Goal: Answer question/provide support: Share knowledge or assist other users

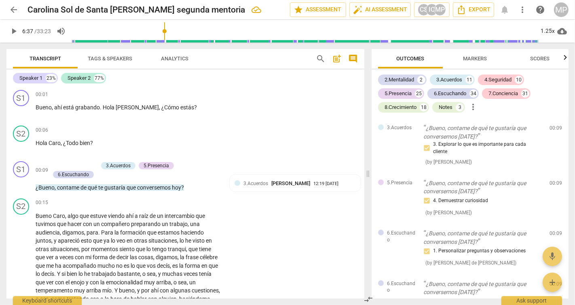
scroll to position [2329, 0]
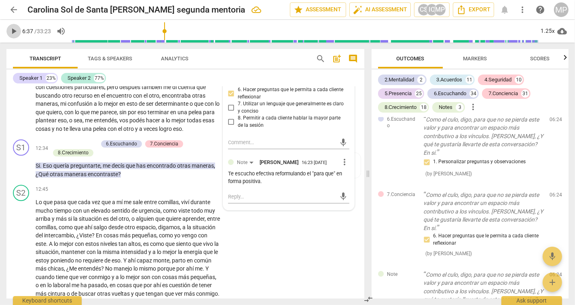
click at [12, 31] on span "play_arrow" at bounding box center [14, 31] width 10 height 10
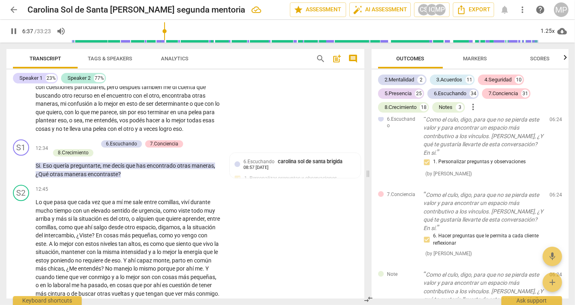
scroll to position [942, 0]
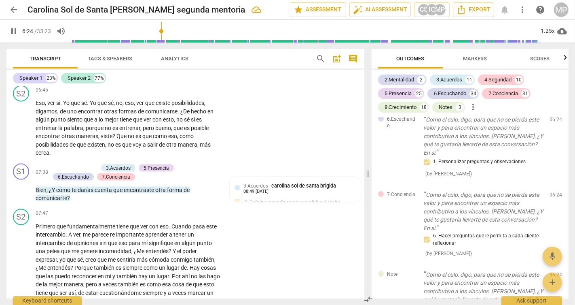
click at [163, 30] on input "range" at bounding box center [305, 31] width 467 height 26
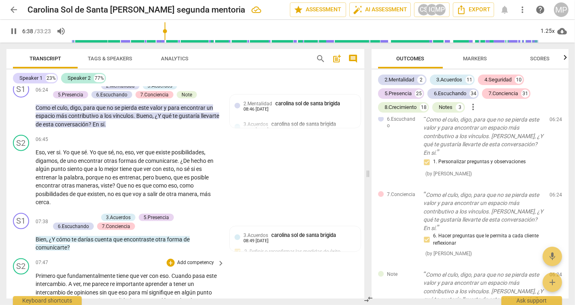
scroll to position [888, 0]
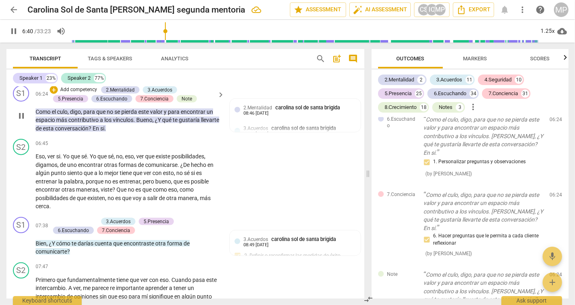
click at [20, 121] on span "pause" at bounding box center [22, 116] width 10 height 10
type input "401"
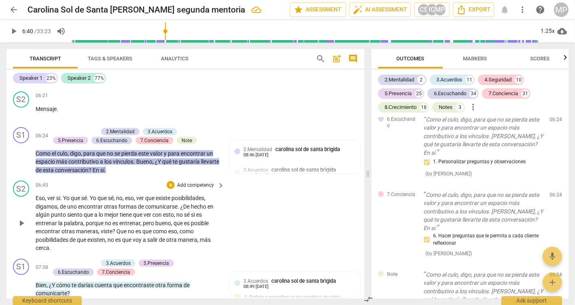
scroll to position [843, 0]
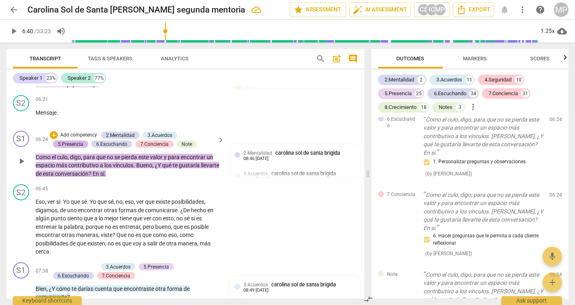
click at [72, 148] on div "5.Presencia" at bounding box center [70, 143] width 25 height 7
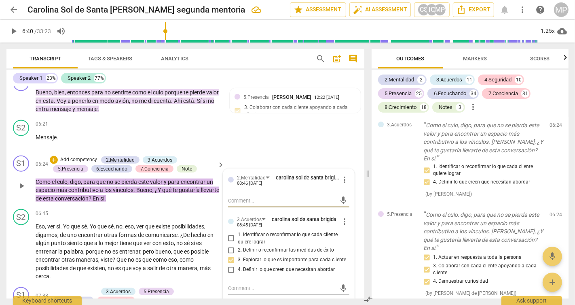
scroll to position [817, 0]
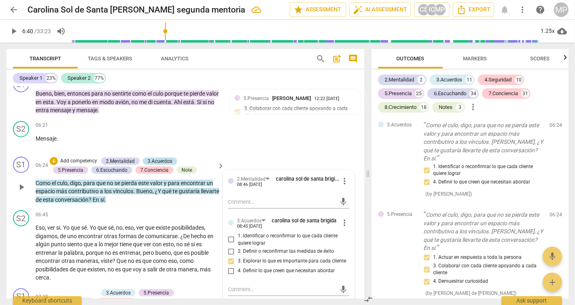
click at [163, 165] on div "3.Acuerdos" at bounding box center [160, 160] width 25 height 7
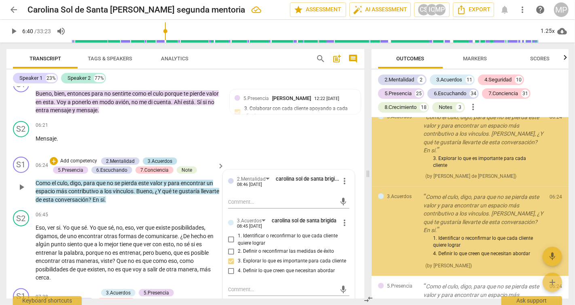
scroll to position [1898, 0]
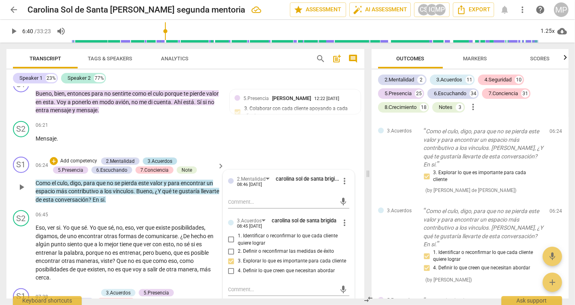
click at [155, 165] on div "3.Acuerdos" at bounding box center [160, 160] width 25 height 7
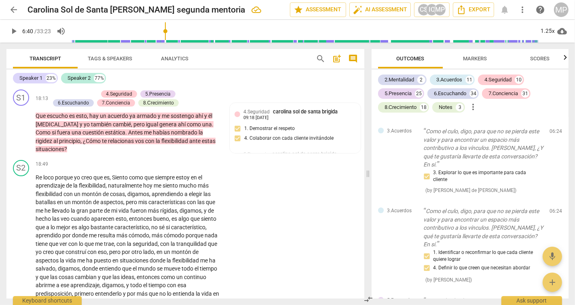
scroll to position [2450, 0]
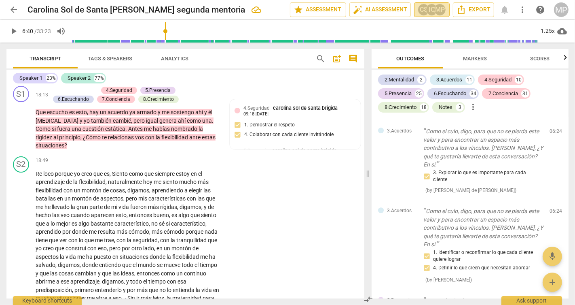
click at [431, 10] on div "IC" at bounding box center [432, 10] width 12 height 12
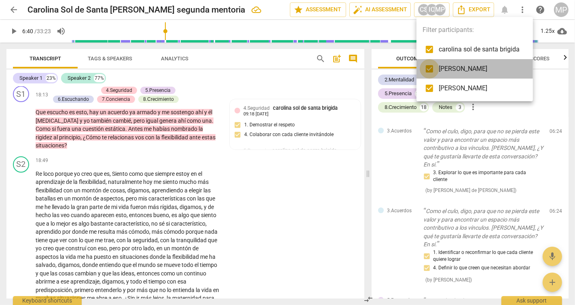
click at [438, 74] on input "checkbox" at bounding box center [429, 68] width 19 height 19
checkbox input "false"
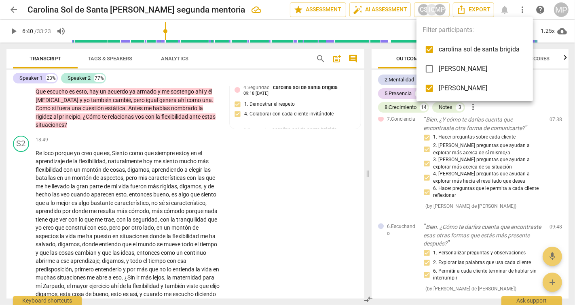
scroll to position [1417, 0]
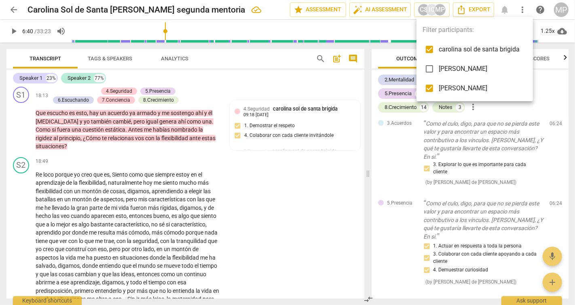
click at [364, 200] on div at bounding box center [287, 152] width 575 height 305
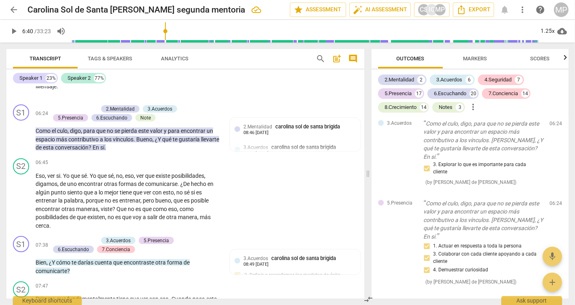
scroll to position [860, 0]
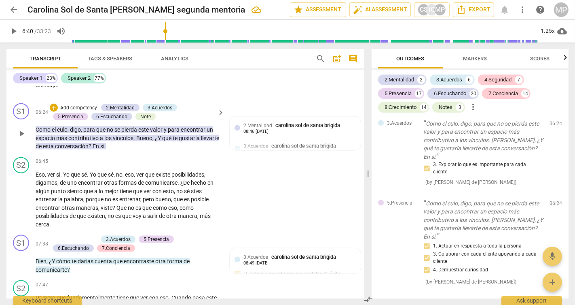
click at [75, 112] on p "Add competency" at bounding box center [78, 107] width 38 height 7
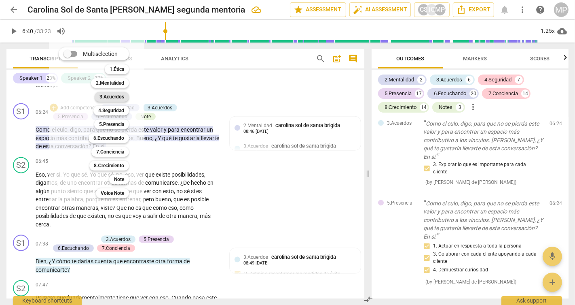
click at [118, 97] on b "3.Acuerdos" at bounding box center [112, 97] width 25 height 10
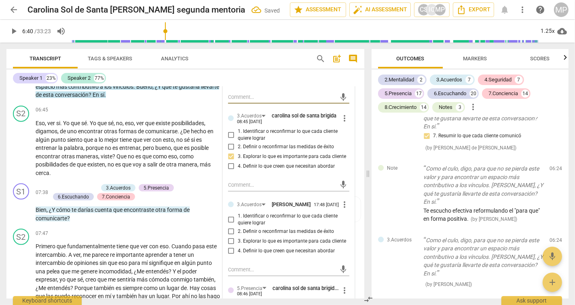
scroll to position [915, 0]
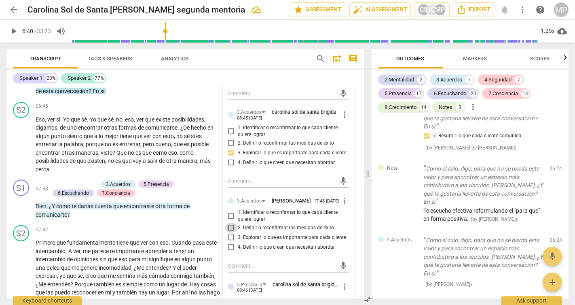
click at [231, 233] on input "2. Definir o reconfirmar las medidas de éxito" at bounding box center [231, 228] width 13 height 10
checkbox input "true"
click at [238, 269] on textarea at bounding box center [282, 266] width 108 height 8
type textarea "T"
type textarea "Te"
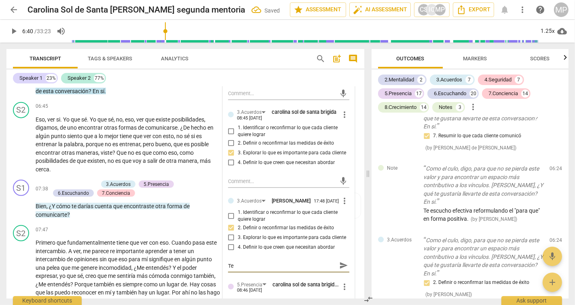
type textarea "Te"
type textarea "Te e"
click at [240, 185] on textarea at bounding box center [282, 181] width 108 height 8
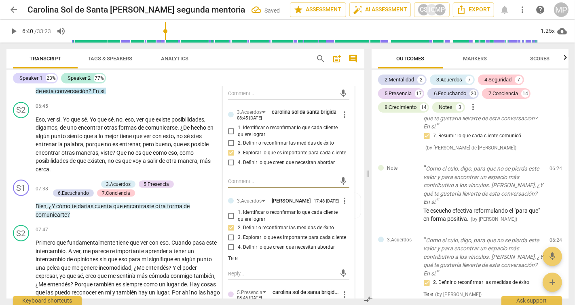
type textarea "N"
type textarea "No"
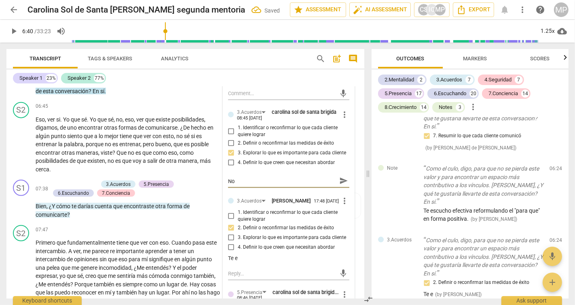
type textarea "No"
type textarea "No e"
type textarea "No es"
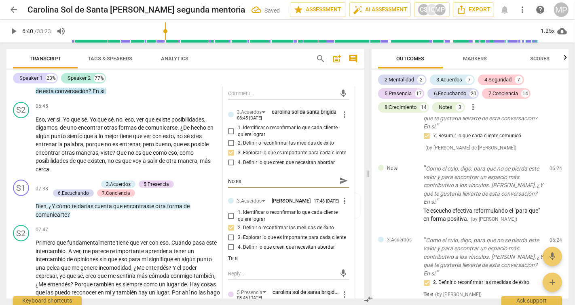
type textarea "No es"
type textarea "No es e"
type textarea "No es"
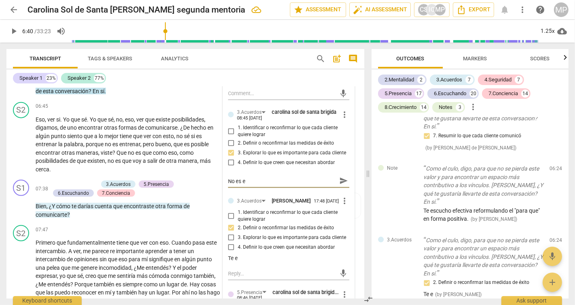
type textarea "No es"
type textarea "No e"
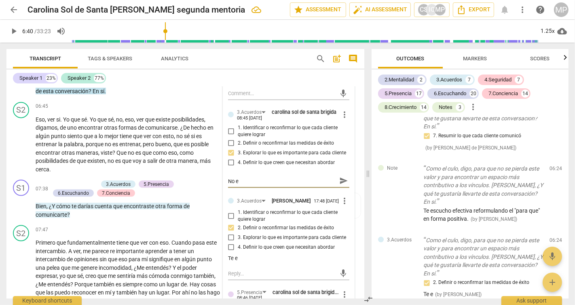
type textarea "No"
type textarea "N"
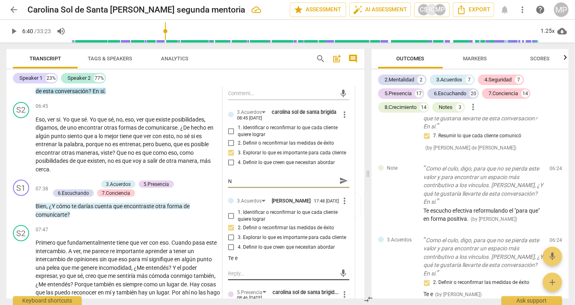
type textarea "N"
click at [254, 280] on div "mic" at bounding box center [288, 273] width 121 height 13
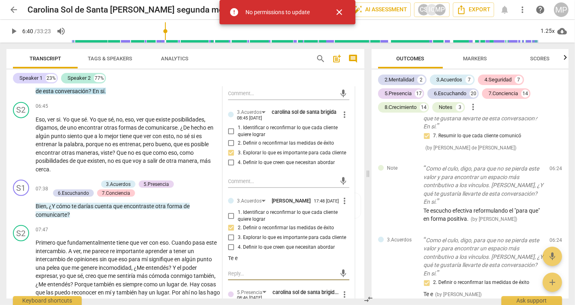
click at [231, 277] on textarea at bounding box center [282, 273] width 108 height 8
click at [239, 262] on div "Te e" at bounding box center [288, 258] width 121 height 8
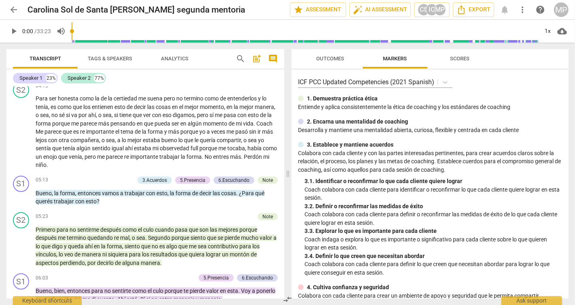
scroll to position [494, 0]
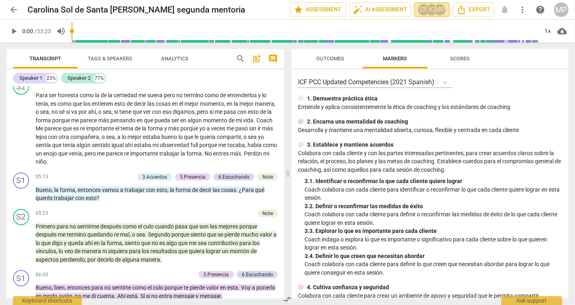
click at [431, 11] on div "IC" at bounding box center [432, 10] width 12 height 12
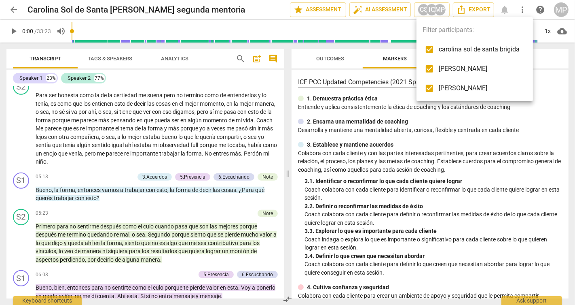
click at [443, 70] on span "[PERSON_NAME]" at bounding box center [479, 69] width 81 height 10
checkbox input "false"
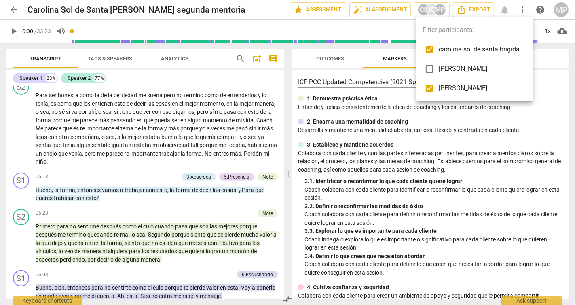
click at [287, 173] on div at bounding box center [287, 152] width 575 height 305
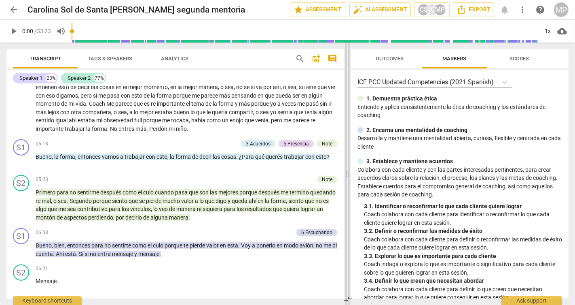
scroll to position [435, 0]
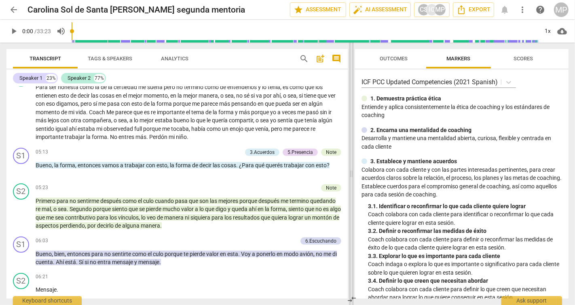
drag, startPoint x: 287, startPoint y: 175, endPoint x: 349, endPoint y: 176, distance: 62.3
click at [349, 176] on span at bounding box center [351, 173] width 5 height 262
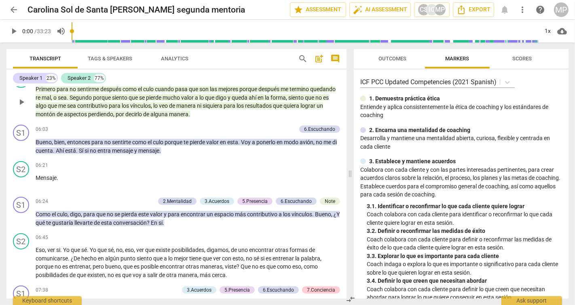
scroll to position [557, 0]
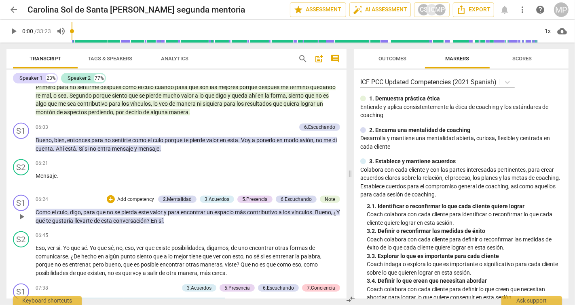
click at [136, 196] on p "Add competency" at bounding box center [136, 199] width 38 height 7
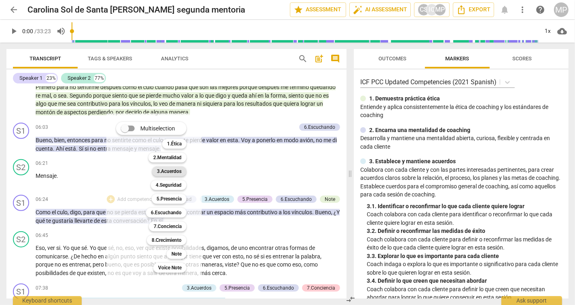
click at [169, 170] on b "3.Acuerdos" at bounding box center [169, 171] width 25 height 10
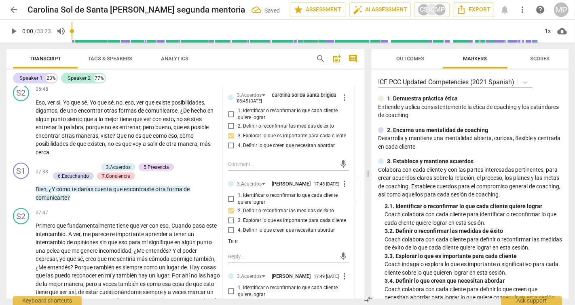
scroll to position [934, 0]
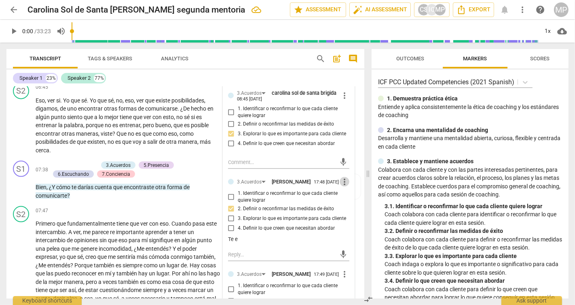
click at [344, 187] on span "more_vert" at bounding box center [345, 182] width 10 height 10
click at [348, 197] on li "Edit" at bounding box center [351, 197] width 28 height 15
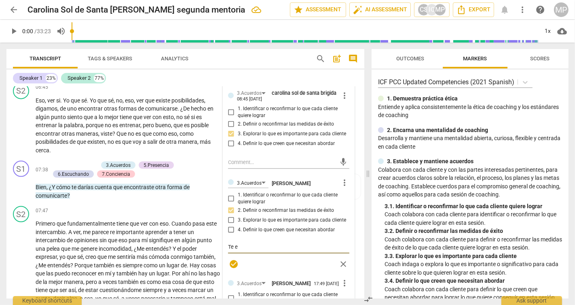
click at [257, 250] on textarea "Te e" at bounding box center [288, 247] width 121 height 8
type textarea "Te es"
type textarea "Te esf"
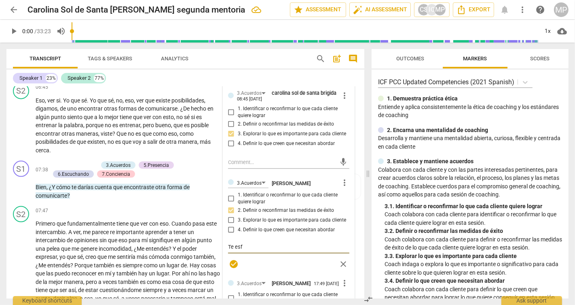
type textarea "Te es"
type textarea "Te esc"
type textarea "Te escu"
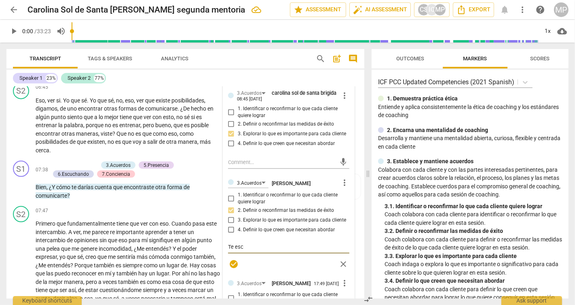
type textarea "Te escu"
type textarea "Te escuc"
type textarea "Te escuch"
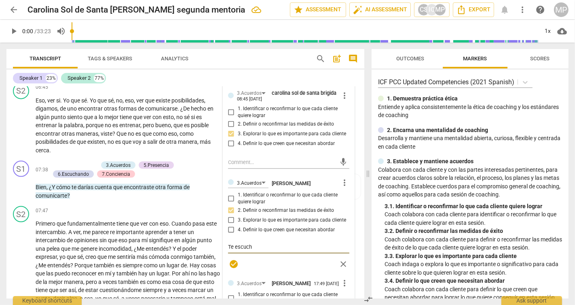
type textarea "Te escucho"
type textarea "Te escucho e"
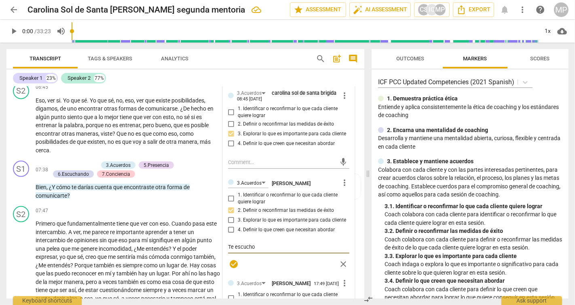
type textarea "Te escucho e"
type textarea "Te escucho ef"
type textarea "Te escucho efe"
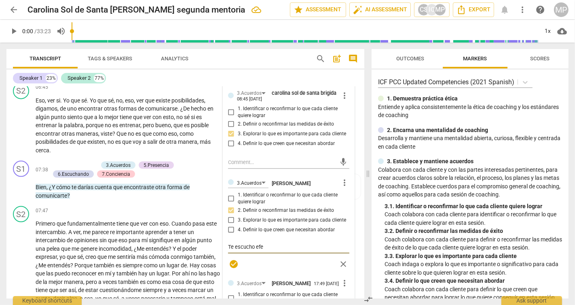
type textarea "Te escucho efec"
type textarea "Te escucho efect"
type textarea "Te escucho efecti"
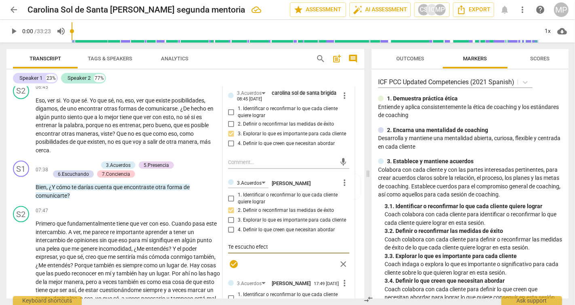
type textarea "Te escucho efecti"
type textarea "Te escucho efectiv"
type textarea "Te escucho efectivo"
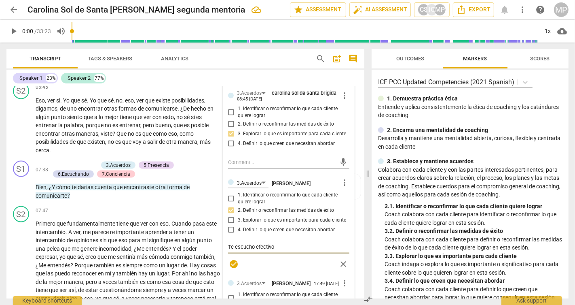
type textarea "Te escucho efectivo"
type textarea "Te escucho efectivo a"
type textarea "Te escucho efectivo al"
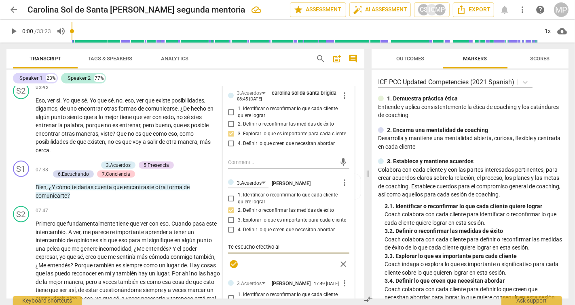
type textarea "Te escucho efectivo al i"
type textarea "Te escucho efectivo al in"
type textarea "Te escucho efectivo al ind"
type textarea "Te escucho efectivo al inda"
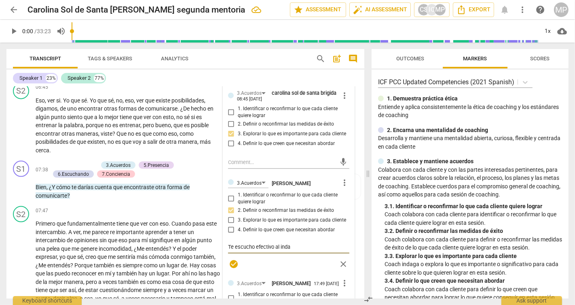
type textarea "Te escucho efectivo al indag"
type textarea "Te escucho efectivo al indaga"
type textarea "Te escucho efectivo al indagar"
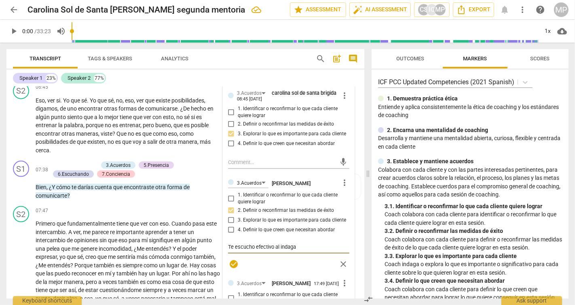
type textarea "Te escucho efectivo al indagar"
type textarea "Te escucho efectivo al indagar p"
type textarea "Te escucho efectivo al indagar po"
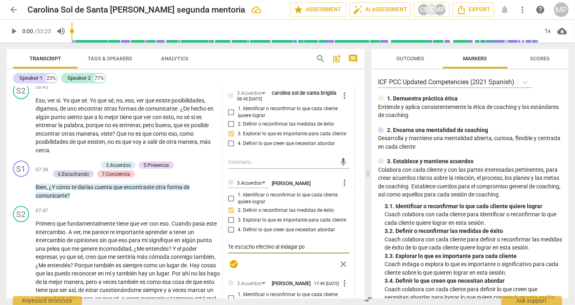
type textarea "Te escucho efectivo al indagar po"
type textarea "Te escucho efectivo al indagar por"
type textarea "Te escucho efectivo al indagar por e"
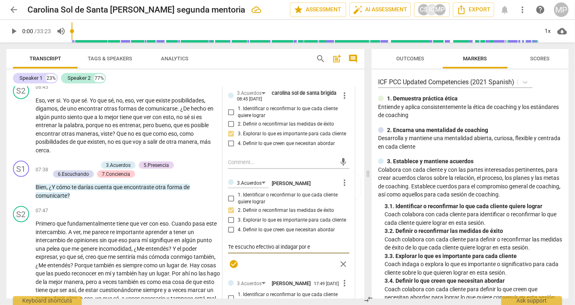
type textarea "Te escucho efectivo al indagar por el"
type textarea "Te escucho efectivo al indagar por el r"
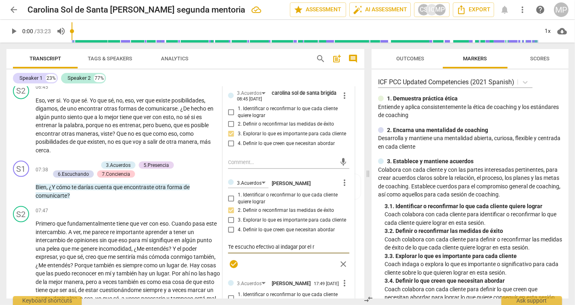
type textarea "Te escucho efectivo al indagar por el re"
type textarea "Te escucho efectivo al indagar por el res"
type textarea "Te escucho efectivo al indagar por el resu"
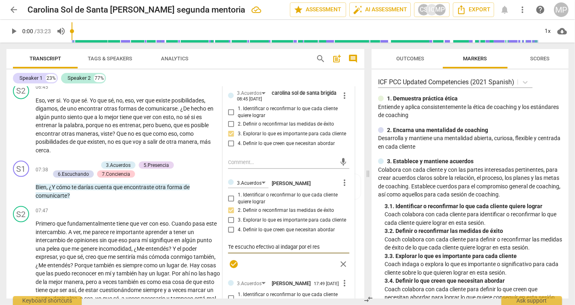
type textarea "Te escucho efectivo al indagar por el resu"
type textarea "Te escucho efectivo al indagar por el resul"
type textarea "Te escucho efectivo al indagar por el result"
type textarea "Te escucho efectivo al indagar por el resulta"
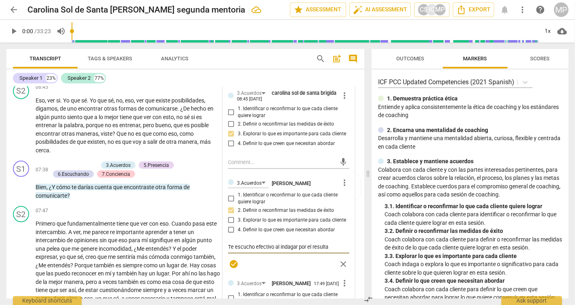
type textarea "Te escucho efectivo al indagar por el resultad"
type textarea "Te escucho efectivo al indagar por el resultado"
type textarea "Te escucho efectivo al indagar por el resultado q"
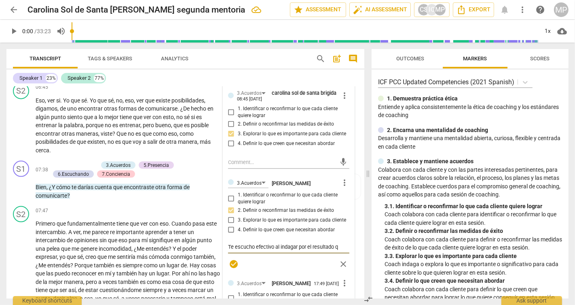
type textarea "Te escucho efectivo al indagar por el resultado qu"
type textarea "Te escucho efectivo al indagar por el resultado que"
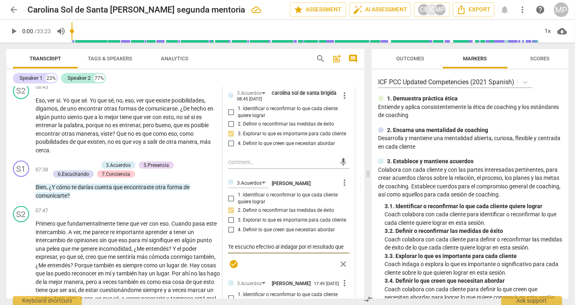
type textarea "Te escucho efectivo al indagar por el resultado que s"
type textarea "Te escucho efectivo al indagar por el resultado que se"
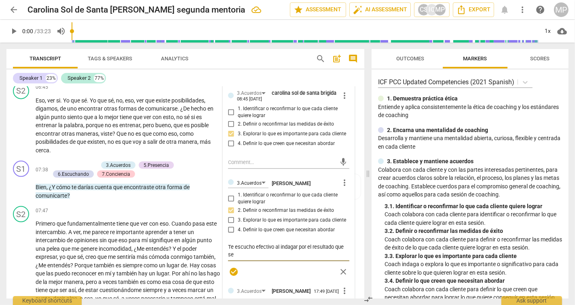
type textarea "Te escucho efectivo al indagar por el resultado que se"
type textarea "Te escucho efectivo al indagar por el resultado que se q"
type textarea "Te escucho efectivo al indagar por el resultado que se qu"
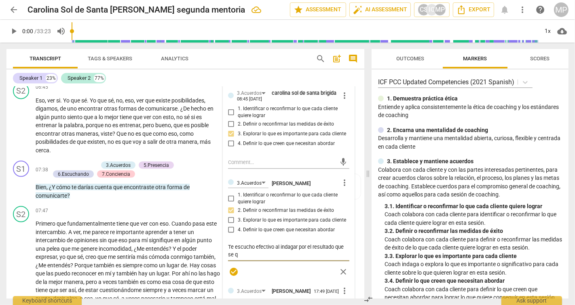
type textarea "Te escucho efectivo al indagar por el resultado que se qu"
type textarea "Te escucho efectivo al indagar por el resultado que se qui"
type textarea "Te escucho efectivo al indagar por el resultado que se quie"
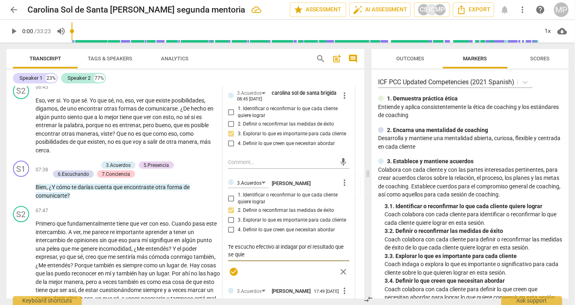
type textarea "Te escucho efectivo al indagar por el resultado que se quier"
type textarea "Te escucho efectivo al indagar por el resultado que se quiere"
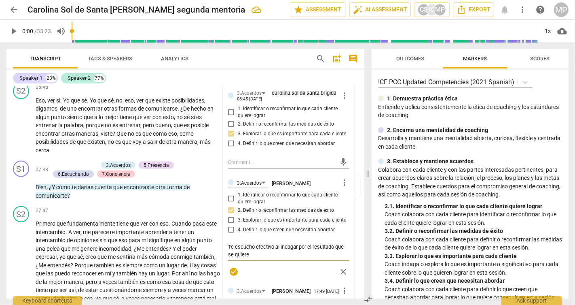
type textarea "Te escucho efectivo al indagar por el resultado que se quiere"
type textarea "Te escucho efectivo al indagar por el resultado que se quiere l"
type textarea "Te escucho efectivo al indagar por el resultado que se quiere ll"
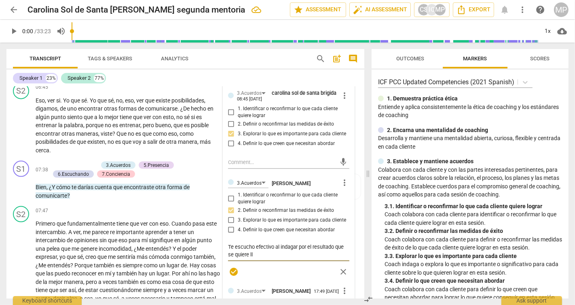
type textarea "Te escucho efectivo al indagar por el resultado que se quiere lle"
type textarea "Te escucho efectivo al indagar por el resultado que se quiere llev"
type textarea "Te escucho efectivo al indagar por el resultado que se quiere lleva"
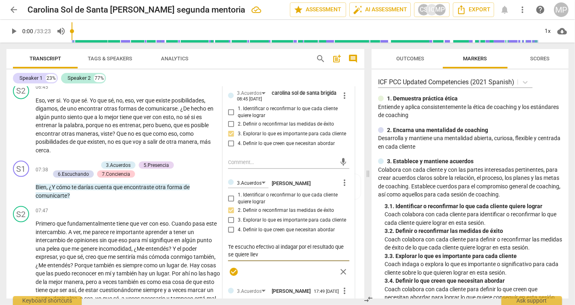
type textarea "Te escucho efectivo al indagar por el resultado que se quiere lleva"
type textarea "Te escucho efectivo al indagar por el resultado que se quiere llevar"
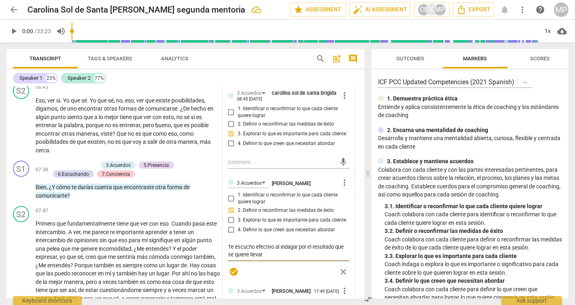
type textarea "Te escucho efectivo al indagar por el resultado que se quiere llevar d"
type textarea "Te escucho efectivo al indagar por el resultado que se quiere llevar de"
type textarea "Te escucho efectivo al indagar por el resultado que se quiere llevar de l"
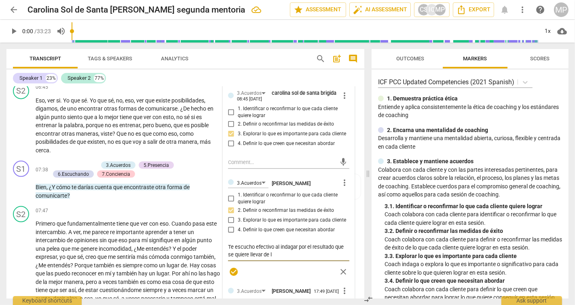
type textarea "Te escucho efectivo al indagar por el resultado que se quiere llevar de la"
type textarea "Te escucho efectivo al indagar por el resultado que se quiere llevar de la s"
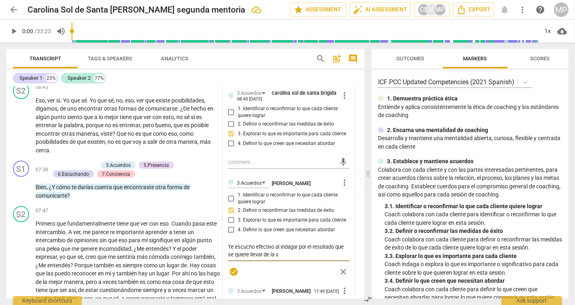
type textarea "Te escucho efectivo al indagar por el resultado que se quiere llevar de la se"
type textarea "Te escucho efectivo al indagar por el resultado que se quiere llevar de la sei"
type textarea "Te escucho efectivo al indagar por el resultado que se quiere llevar de la seis"
type textarea "Te escucho efectivo al indagar por el resultado que se quiere llevar de la seiss"
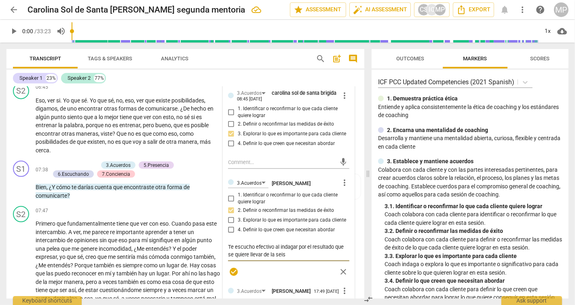
type textarea "Te escucho efectivo al indagar por el resultado que se quiere llevar de la seiss"
type textarea "Te escucho efectivo al indagar por el resultado que se quiere llevar de la seis"
type textarea "Te escucho efectivo al indagar por el resultado que se quiere llevar de la sei"
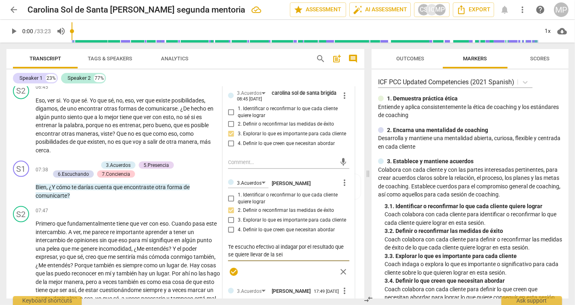
type textarea "Te escucho efectivo al indagar por el resultado que se quiere llevar de la se"
type textarea "Te escucho efectivo al indagar por el resultado que se quiere llevar de la ses"
type textarea "Te escucho efectivo al indagar por el resultado que se quiere llevar de la sesi"
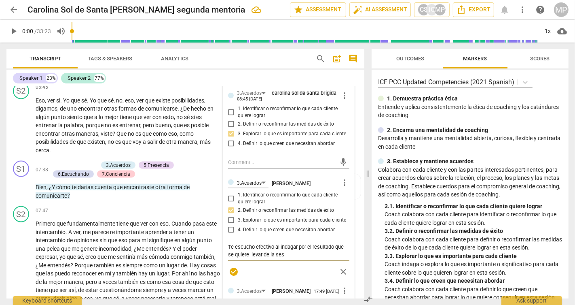
type textarea "Te escucho efectivo al indagar por el resultado que se quiere llevar de la sesi"
type textarea "Te escucho efectivo al indagar por el resultado que se quiere llevar de la sesio"
type textarea "Te escucho efectivo al indagar por el resultado que se quiere llevar de la sesi…"
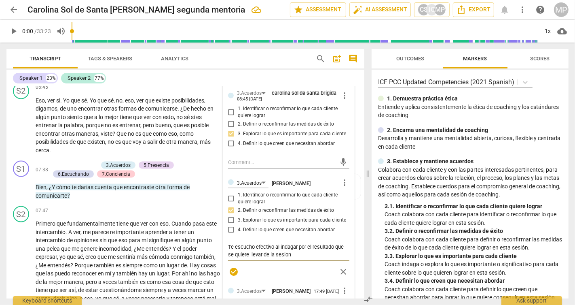
type textarea "Te escucho efectivo al indagar por el resultado que se quiere llevar de la sesi…"
click at [244, 166] on textarea at bounding box center [282, 162] width 108 height 8
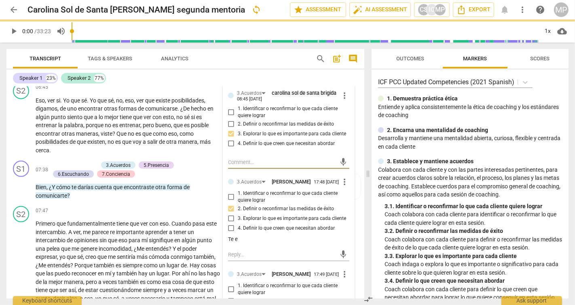
type textarea "E"
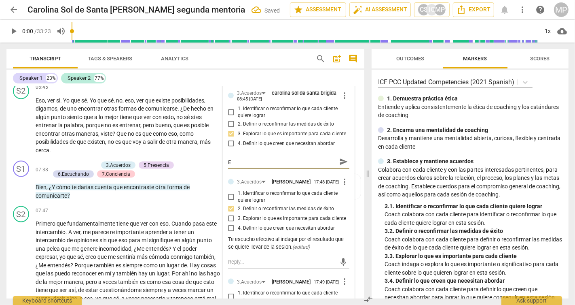
type textarea "Es"
type textarea "Est"
type textarea "Esta"
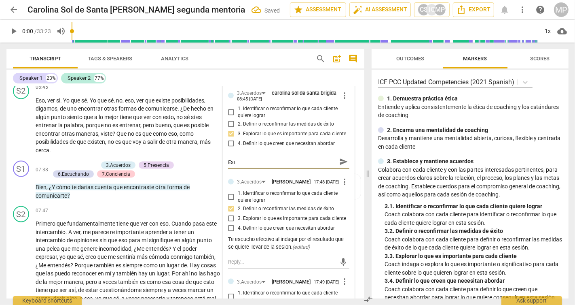
type textarea "Esta"
type textarea "Esta p"
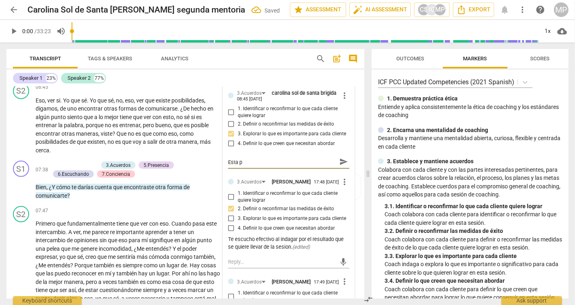
type textarea "Esta pr"
type textarea "Esta pre"
type textarea "Esta preg"
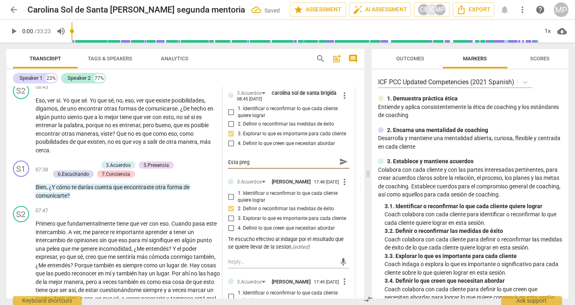
type textarea "Esta pregu"
type textarea "Esta pregun"
type textarea "Esta pregunt"
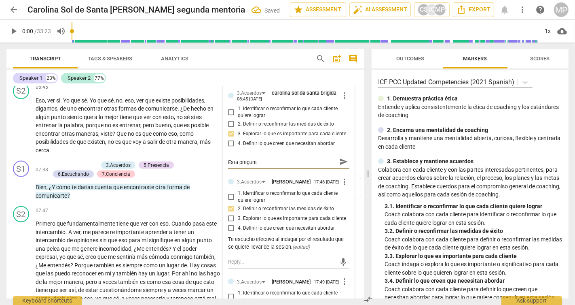
type textarea "Esta pregunta"
type textarea "Esta pregunta n"
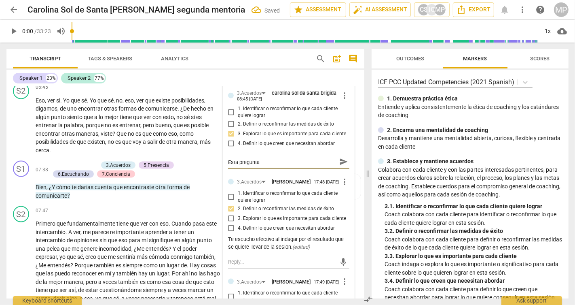
type textarea "Esta pregunta n"
type textarea "Esta pregunta no"
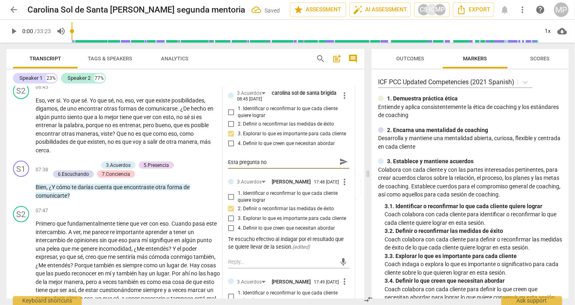
type textarea "Esta pregunta no e"
type textarea "Esta pregunta no es"
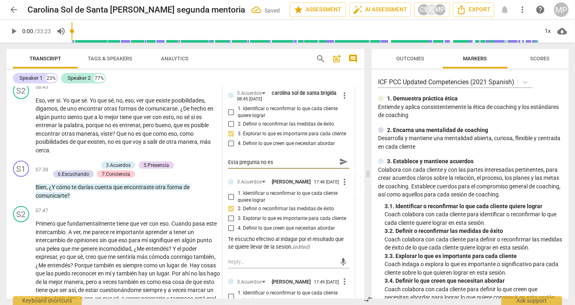
type textarea "Esta pregunta no es"
type textarea "Esta pregunta no es p"
type textarea "Esta pregunta no es po"
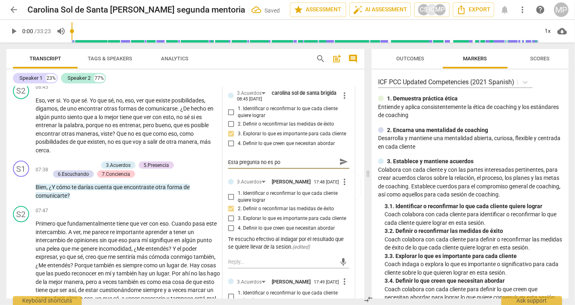
type textarea "Esta pregunta no es por"
type textarea "Esta pregunta no es por l"
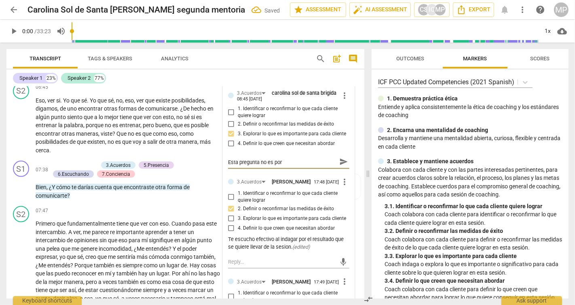
type textarea "Esta pregunta no es por l"
type textarea "Esta pregunta no es por la"
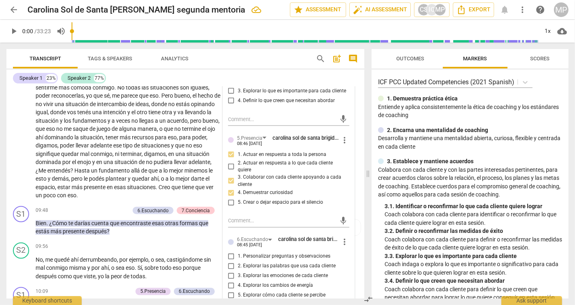
scroll to position [1164, 0]
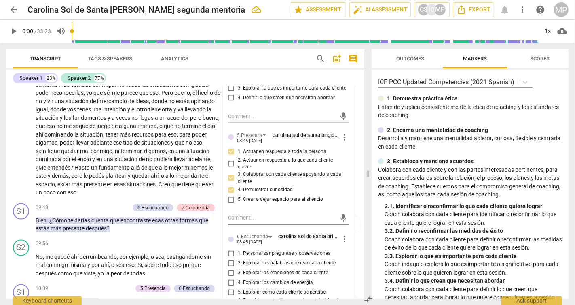
click at [249, 225] on div "mic" at bounding box center [288, 218] width 121 height 13
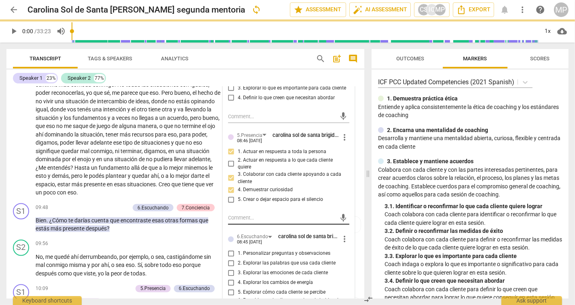
click at [246, 222] on textarea at bounding box center [282, 218] width 108 height 8
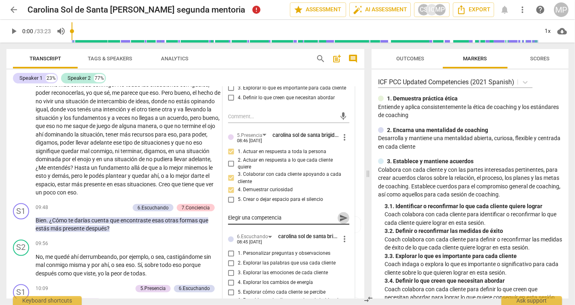
click at [342, 223] on span "send" at bounding box center [343, 218] width 9 height 9
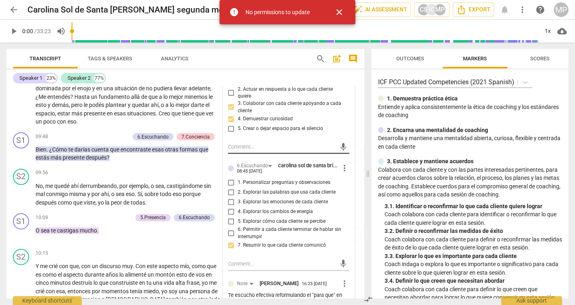
scroll to position [1235, 0]
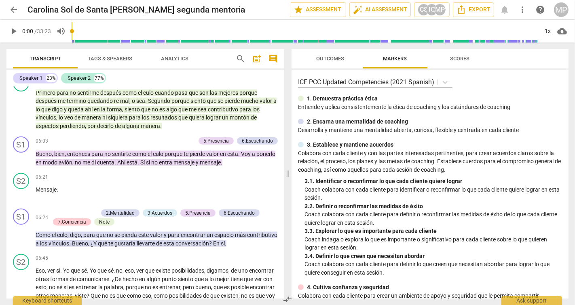
scroll to position [628, 0]
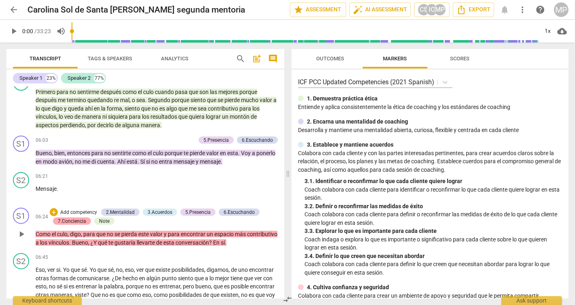
click at [79, 219] on div "7.Conciencia" at bounding box center [72, 220] width 28 height 7
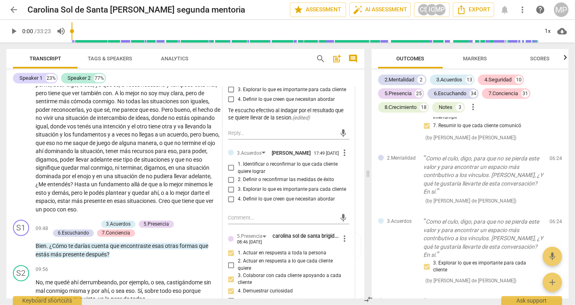
scroll to position [1158, 0]
click at [342, 157] on span "more_vert" at bounding box center [345, 152] width 10 height 10
click at [350, 187] on li "Delete" at bounding box center [351, 188] width 28 height 15
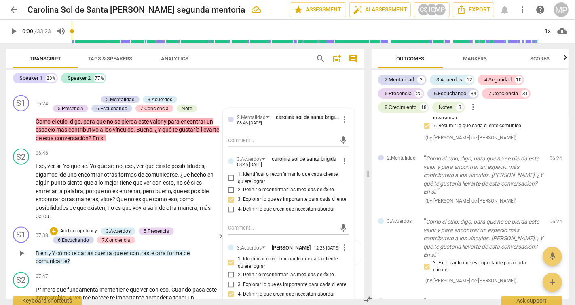
scroll to position [870, 0]
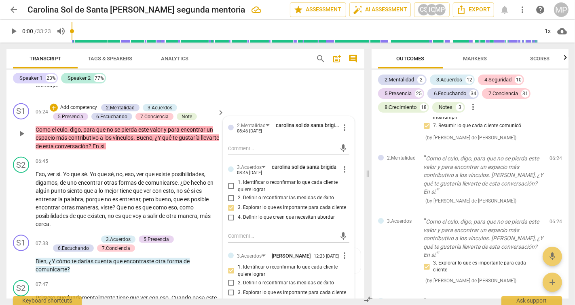
click at [20, 138] on span "play_arrow" at bounding box center [22, 134] width 10 height 10
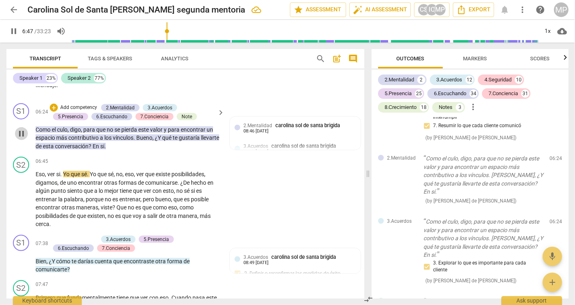
click at [20, 138] on span "pause" at bounding box center [22, 134] width 10 height 10
click at [20, 138] on span "play_arrow" at bounding box center [22, 134] width 10 height 10
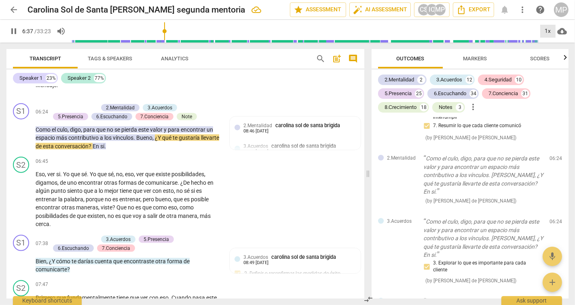
click at [549, 30] on div "1x" at bounding box center [548, 31] width 15 height 13
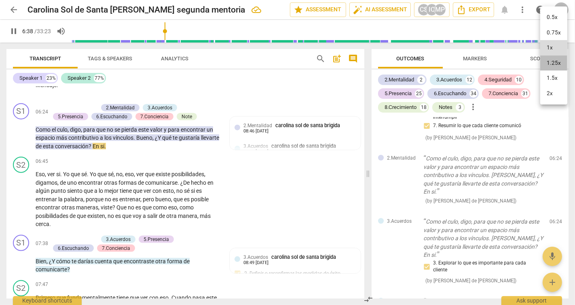
click at [554, 65] on li "1.25x" at bounding box center [554, 62] width 27 height 15
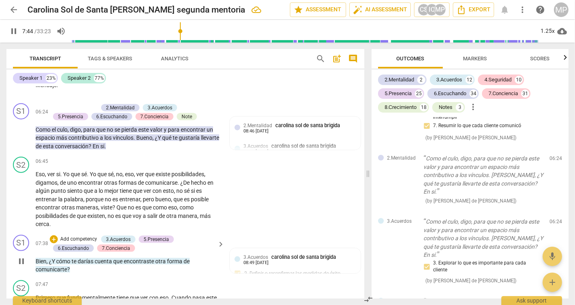
click at [20, 266] on span "pause" at bounding box center [22, 261] width 10 height 10
type input "465"
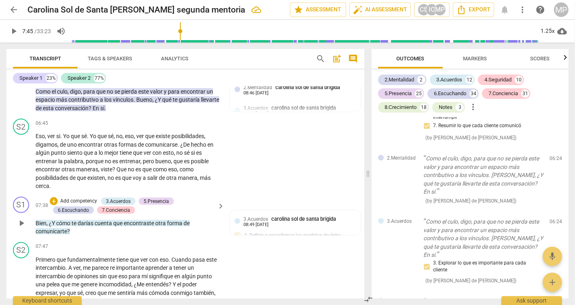
scroll to position [910, 0]
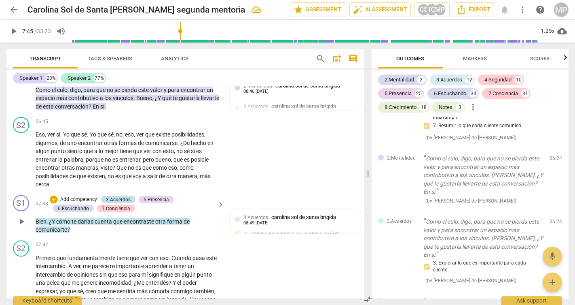
click at [116, 203] on div "3.Acuerdos" at bounding box center [118, 199] width 25 height 7
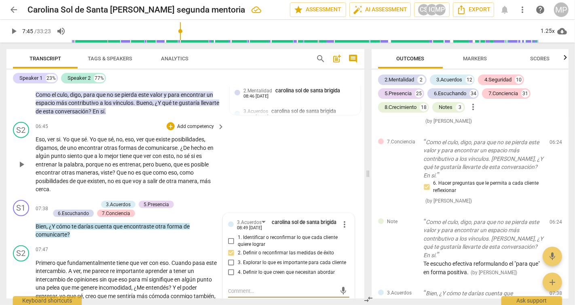
scroll to position [913, 0]
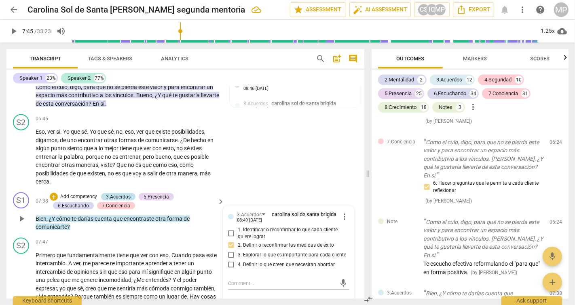
click at [123, 200] on div "3.Acuerdos" at bounding box center [118, 196] width 25 height 7
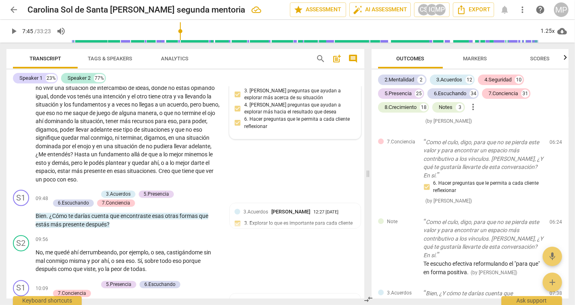
scroll to position [1185, 0]
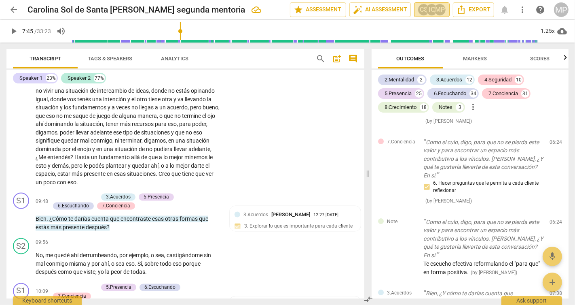
click at [433, 8] on div "IC" at bounding box center [432, 10] width 12 height 12
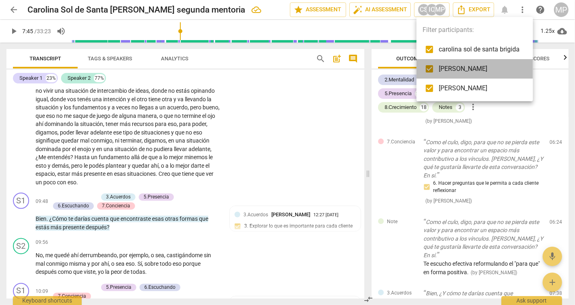
click at [446, 70] on span "[PERSON_NAME]" at bounding box center [479, 69] width 81 height 10
checkbox input "false"
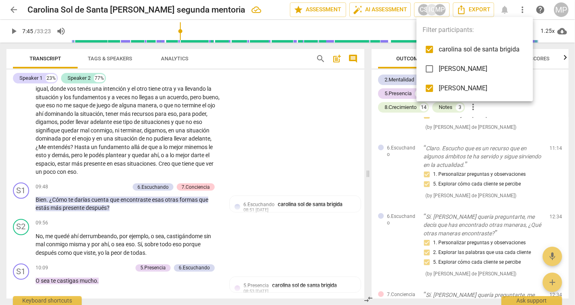
scroll to position [1707, 0]
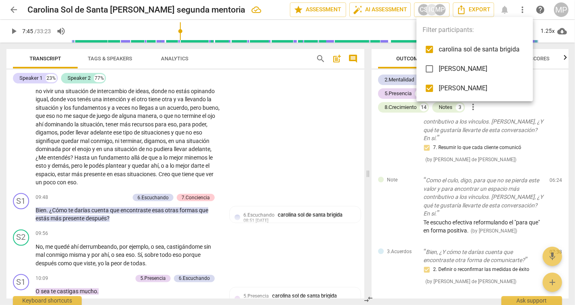
click at [280, 125] on div at bounding box center [287, 152] width 575 height 305
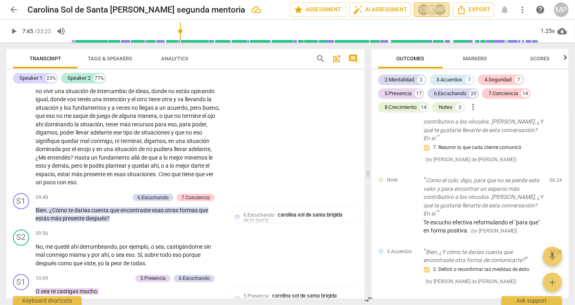
click at [422, 10] on div "CS" at bounding box center [424, 10] width 12 height 12
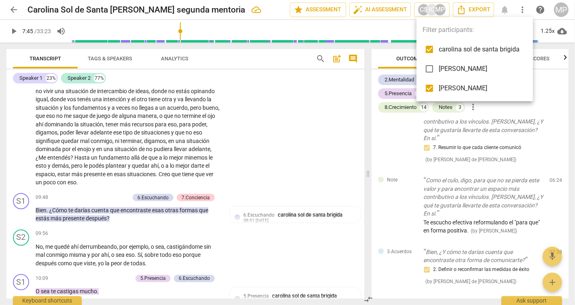
click at [436, 49] on input "checkbox" at bounding box center [429, 49] width 19 height 19
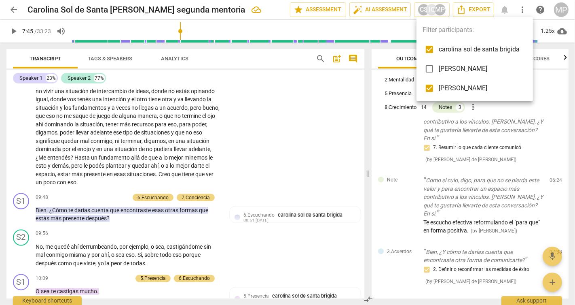
checkbox input "false"
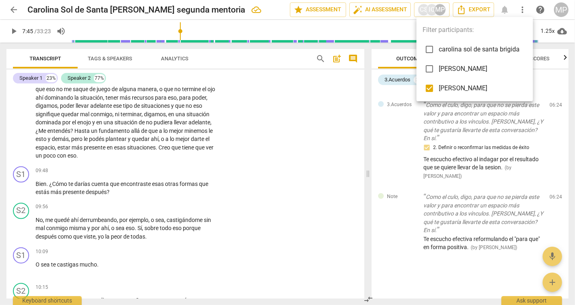
scroll to position [1147, 0]
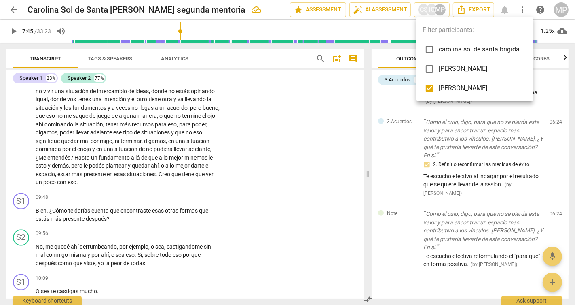
click at [121, 149] on div at bounding box center [287, 152] width 575 height 305
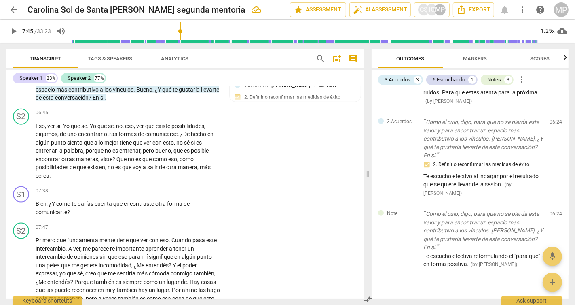
scroll to position [877, 0]
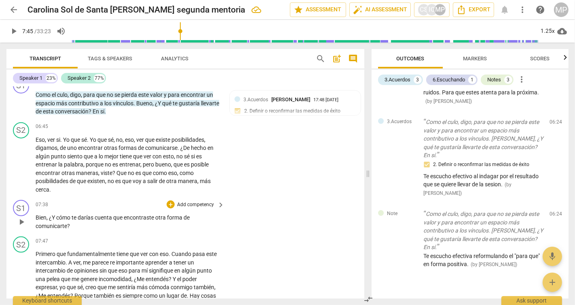
click at [179, 208] on p "Add competency" at bounding box center [195, 204] width 38 height 7
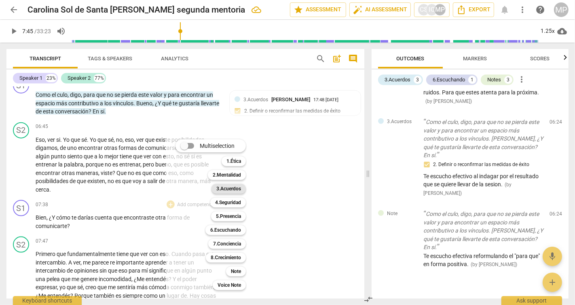
click at [233, 187] on b "3.Acuerdos" at bounding box center [228, 189] width 25 height 10
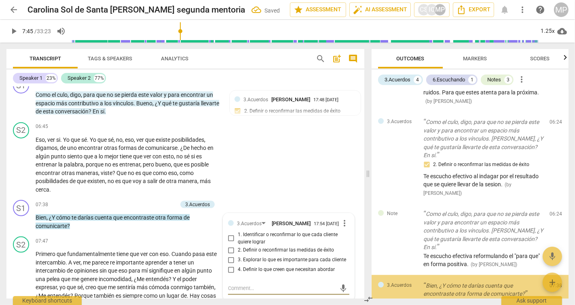
scroll to position [612, 0]
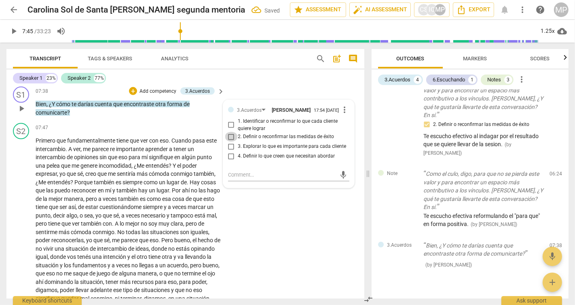
click at [231, 142] on input "2. Definir o reconfirmar las medidas de éxito" at bounding box center [231, 137] width 13 height 10
checkbox input "true"
click at [241, 181] on div "mic" at bounding box center [288, 174] width 121 height 13
click at [236, 178] on textarea at bounding box center [282, 175] width 108 height 8
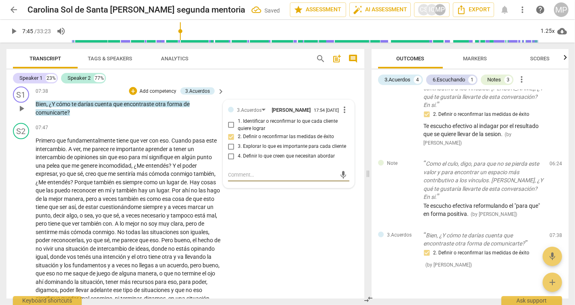
type textarea "T"
type textarea "Te"
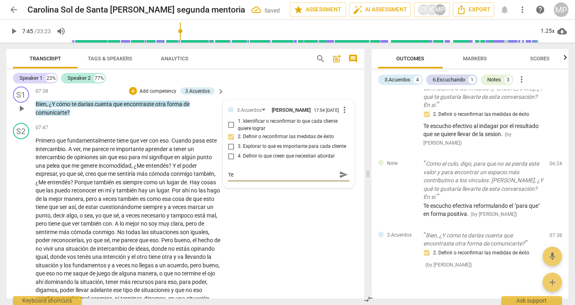
type textarea "Te"
type textarea "Te e"
type textarea "Te es"
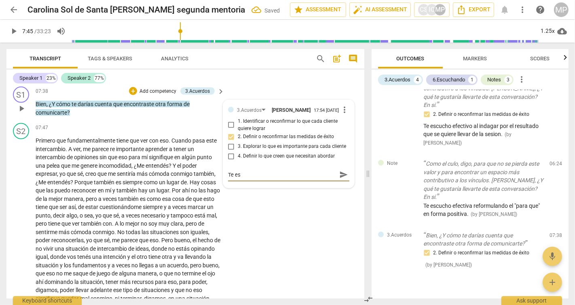
type textarea "Te esc"
type textarea "Te escu"
type textarea "Te escuc"
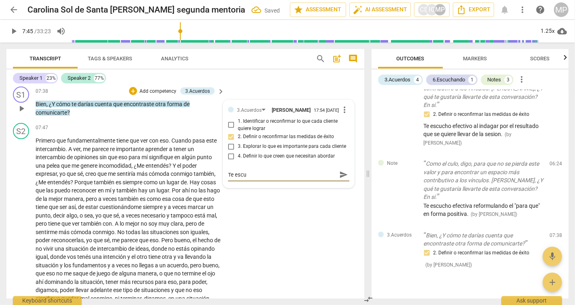
type textarea "Te escuc"
type textarea "Te escuch"
type textarea "Te escucho"
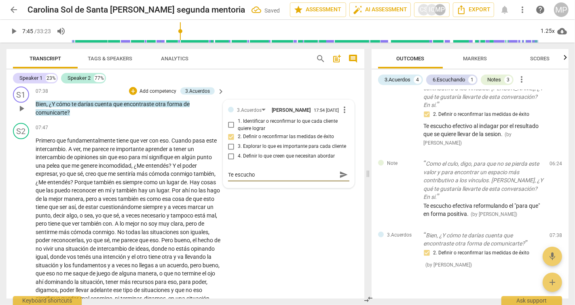
type textarea "Te escucho"
type textarea "Te escucho e"
type textarea "Te escucho ef"
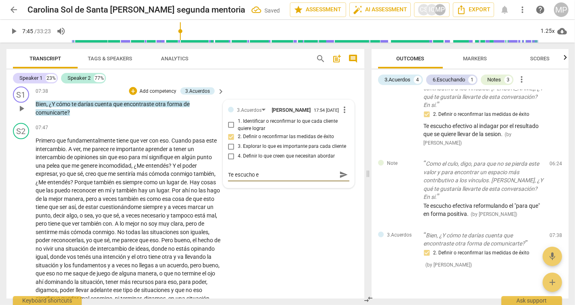
type textarea "Te escucho ef"
type textarea "Te escucho efe"
type textarea "Te escucho efec"
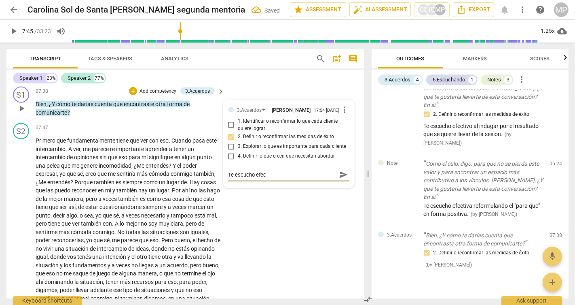
type textarea "Te escucho efect"
type textarea "Te escucho efecti"
type textarea "Te escucho efectiv"
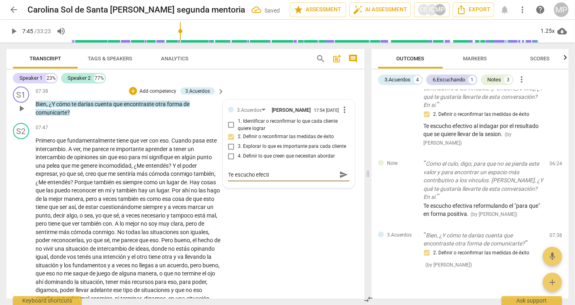
type textarea "Te escucho efectiv"
type textarea "Te escucho efectiva"
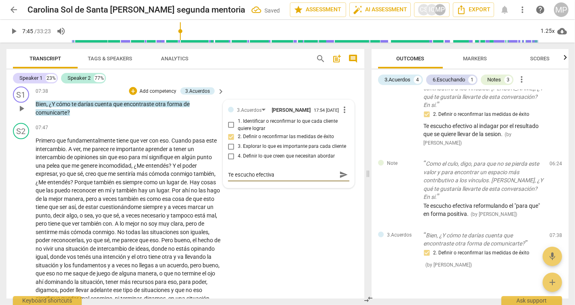
type textarea "Te escucho efectiva a"
type textarea "Te escucho efectiva al"
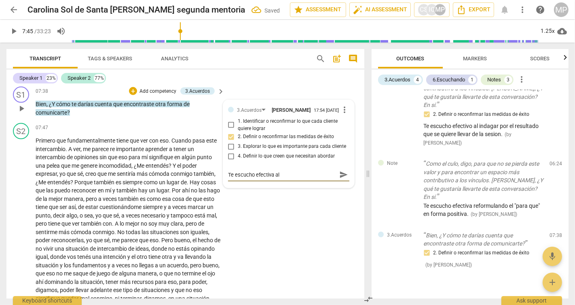
type textarea "Te escucho efectiva al s"
type textarea "Te escucho efectiva al se"
type textarea "Te escucho efectiva al seg"
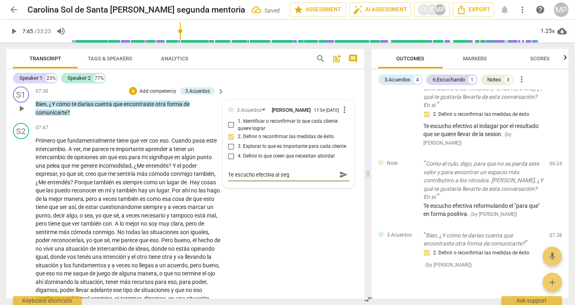
type textarea "Te escucho efectiva al segu"
type textarea "Te escucho efectiva al segui"
type textarea "Te escucho efectiva al seguir"
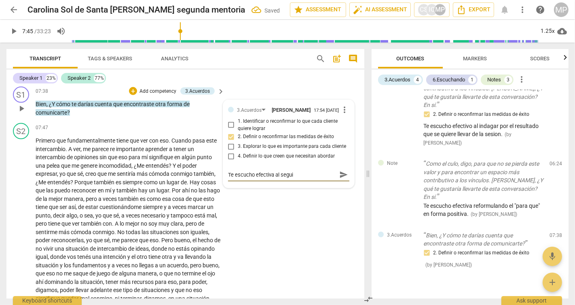
type textarea "Te escucho efectiva al seguir"
type textarea "Te escucho efectiva al seguir i"
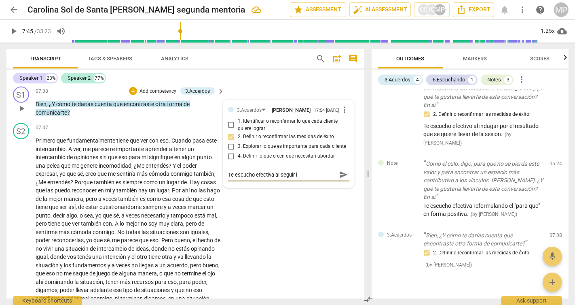
type textarea "Te escucho efectiva al seguir in"
type textarea "Te escucho efectiva al seguir ind"
type textarea "Te escucho efectiva al seguir inda"
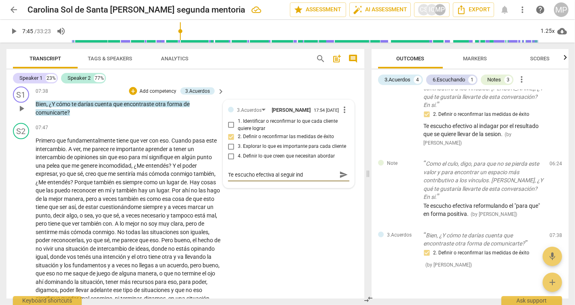
type textarea "Te escucho efectiva al seguir inda"
type textarea "Te escucho efectiva al seguir indag"
type textarea "Te escucho efectiva al seguir indaga"
type textarea "Te escucho efectiva al seguir indagan"
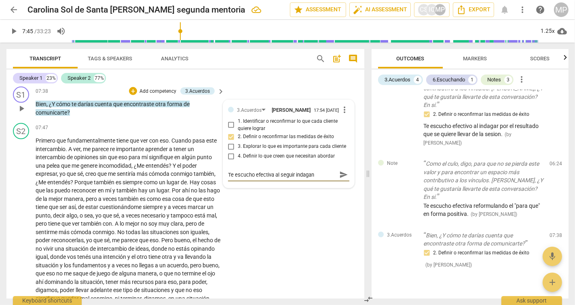
type textarea "Te escucho efectiva al seguir indagand"
type textarea "Te escucho efectiva al seguir indagando"
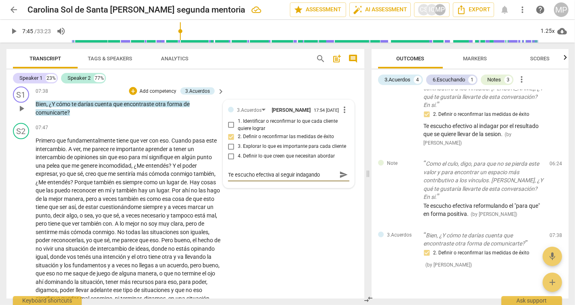
type textarea "Te escucho efectiva al seguir indagando"
type textarea "Te escucho efectiva al seguir indagando p"
type textarea "Te escucho efectiva al seguir indagando pa"
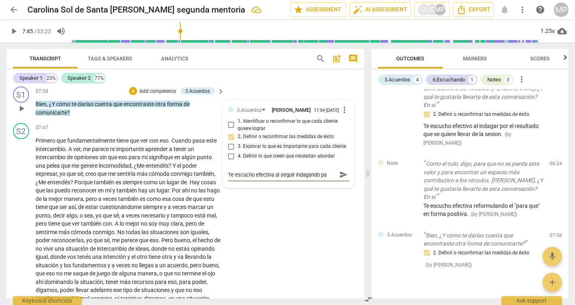
type textarea "Te escucho efectiva al seguir indagando par"
type textarea "Te escucho efectiva al seguir indagando para"
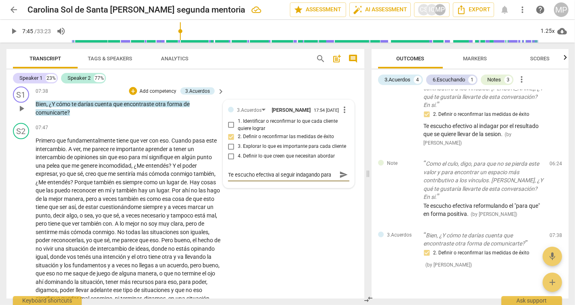
type textarea "Te escucho efectiva al seguir indagando para e"
type textarea "Te escucho efectiva al seguir indagando para en"
type textarea "Te escucho efectiva al seguir indagando para enc"
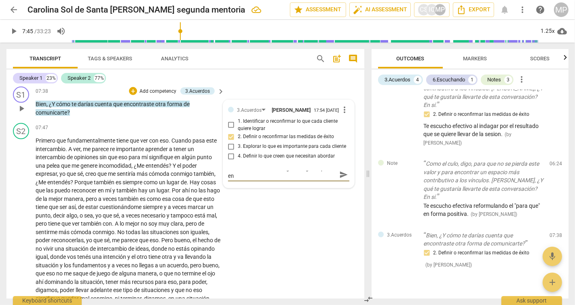
type textarea "Te escucho efectiva al seguir indagando para enc"
type textarea "Te escucho efectiva al seguir indagando para enco"
type textarea "Te escucho efectiva al seguir indagando para encon"
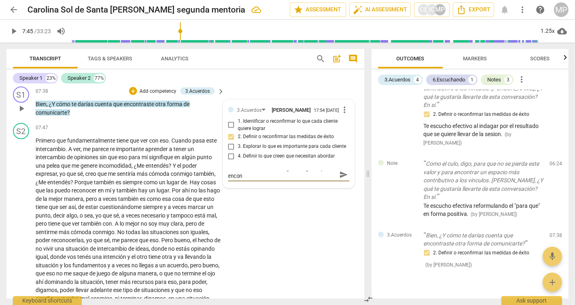
type textarea "Te escucho efectiva al seguir indagando para encont"
type textarea "Te escucho efectiva al seguir indagando para encontr"
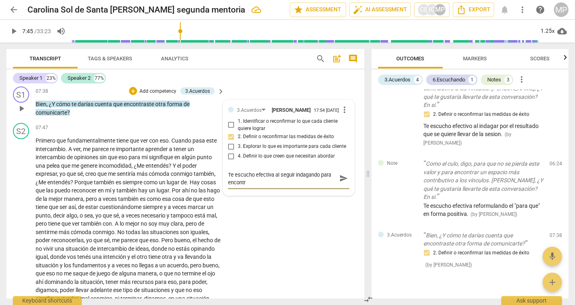
type textarea "Te escucho efectiva al seguir indagando para encontra"
type textarea "Te escucho efectiva al seguir indagando para encontrar"
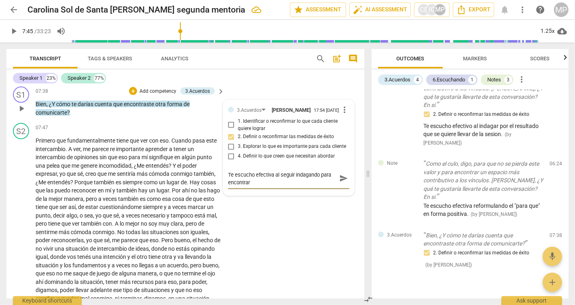
type textarea "Te escucho efectiva al seguir indagando para encontrar"
type textarea "Te escucho efectiva al seguir indagando para encontrar c"
type textarea "Te escucho efectiva al seguir indagando para encontrar cl"
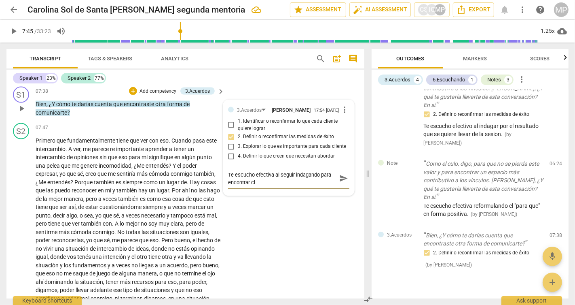
type textarea "Te escucho efectiva al seguir indagando para encontrar cla"
type textarea "Te escucho efectiva al seguir indagando para encontrar clar"
type textarea "Te escucho efectiva al seguir indagando para encontrar [PERSON_NAME]"
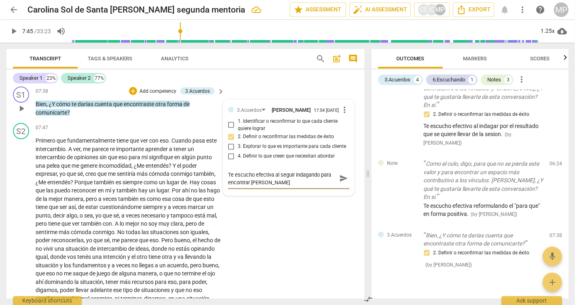
type textarea "Te escucho efectiva al seguir indagando para encontrar [PERSON_NAME]"
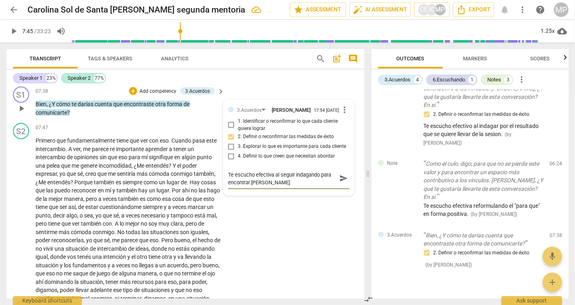
type textarea "Te escucho efectiva al seguir indagando para encontrar [PERSON_NAME]."
type textarea "Te escucho efectiva al seguir indagando para encontrar [PERSON_NAME]"
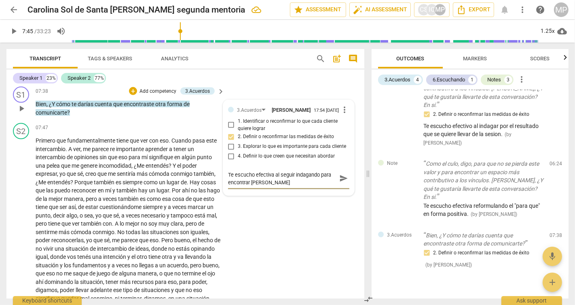
type textarea "Te escucho efectiva al seguir indagando para encontrar [PERSON_NAME]"
type textarea "Te escucho efectiva al seguir indagando para encontrar claridad"
type textarea "Te escucho efectiva al seguir indagando para encontrar claridad."
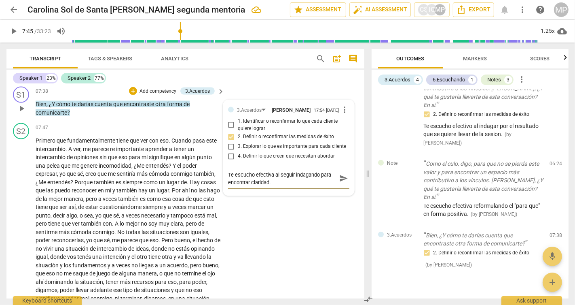
type textarea "Te escucho efectiva al seguir indagando para encontrar claridad."
click at [341, 183] on span "send" at bounding box center [343, 178] width 9 height 9
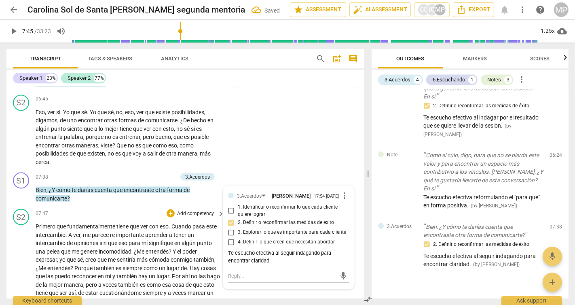
scroll to position [924, 0]
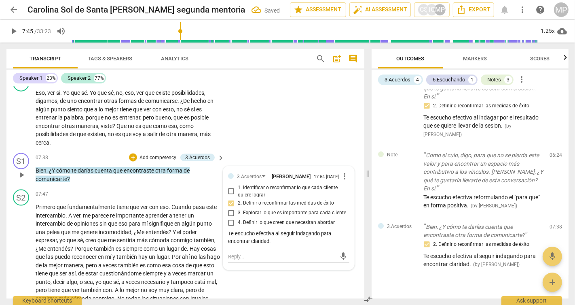
click at [147, 161] on p "Add competency" at bounding box center [158, 157] width 38 height 7
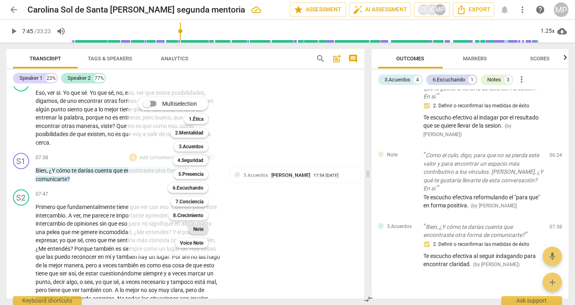
click at [199, 228] on b "Note" at bounding box center [198, 229] width 10 height 10
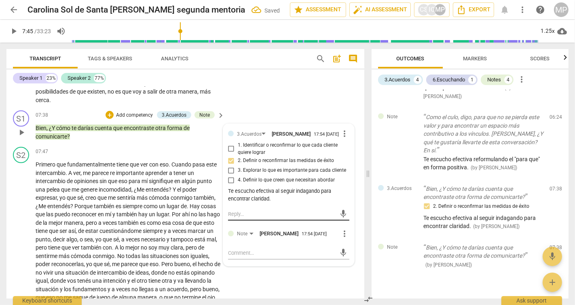
scroll to position [967, 0]
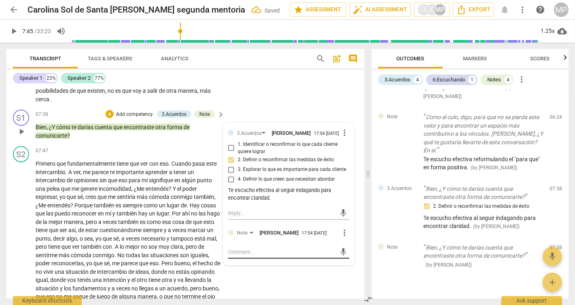
click at [245, 256] on textarea at bounding box center [282, 252] width 108 height 8
click at [22, 136] on span "play_arrow" at bounding box center [22, 132] width 10 height 10
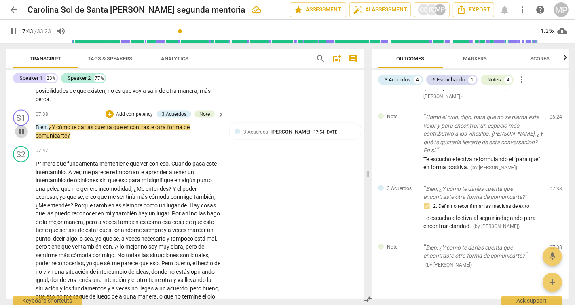
click at [21, 136] on span "pause" at bounding box center [22, 132] width 10 height 10
type input "464"
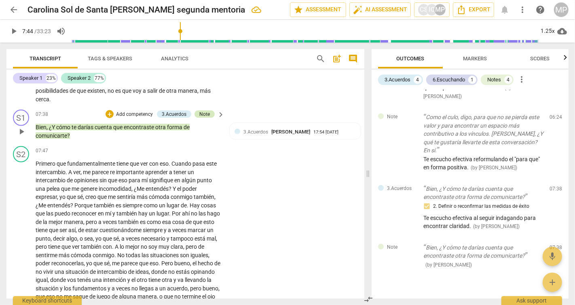
click at [205, 118] on div "Note" at bounding box center [204, 113] width 11 height 7
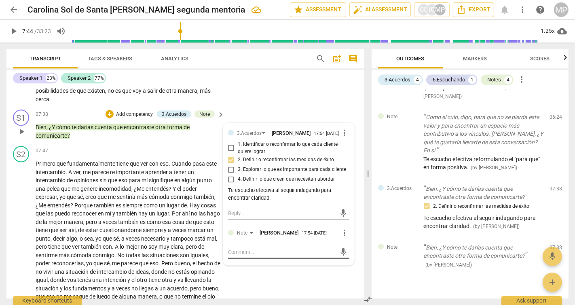
click at [236, 256] on textarea at bounding box center [282, 252] width 108 height 8
type textarea "T"
type textarea "Te"
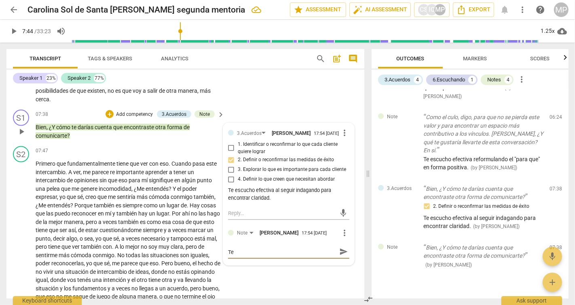
type textarea "Tee"
type textarea "Te"
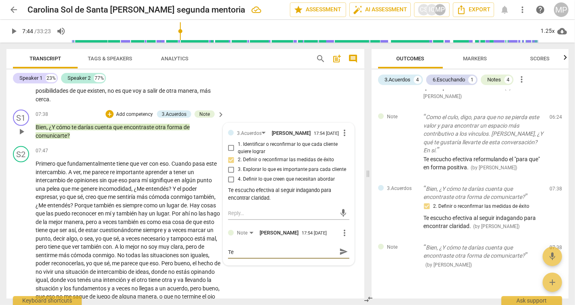
type textarea "Te"
type textarea "Te e"
type textarea "Te es"
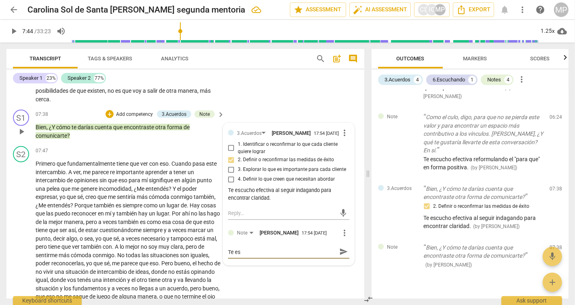
type textarea "Te esc"
type textarea "Te escu"
type textarea "Te escuc"
type textarea "Te escuch"
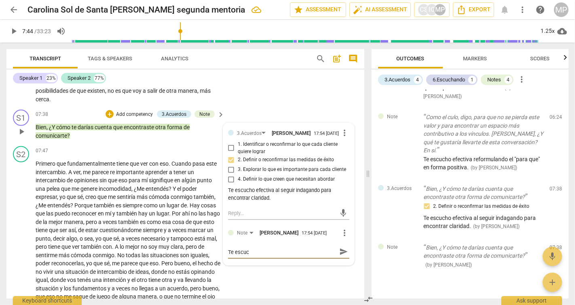
type textarea "Te escuch"
type textarea "Te escucho"
type textarea "Te escucho e"
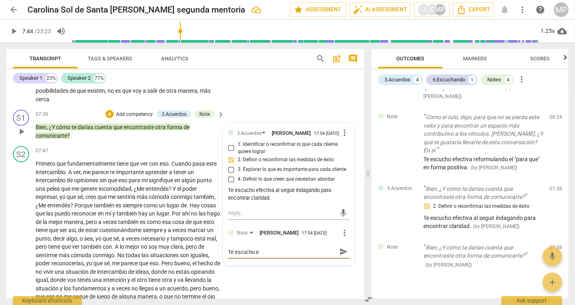
type textarea "Te escucho ef"
type textarea "Te escucho efe"
type textarea "Te escucho efec"
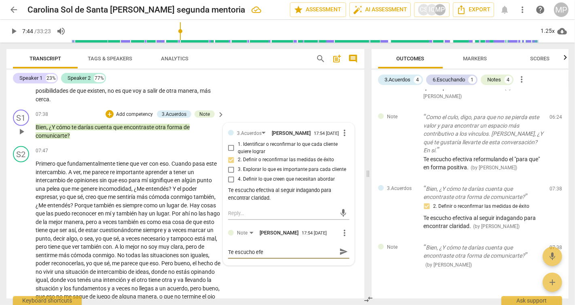
type textarea "Te escucho efec"
type textarea "Te escucho efect"
type textarea "Te escucho efecti"
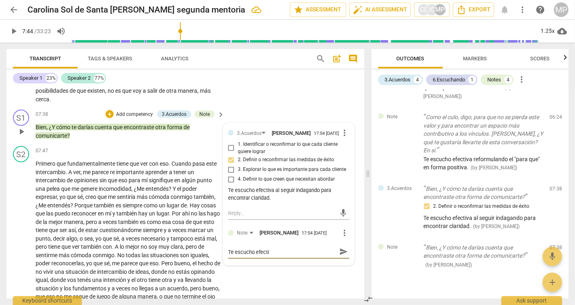
type textarea "Te escucho efectiv"
type textarea "Te escucho efectiva"
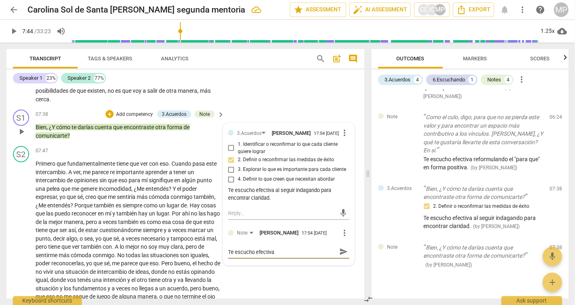
type textarea "Te escucho efectiva"
type textarea "Te escucho efectiva a"
type textarea "Te escucho efectiva al"
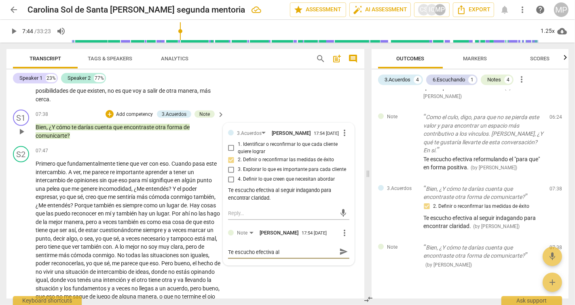
type textarea "Te escucho efectiva al"
type textarea "Te escucho efectiva al u"
type textarea "Te escucho efectiva al us"
type textarea "Te escucho efectiva al [GEOGRAPHIC_DATA]"
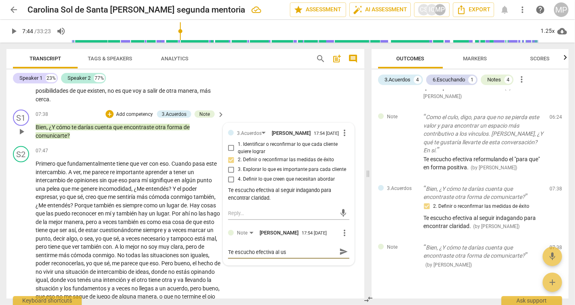
type textarea "Te escucho efectiva al [GEOGRAPHIC_DATA]"
type textarea "Te escucho efectiva al usar"
type textarea "Te escucho efectiva al usar e"
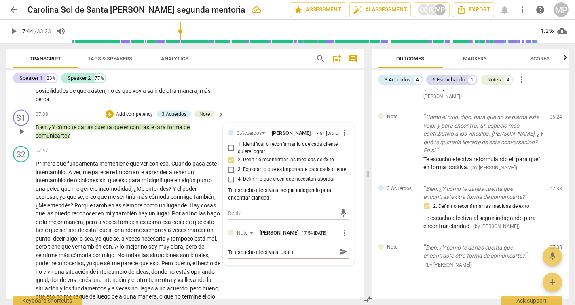
type textarea "Te escucho efectiva al usar el"
type textarea "Te escucho efectiva al usar el t"
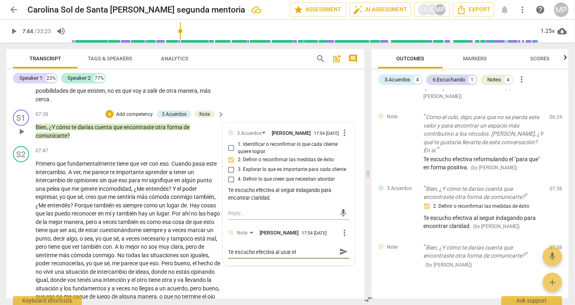
type textarea "Te escucho efectiva al usar el t"
type textarea "Te escucho efectiva al usar el to"
type textarea "Te escucho efectiva al usar el ton"
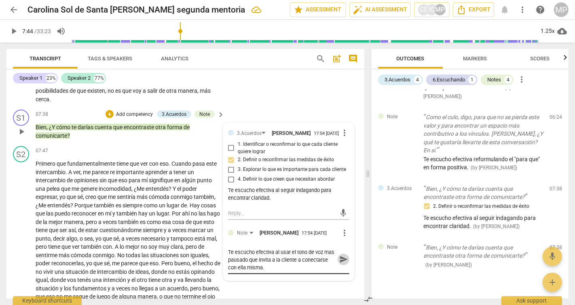
click at [341, 264] on span "send" at bounding box center [343, 259] width 9 height 9
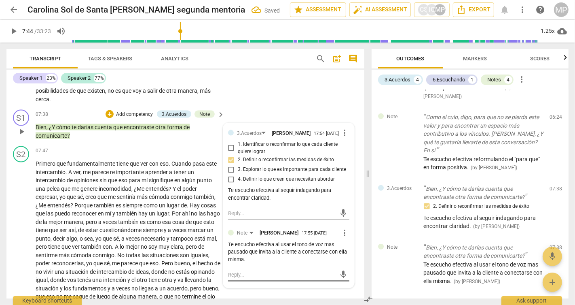
scroll to position [674, 0]
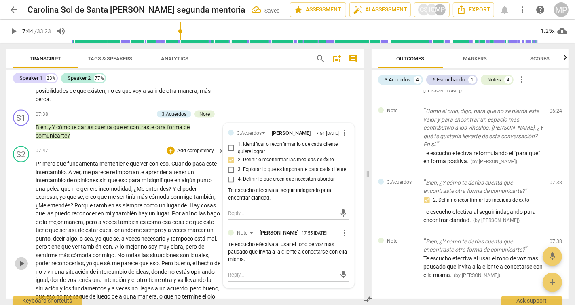
click at [20, 268] on span "play_arrow" at bounding box center [22, 264] width 10 height 10
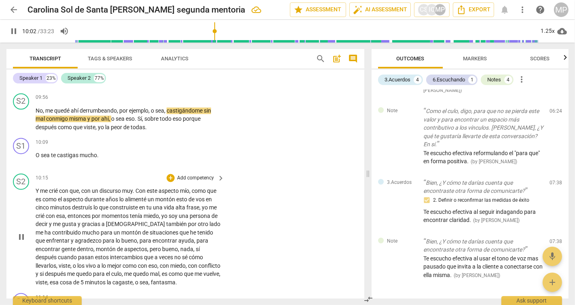
scroll to position [1280, 0]
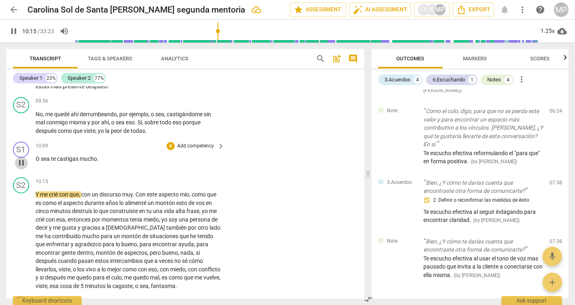
click at [22, 168] on span "pause" at bounding box center [22, 163] width 10 height 10
click at [22, 168] on span "play_arrow" at bounding box center [22, 163] width 10 height 10
click at [22, 168] on span "pause" at bounding box center [22, 163] width 10 height 10
click at [173, 150] on div "+ Add competency" at bounding box center [191, 146] width 48 height 8
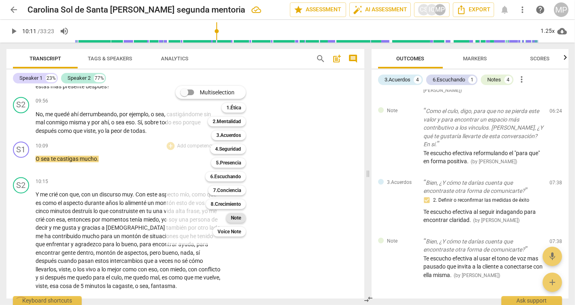
click at [240, 215] on b "Note" at bounding box center [236, 218] width 10 height 10
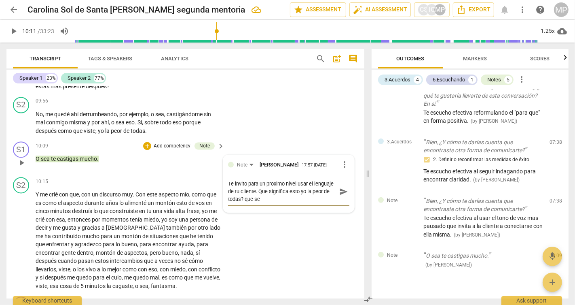
scroll to position [0, 0]
click at [297, 203] on textarea "Te invito para un proximo nivel usar el lenguaje de tu cliente. Que significa e…" at bounding box center [282, 191] width 108 height 23
click at [339, 196] on span "send" at bounding box center [343, 191] width 9 height 9
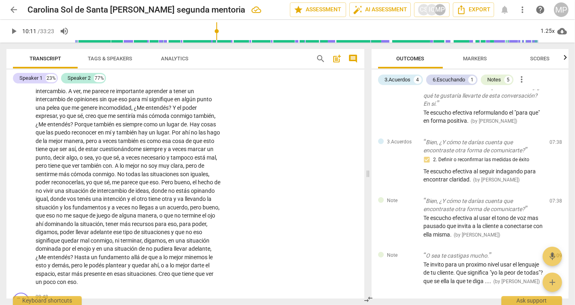
scroll to position [1041, 0]
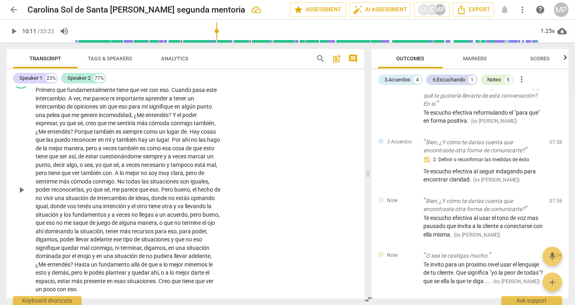
click at [204, 81] on p "Add competency" at bounding box center [195, 77] width 38 height 7
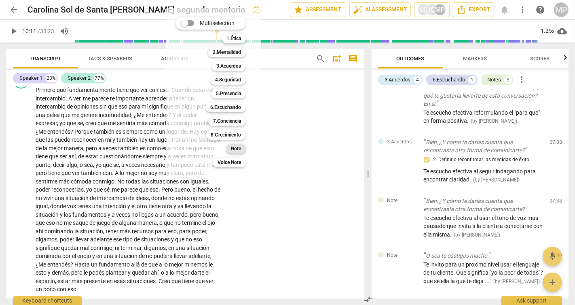
click at [233, 149] on b "Note" at bounding box center [236, 149] width 10 height 10
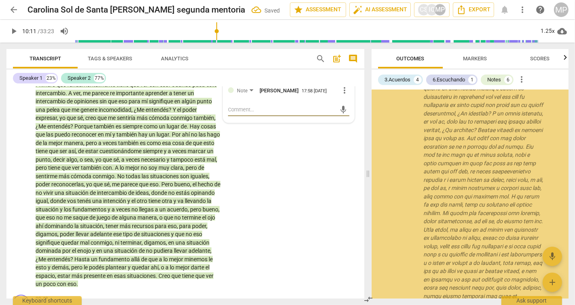
scroll to position [926, 0]
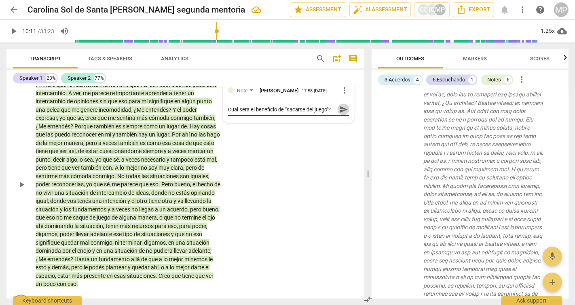
click at [344, 114] on span "send" at bounding box center [343, 109] width 9 height 9
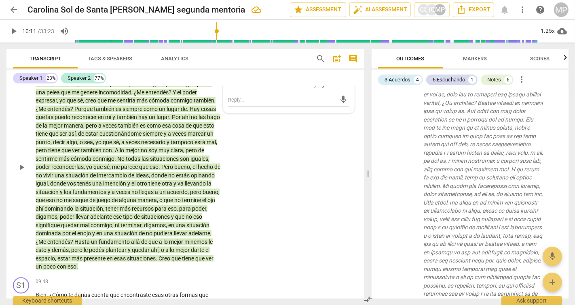
scroll to position [1057, 0]
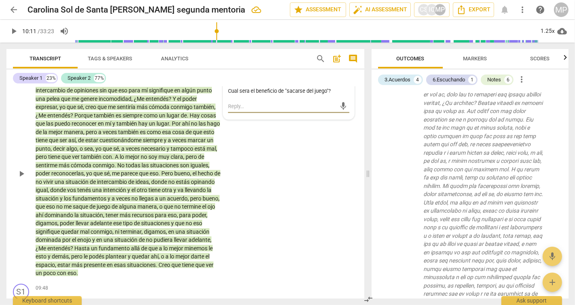
click at [246, 110] on textarea at bounding box center [282, 106] width 108 height 8
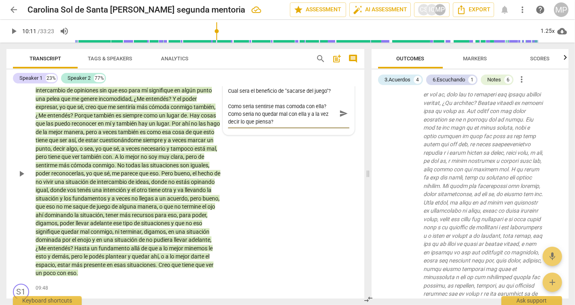
click at [342, 118] on span "send" at bounding box center [343, 113] width 9 height 9
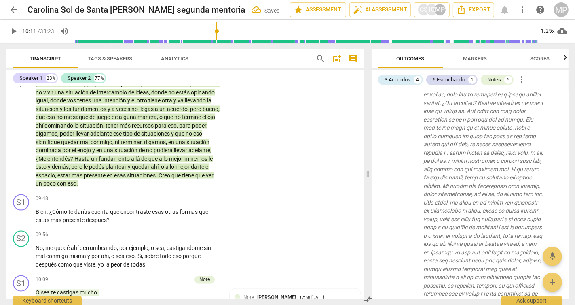
scroll to position [1151, 0]
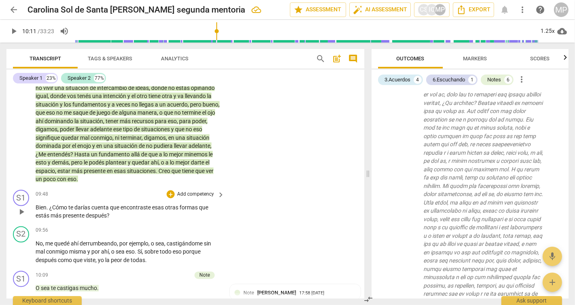
click at [176, 198] on p "Add competency" at bounding box center [195, 194] width 38 height 7
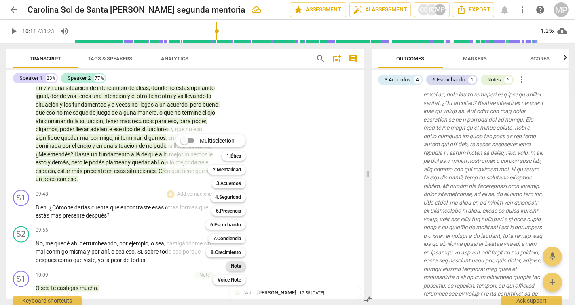
click at [240, 267] on b "Note" at bounding box center [236, 266] width 10 height 10
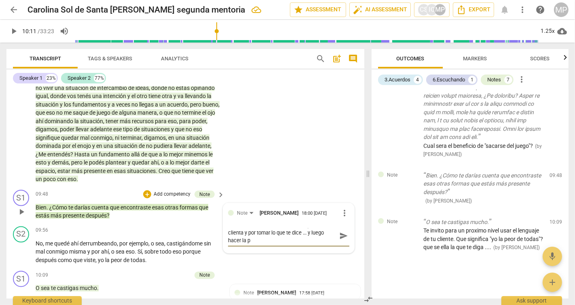
scroll to position [0, 0]
click at [341, 244] on span "send" at bounding box center [343, 239] width 9 height 9
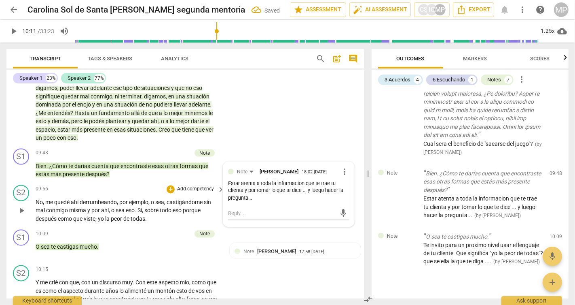
scroll to position [1192, 0]
click at [17, 215] on span "play_arrow" at bounding box center [22, 211] width 10 height 10
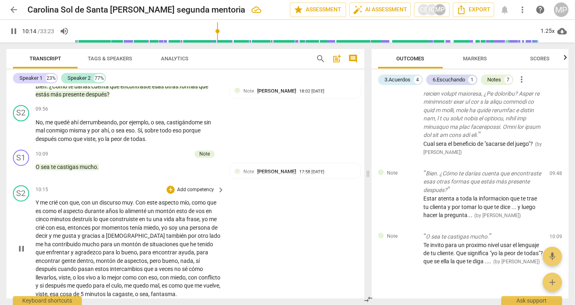
scroll to position [1287, 0]
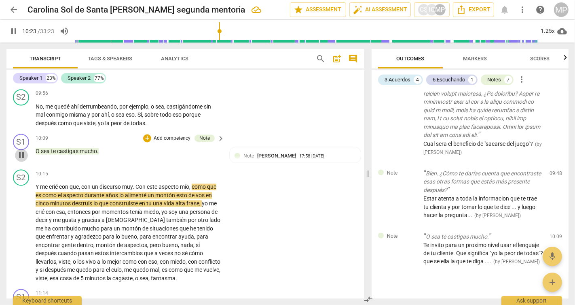
click at [22, 160] on span "pause" at bounding box center [22, 156] width 10 height 10
click at [204, 142] on div "Note" at bounding box center [204, 138] width 11 height 7
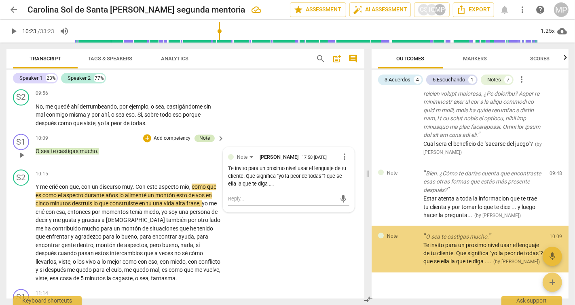
scroll to position [1165, 0]
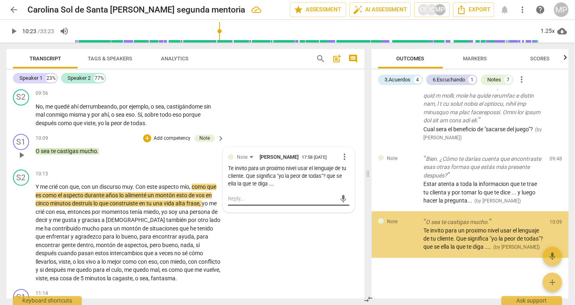
click at [253, 203] on textarea at bounding box center [282, 199] width 108 height 8
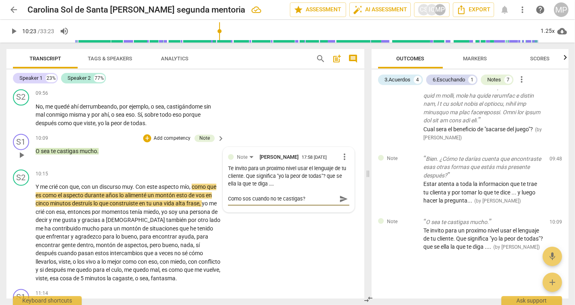
click at [341, 204] on span "send" at bounding box center [343, 199] width 9 height 9
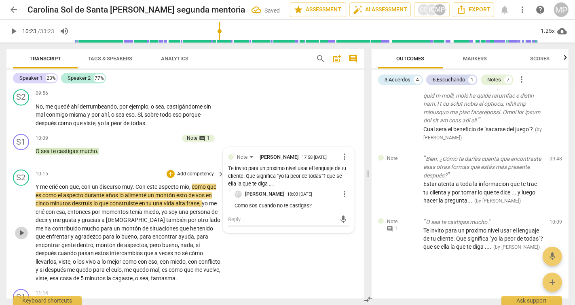
click at [23, 238] on span "play_arrow" at bounding box center [22, 233] width 10 height 10
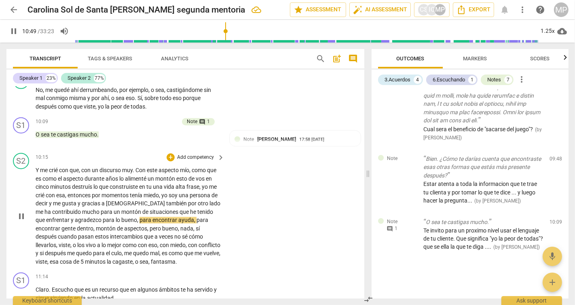
scroll to position [1311, 0]
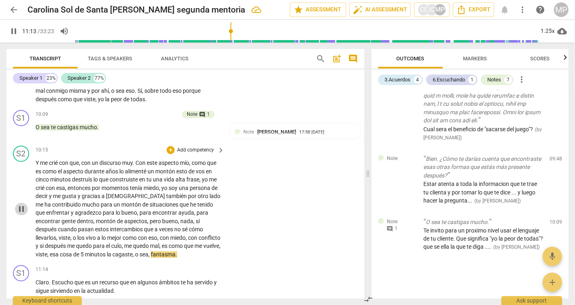
click at [22, 214] on span "pause" at bounding box center [22, 209] width 10 height 10
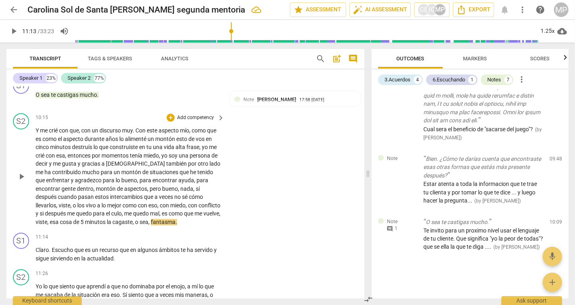
scroll to position [1345, 0]
click at [24, 181] on span "play_arrow" at bounding box center [22, 176] width 10 height 10
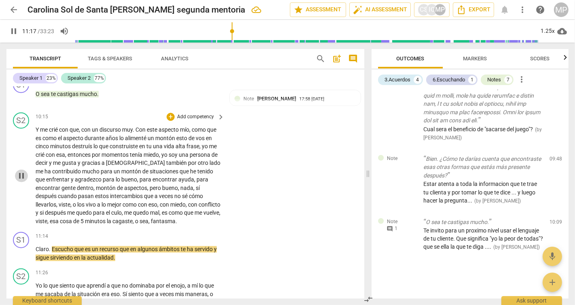
click at [23, 181] on span "pause" at bounding box center [22, 176] width 10 height 10
click at [195, 121] on p "Add competency" at bounding box center [195, 117] width 38 height 7
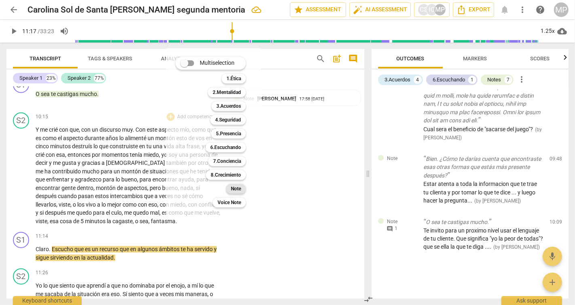
click at [233, 189] on b "Note" at bounding box center [236, 189] width 10 height 10
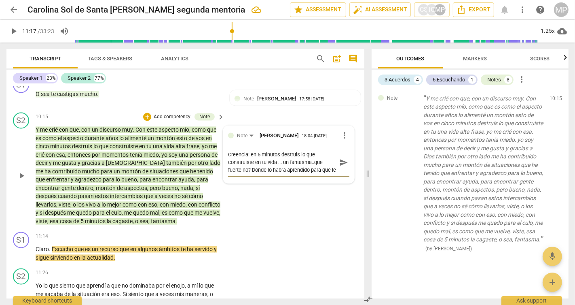
scroll to position [7, 0]
click at [310, 174] on textarea "Creencia: en 5 minutos destruis lo que construiste en tu vida ... un fantasma..…" at bounding box center [282, 162] width 108 height 23
click at [341, 167] on span "send" at bounding box center [343, 162] width 9 height 9
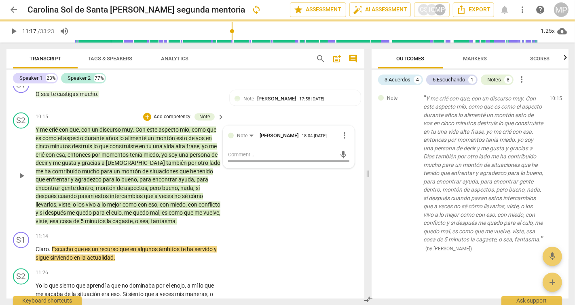
scroll to position [0, 0]
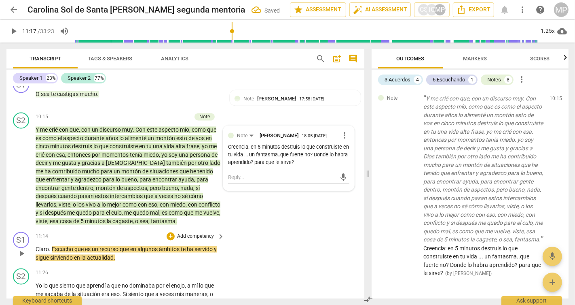
click at [30, 259] on div "play_arrow pause" at bounding box center [25, 253] width 21 height 11
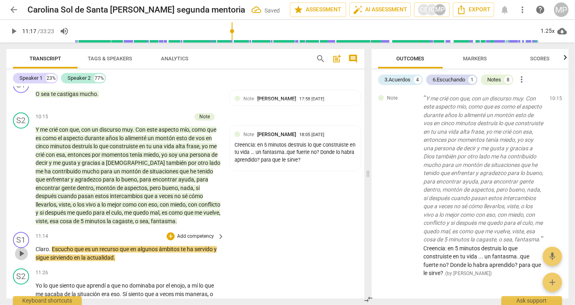
click at [19, 259] on span "play_arrow" at bounding box center [22, 254] width 10 height 10
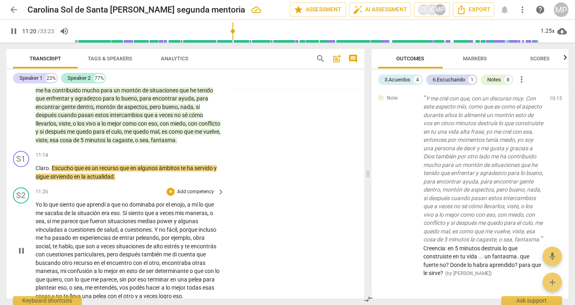
scroll to position [1427, 0]
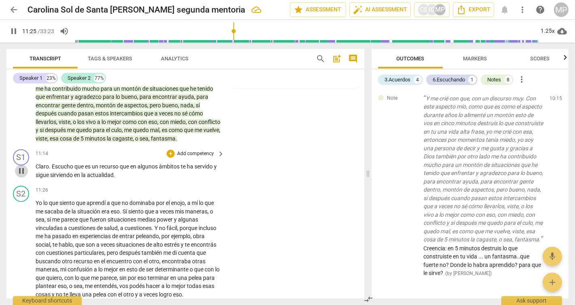
click at [23, 176] on span "pause" at bounding box center [22, 171] width 10 height 10
click at [180, 157] on p "Add competency" at bounding box center [195, 153] width 38 height 7
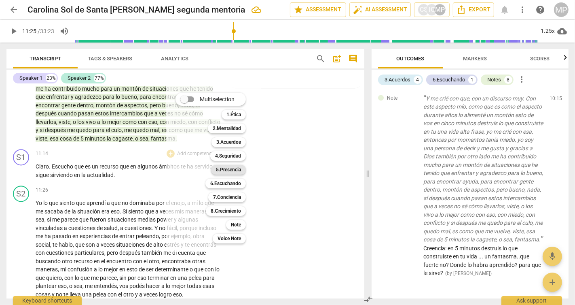
click at [234, 168] on b "5.Presencia" at bounding box center [228, 170] width 25 height 10
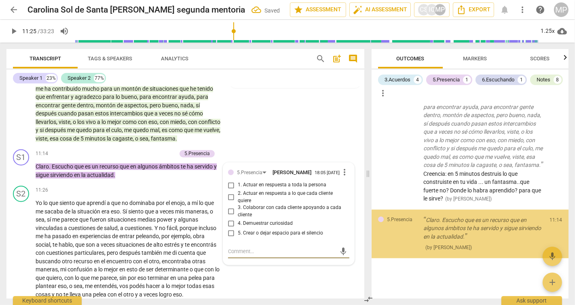
scroll to position [1431, 0]
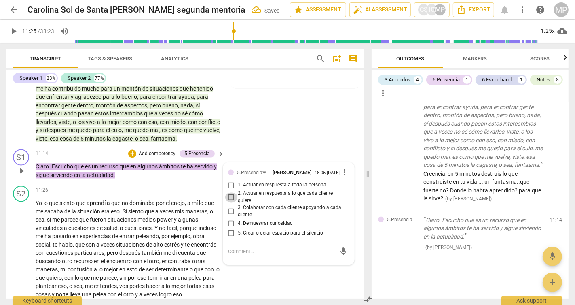
click at [230, 202] on input "2. Actuar en respuesta a lo que cada cliente quiere" at bounding box center [231, 197] width 13 height 10
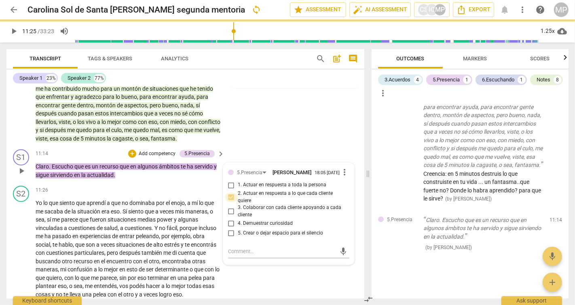
click at [230, 202] on input "2. Actuar en respuesta a lo que cada cliente quiere" at bounding box center [231, 197] width 13 height 10
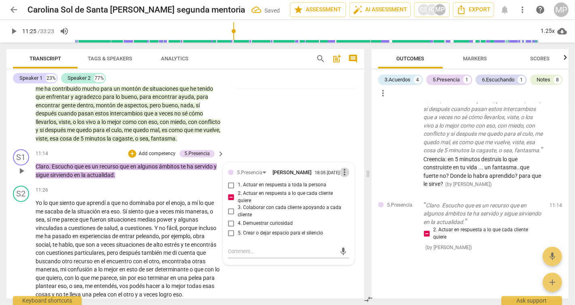
click at [340, 177] on span "more_vert" at bounding box center [345, 172] width 10 height 10
click at [344, 202] on li "Delete" at bounding box center [351, 202] width 28 height 15
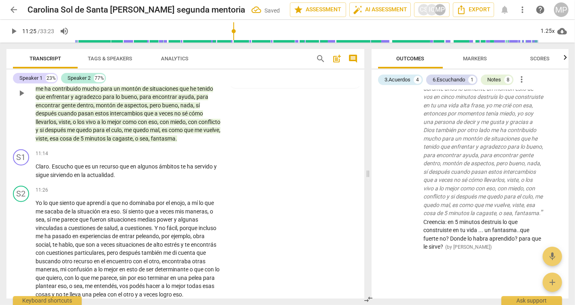
scroll to position [1369, 0]
click at [189, 157] on p "Add competency" at bounding box center [195, 153] width 38 height 7
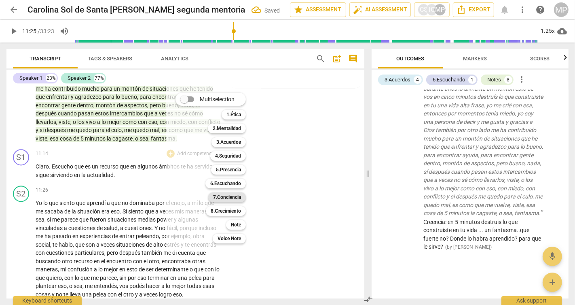
click at [231, 197] on b "7.Conciencia" at bounding box center [227, 197] width 28 height 10
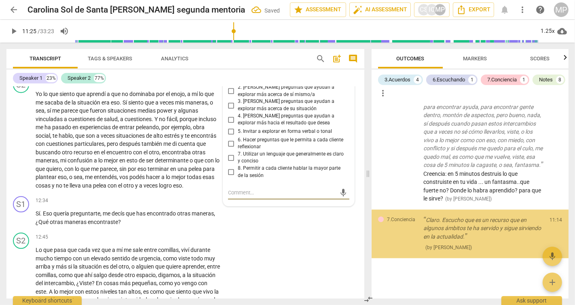
scroll to position [1532, 0]
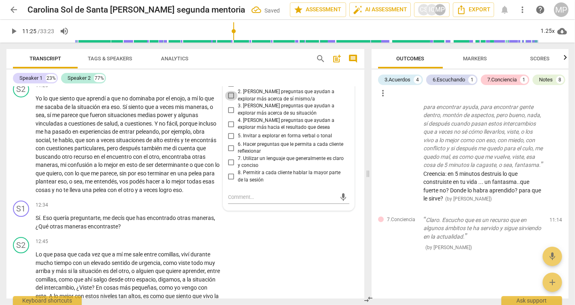
click at [231, 100] on input "2. [PERSON_NAME] preguntas que ayudan a explorar más acerca de sí mismo/a" at bounding box center [231, 96] width 13 height 10
click at [269, 201] on textarea at bounding box center [282, 197] width 108 height 8
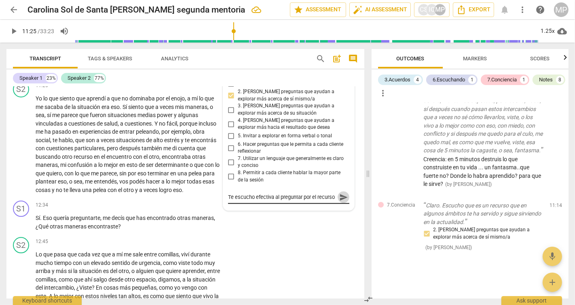
click at [343, 201] on span "send" at bounding box center [343, 197] width 9 height 9
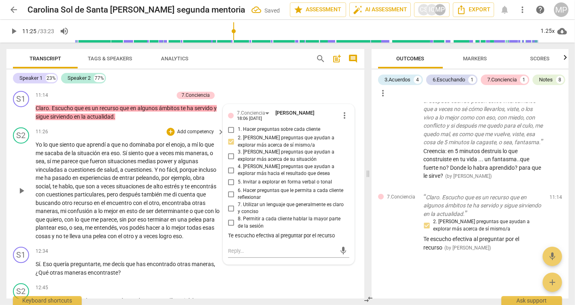
scroll to position [1489, 0]
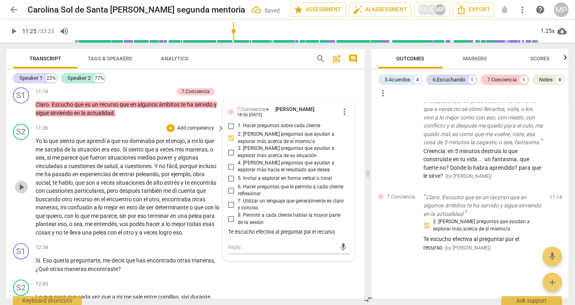
click at [21, 192] on span "play_arrow" at bounding box center [22, 187] width 10 height 10
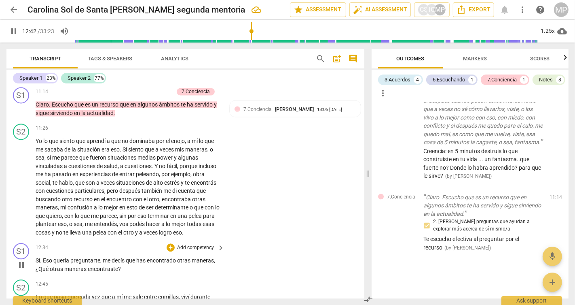
click at [21, 269] on span "pause" at bounding box center [22, 265] width 10 height 10
click at [183, 251] on p "Add competency" at bounding box center [195, 247] width 38 height 7
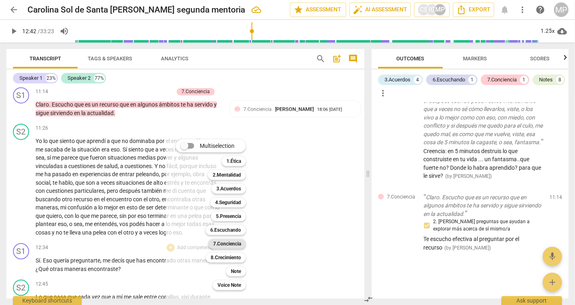
click at [231, 244] on b "7.Conciencia" at bounding box center [227, 244] width 28 height 10
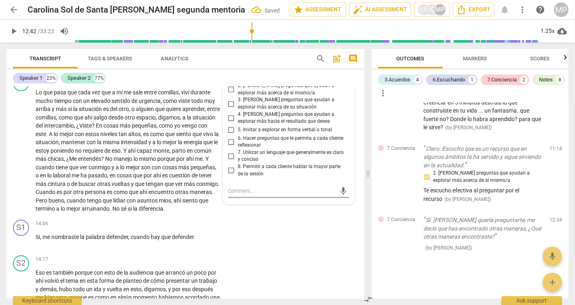
scroll to position [1692, 0]
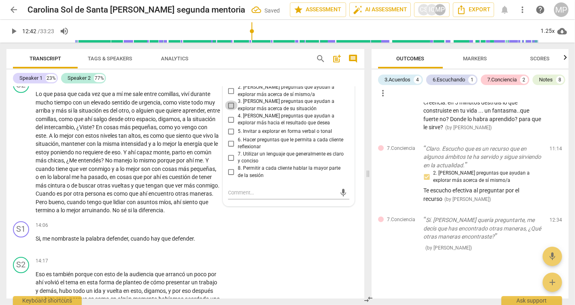
click at [231, 110] on input "3. [PERSON_NAME] preguntas que ayudan a explorar más acerca de su situación" at bounding box center [231, 105] width 13 height 10
click at [225, 253] on div "S1 play_arrow pause 14:06 + Add competency keyboard_arrow_right Si , me nombras…" at bounding box center [185, 236] width 358 height 36
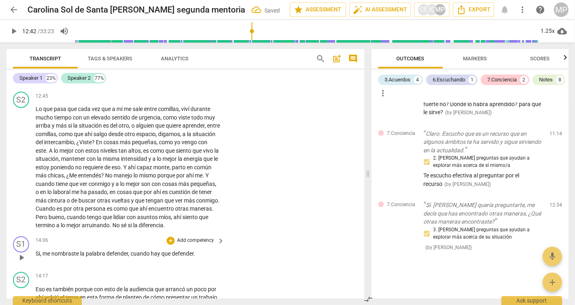
scroll to position [1676, 0]
click at [21, 173] on span "play_arrow" at bounding box center [22, 168] width 10 height 10
click at [21, 173] on span "pause" at bounding box center [22, 168] width 10 height 10
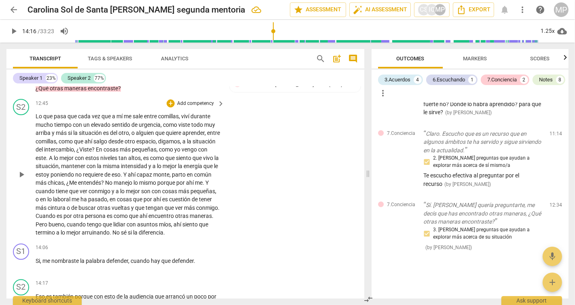
scroll to position [1668, 0]
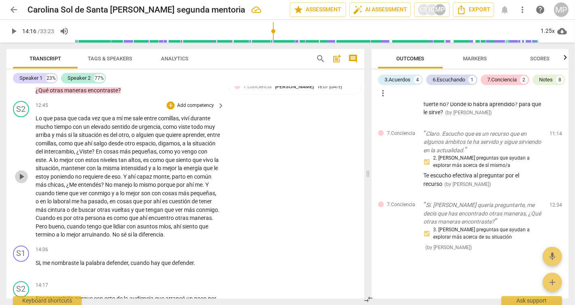
click at [20, 181] on span "play_arrow" at bounding box center [22, 177] width 10 height 10
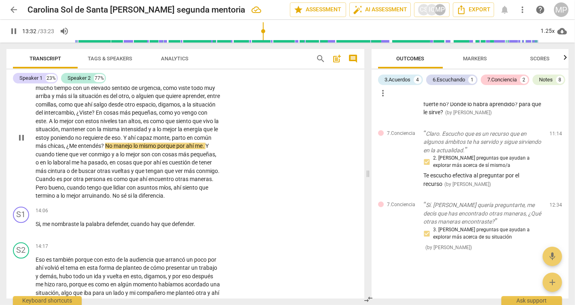
scroll to position [1707, 0]
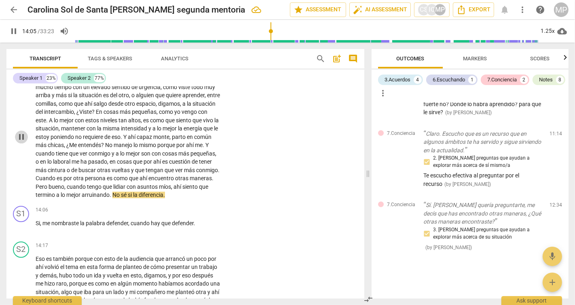
click at [23, 142] on span "pause" at bounding box center [22, 137] width 10 height 10
click at [428, 11] on div "IC" at bounding box center [432, 10] width 12 height 12
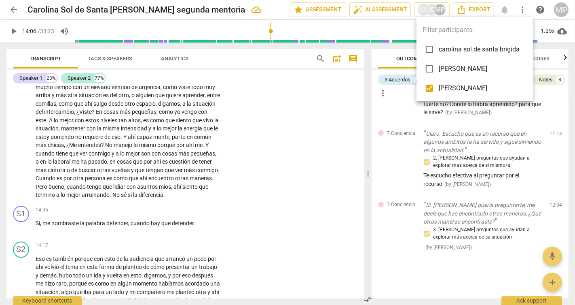
click at [439, 52] on input "checkbox" at bounding box center [429, 49] width 19 height 19
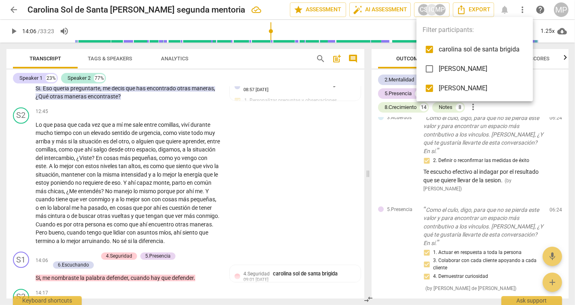
scroll to position [3056, 0]
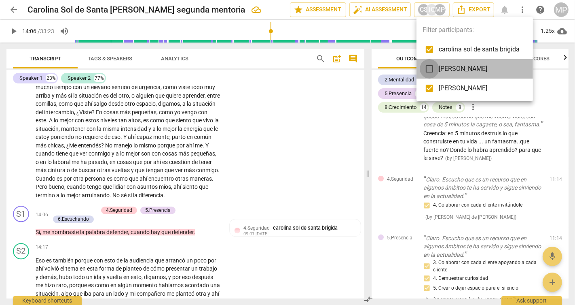
click at [435, 66] on input "checkbox" at bounding box center [429, 68] width 19 height 19
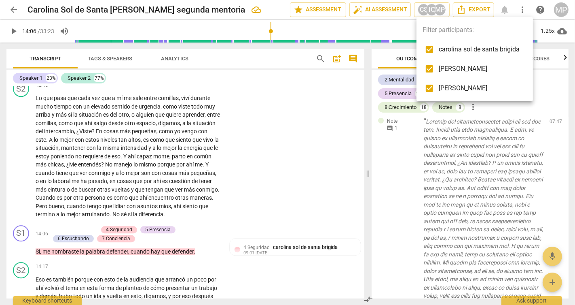
scroll to position [4135, 0]
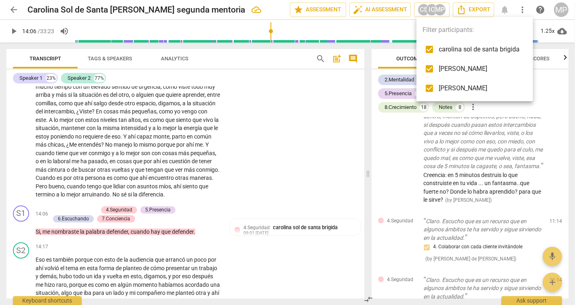
click at [246, 266] on div at bounding box center [287, 152] width 575 height 305
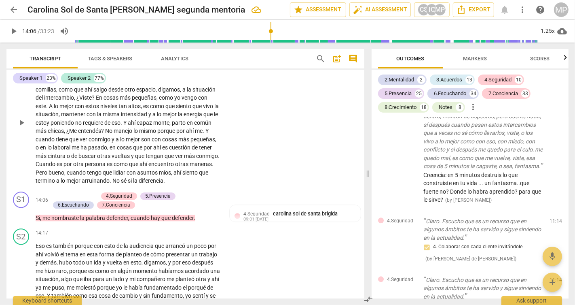
scroll to position [1801, 0]
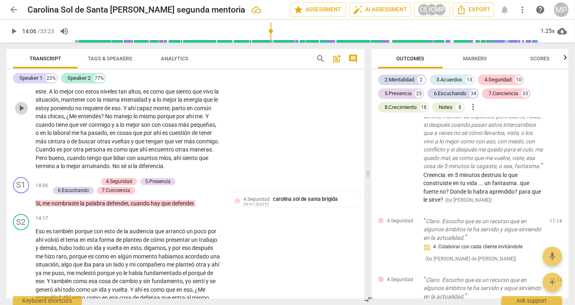
click at [23, 113] on span "play_arrow" at bounding box center [22, 108] width 10 height 10
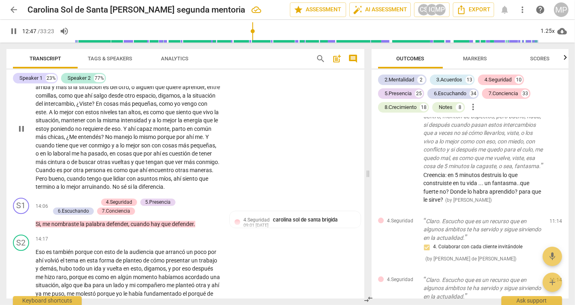
scroll to position [1774, 0]
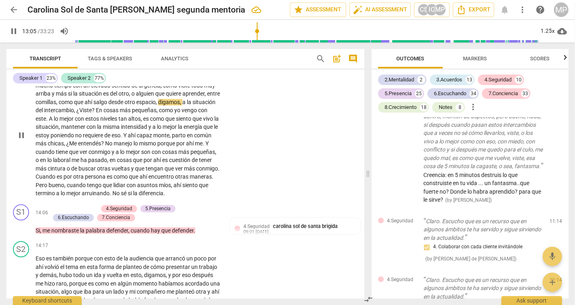
click at [189, 97] on span "aprender" at bounding box center [193, 93] width 22 height 6
click at [164, 97] on span "que" at bounding box center [160, 93] width 11 height 6
click at [19, 140] on span "pause" at bounding box center [22, 135] width 10 height 10
click at [86, 112] on p "Lo que pasa que cada vez que a mí me sale entre comillas , viví durante mucho t…" at bounding box center [128, 135] width 185 height 125
click at [36, 80] on span "Lo" at bounding box center [40, 77] width 8 height 6
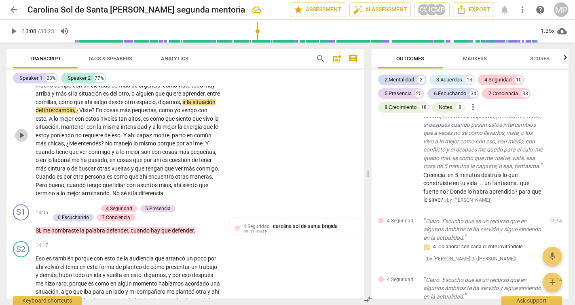
click at [21, 140] on span "play_arrow" at bounding box center [22, 135] width 10 height 10
click at [49, 96] on p "Lo que pasa que cada vez que a mí me sale entre comillas , viví durante mucho t…" at bounding box center [128, 135] width 185 height 125
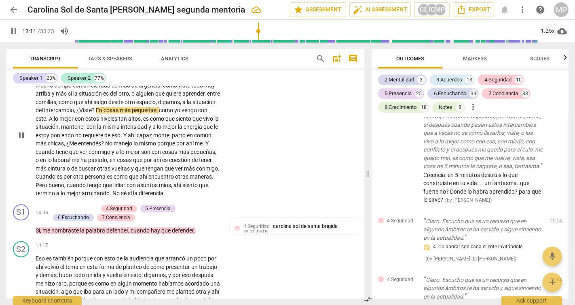
click at [23, 76] on div "S2" at bounding box center [21, 67] width 16 height 16
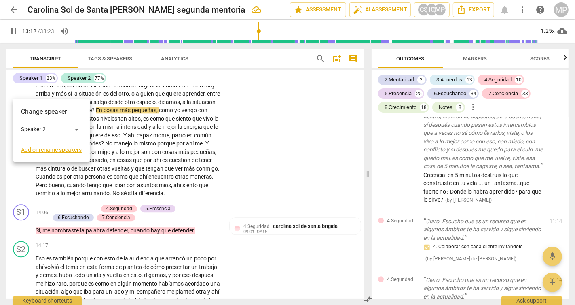
click at [100, 116] on div at bounding box center [287, 152] width 575 height 305
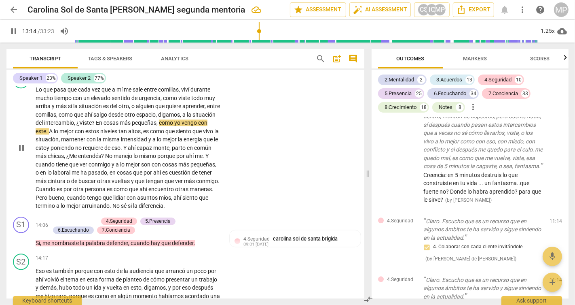
scroll to position [1759, 0]
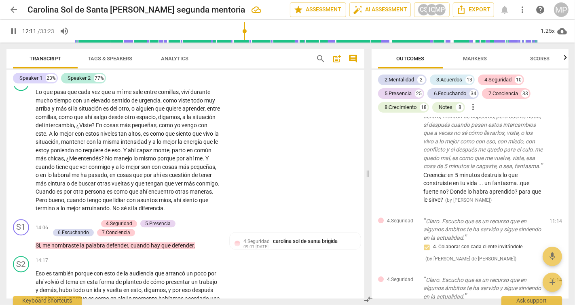
click at [245, 40] on input "range" at bounding box center [307, 31] width 464 height 26
click at [233, 39] on input "range" at bounding box center [307, 31] width 464 height 26
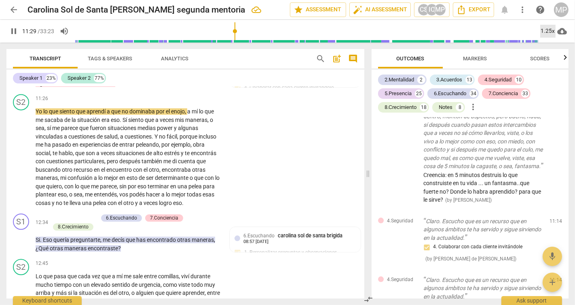
click at [551, 29] on div "1.25x" at bounding box center [548, 31] width 15 height 13
click at [550, 50] on li "1x" at bounding box center [554, 47] width 27 height 15
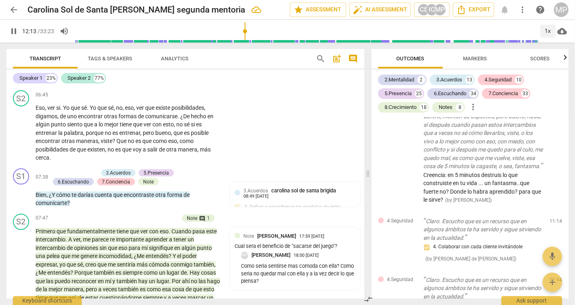
scroll to position [936, 0]
click at [221, 40] on input "range" at bounding box center [307, 31] width 464 height 26
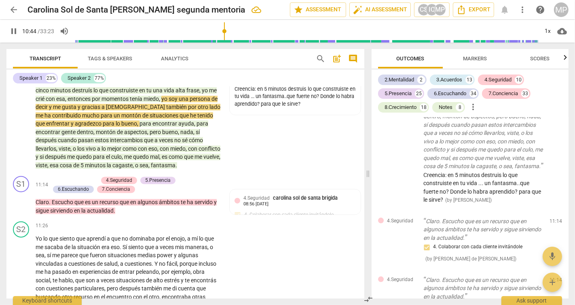
scroll to position [1432, 0]
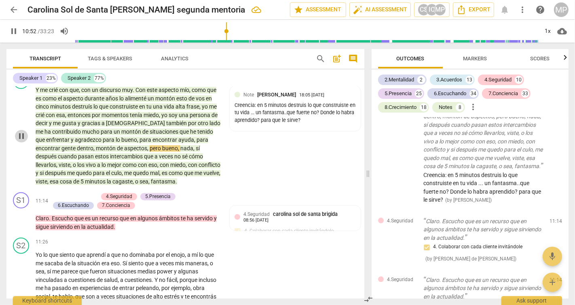
click at [20, 141] on span "pause" at bounding box center [22, 136] width 10 height 10
click at [321, 124] on div "Creencia: en 5 minutos destruis lo que construiste en tu vida ... un fantasma..…" at bounding box center [295, 113] width 121 height 23
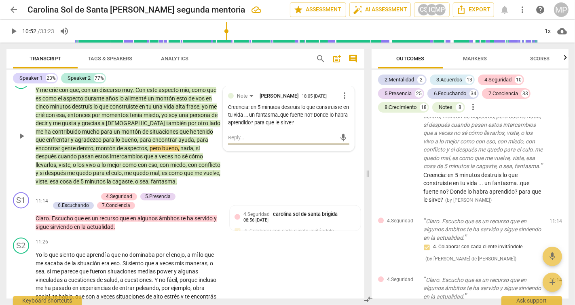
click at [271, 141] on textarea at bounding box center [282, 138] width 108 height 8
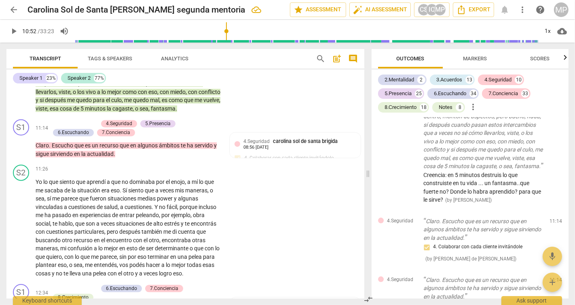
scroll to position [1505, 0]
click at [25, 232] on span "play_arrow" at bounding box center [22, 228] width 10 height 10
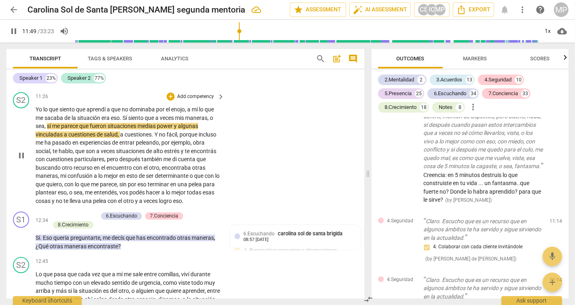
scroll to position [1577, 0]
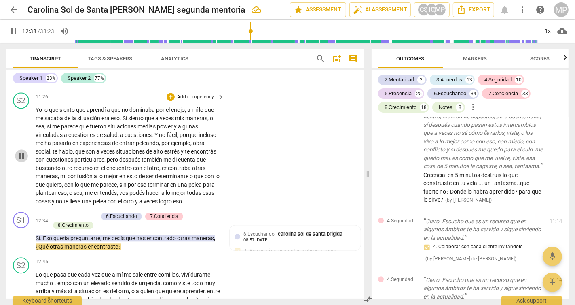
click at [25, 161] on span "pause" at bounding box center [22, 156] width 10 height 10
click at [199, 117] on div "11:26 + Add competency keyboard_arrow_right Yo lo que siento que aprendí a que …" at bounding box center [131, 148] width 190 height 113
click at [200, 101] on p "Add competency" at bounding box center [195, 96] width 38 height 7
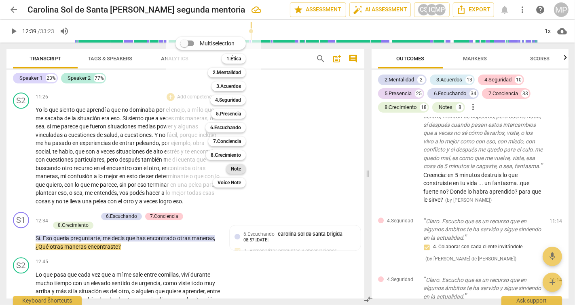
click at [236, 168] on b "Note" at bounding box center [236, 169] width 10 height 10
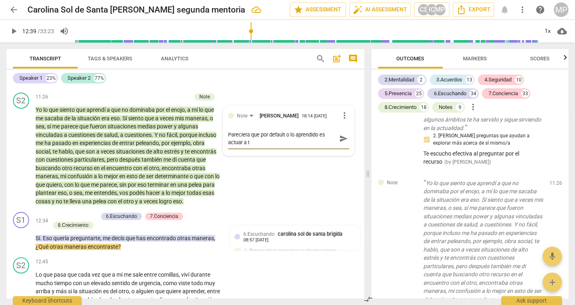
scroll to position [0, 0]
click at [340, 143] on span "send" at bounding box center [343, 138] width 9 height 9
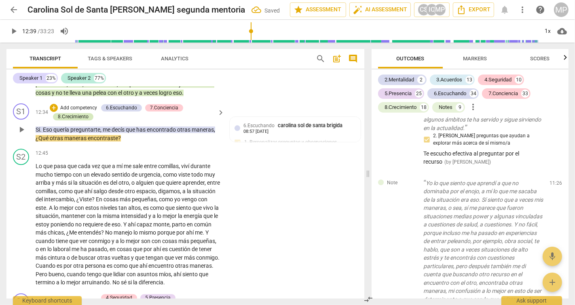
scroll to position [1688, 0]
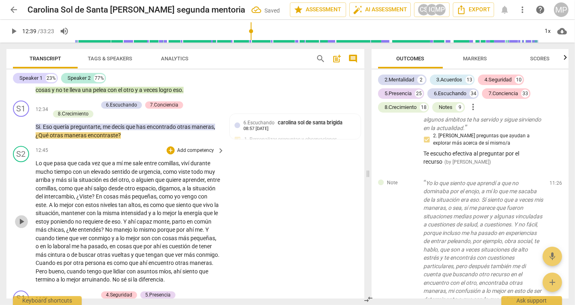
click at [23, 226] on span "play_arrow" at bounding box center [22, 221] width 10 height 10
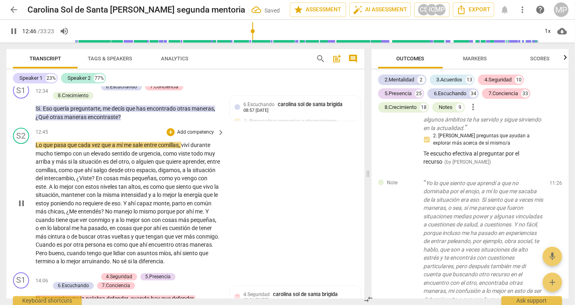
scroll to position [1707, 0]
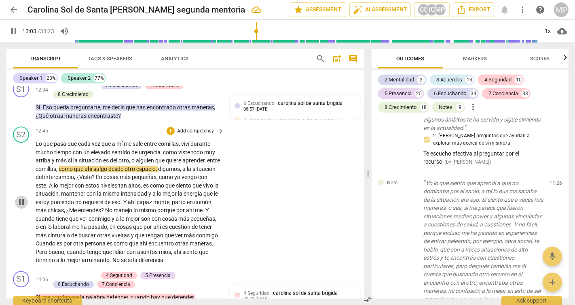
click at [22, 207] on span "pause" at bounding box center [22, 202] width 10 height 10
click at [22, 207] on span "play_arrow" at bounding box center [22, 202] width 10 height 10
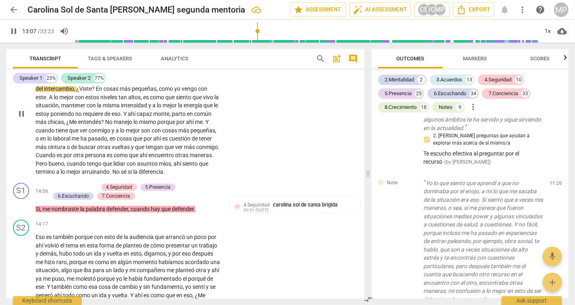
scroll to position [1797, 0]
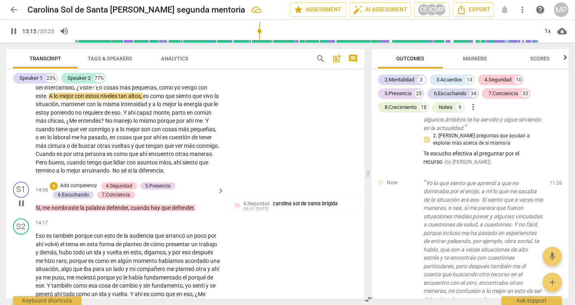
click at [91, 189] on p "Add competency" at bounding box center [78, 185] width 38 height 7
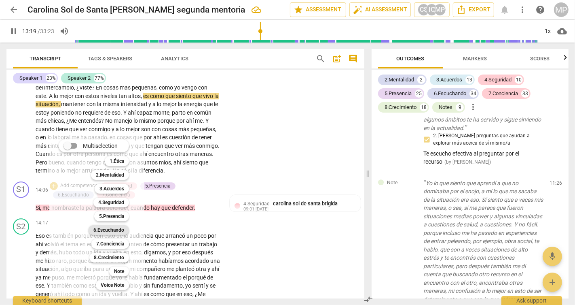
click at [118, 230] on b "6.Escuchando" at bounding box center [108, 230] width 31 height 10
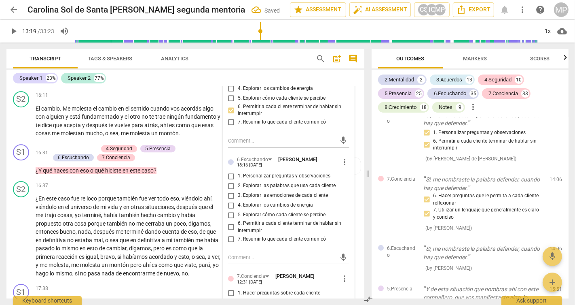
scroll to position [2148, 0]
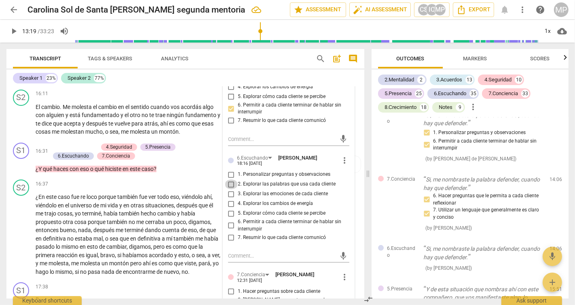
click at [231, 189] on input "2. Explorar las palabras que usa cada cliente" at bounding box center [231, 184] width 13 height 10
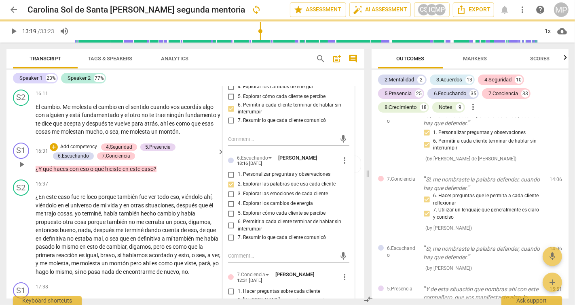
click at [197, 173] on div "16:31 + Add competency 4.Seguridad 5.Presencia 6.Escuchando 7.Conciencia keyboa…" at bounding box center [131, 157] width 190 height 31
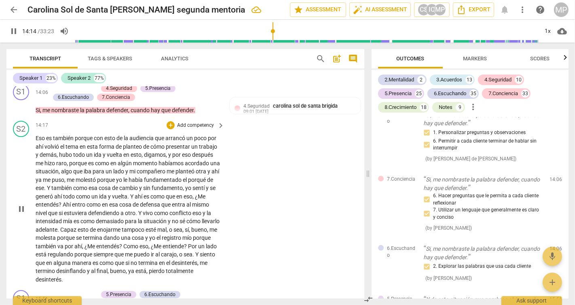
scroll to position [1895, 0]
click at [551, 32] on div "1x" at bounding box center [548, 31] width 15 height 13
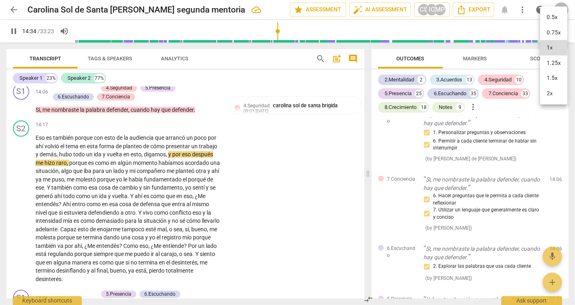
click at [554, 64] on li "1.25x" at bounding box center [554, 62] width 27 height 15
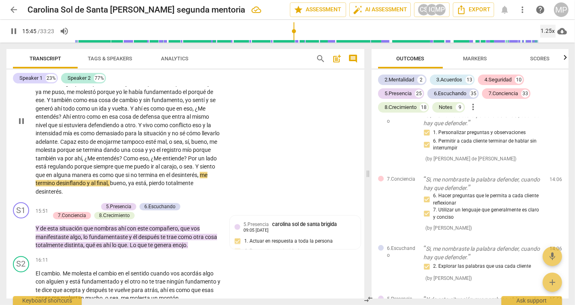
scroll to position [1985, 0]
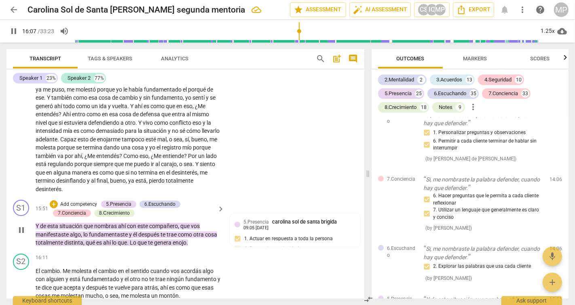
click at [24, 235] on span "pause" at bounding box center [22, 230] width 10 height 10
click at [82, 208] on p "Add competency" at bounding box center [78, 204] width 38 height 7
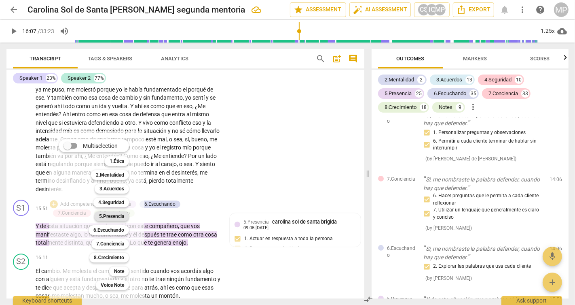
click at [116, 216] on b "5.Presencia" at bounding box center [111, 216] width 25 height 10
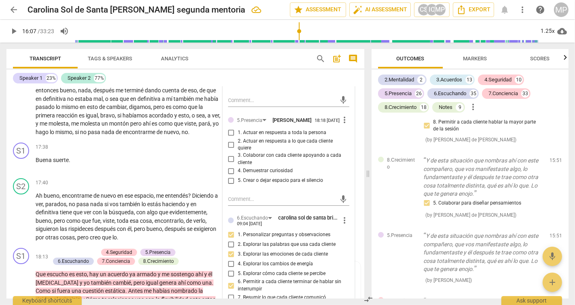
scroll to position [2307, 0]
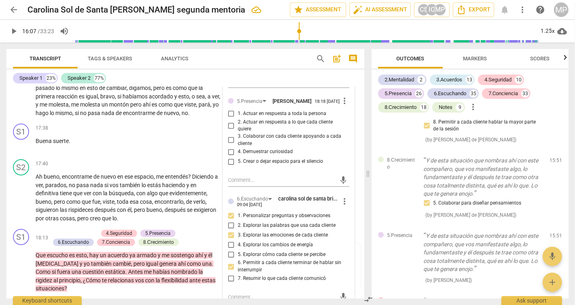
click at [229, 157] on input "4. Demuestrar curiosidad" at bounding box center [231, 152] width 13 height 10
click at [232, 119] on input "1. Actuar en respuesta a toda la persona" at bounding box center [231, 114] width 13 height 10
click at [236, 184] on textarea at bounding box center [282, 180] width 108 height 8
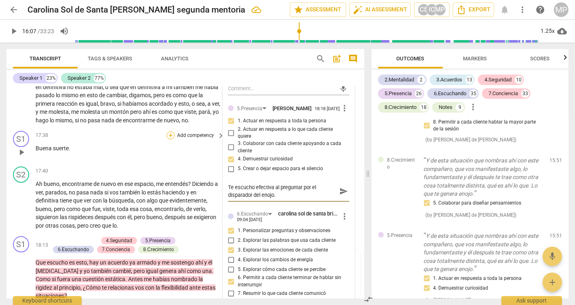
scroll to position [2304, 0]
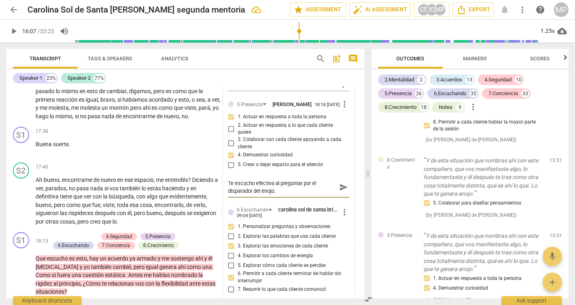
click at [365, 178] on div "Transcript Tags & Speakers Analytics search post_add comment Speaker 1 23% Spea…" at bounding box center [184, 173] width 368 height 262
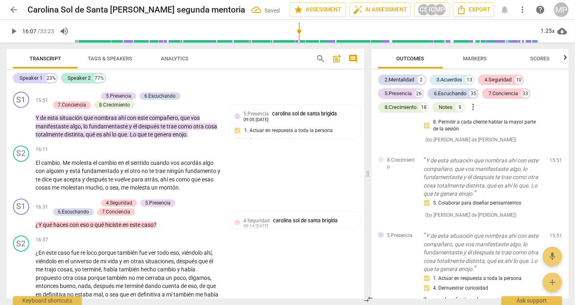
scroll to position [2092, 0]
click at [90, 101] on p "Add competency" at bounding box center [78, 96] width 38 height 7
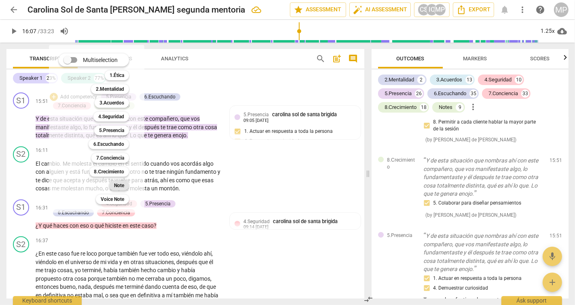
click at [119, 185] on b "Note" at bounding box center [119, 185] width 10 height 10
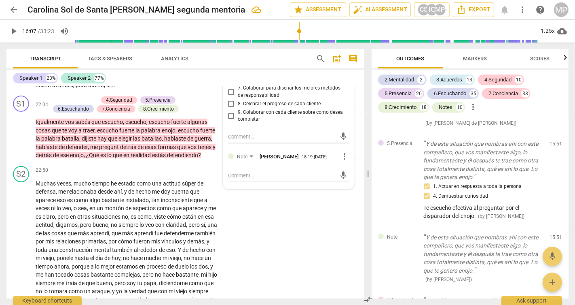
scroll to position [2903, 0]
click at [275, 183] on div "mic" at bounding box center [288, 174] width 121 height 18
click at [265, 182] on div "mic" at bounding box center [288, 175] width 121 height 13
click at [248, 179] on textarea at bounding box center [282, 175] width 108 height 8
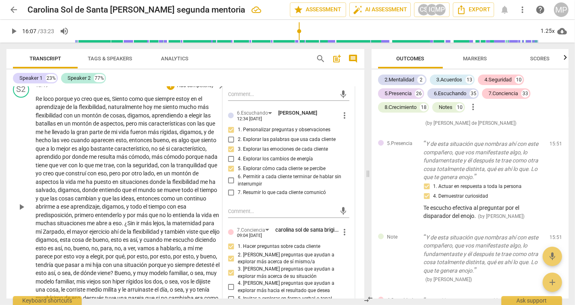
scroll to position [2513, 0]
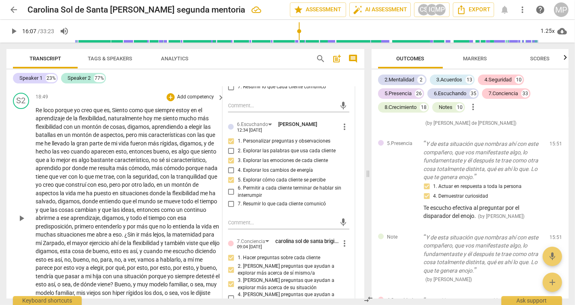
drag, startPoint x: 34, startPoint y: 142, endPoint x: 70, endPoint y: 146, distance: 35.8
click at [70, 146] on div "S2 play_arrow pause 18:49 + Add competency keyboard_arrow_right Re loco porque …" at bounding box center [185, 211] width 358 height 244
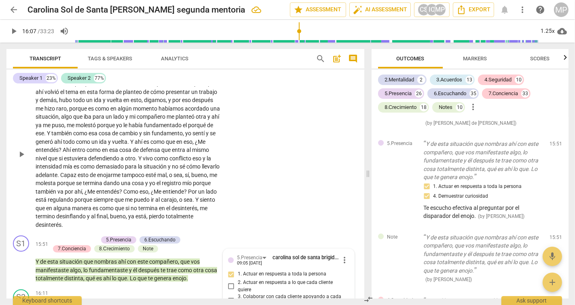
scroll to position [1948, 0]
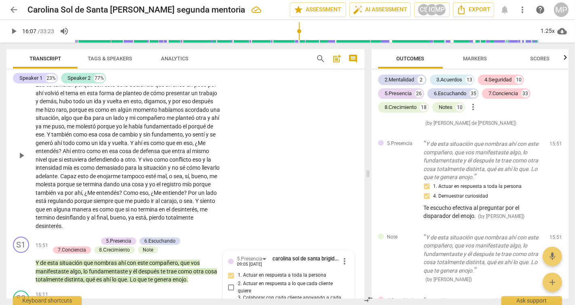
drag, startPoint x: 34, startPoint y: 116, endPoint x: 83, endPoint y: 162, distance: 67.0
click at [85, 164] on div "S2 play_arrow pause 14:17 + Add competency keyboard_arrow_right Eso es también …" at bounding box center [185, 148] width 358 height 169
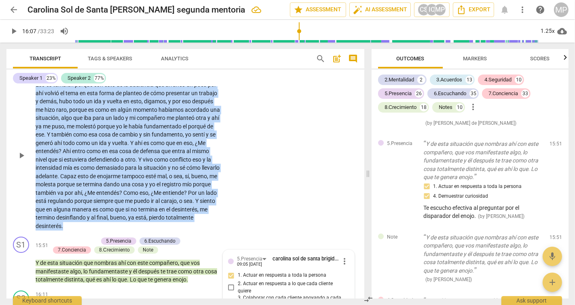
drag, startPoint x: 35, startPoint y: 115, endPoint x: 104, endPoint y: 256, distance: 156.7
click at [104, 233] on div "S2 play_arrow pause 14:17 + Add competency keyboard_arrow_right Eso es también …" at bounding box center [185, 148] width 358 height 169
copy p "Lor ip dolorsi ametco adi elit se do eiusmodte inc utlabor et dolo mag ali enim…"
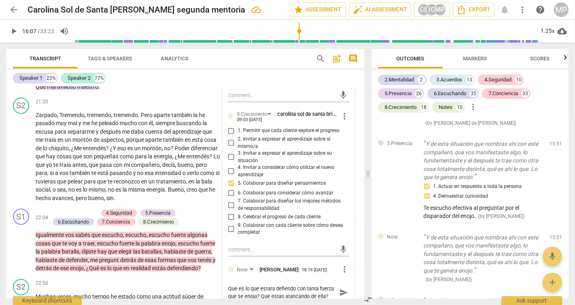
scroll to position [2849, 0]
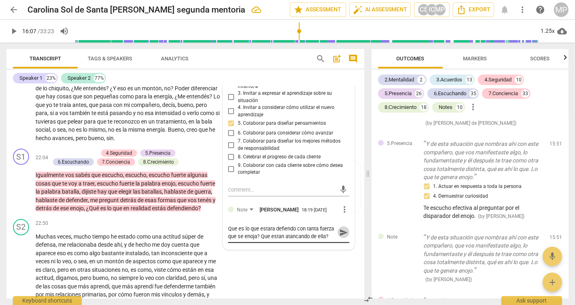
click at [339, 237] on span "send" at bounding box center [343, 232] width 9 height 9
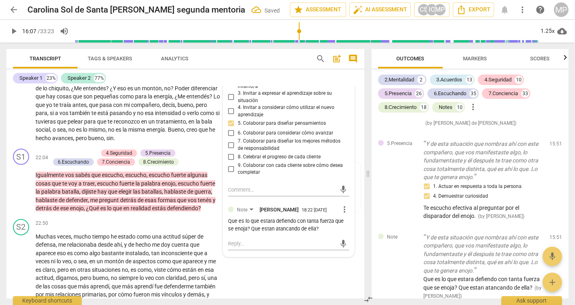
click at [328, 233] on div "Que es lo que estara defiendo con tanta fuerza que se enoja? Que estan atancand…" at bounding box center [288, 224] width 121 height 15
click at [259, 247] on textarea at bounding box center [282, 244] width 108 height 8
paste textarea "Cuando decís que ‘entras en modo defensa’, ¿qué es lo que estás defendiendo rea…"
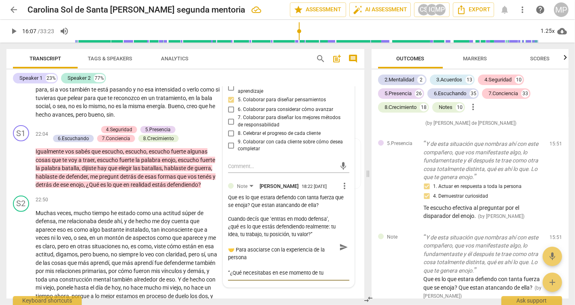
scroll to position [0, 0]
click at [229, 209] on div "Que es lo que estara defiendo con tanta fuerza que se enoja? Que estan atancand…" at bounding box center [288, 201] width 121 height 15
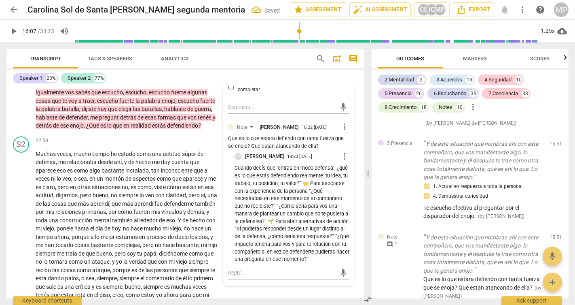
scroll to position [2933, 0]
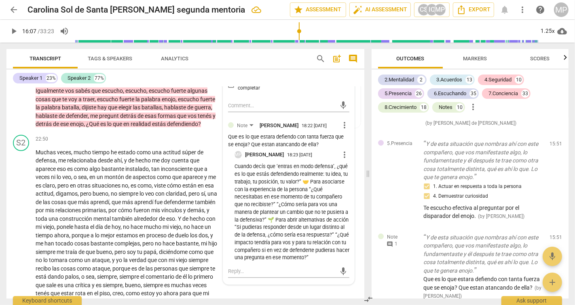
click at [303, 220] on p "Cuando decís que ‘entras en modo defensa’, ¿qué es lo que estás defendiendo rea…" at bounding box center [292, 212] width 115 height 99
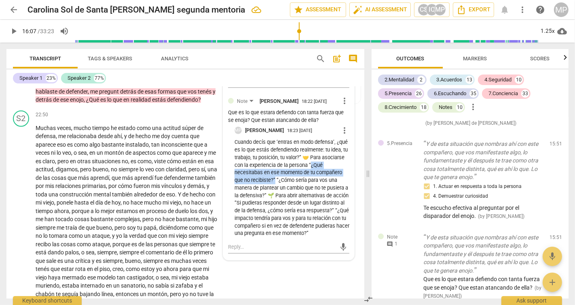
drag, startPoint x: 310, startPoint y: 204, endPoint x: 275, endPoint y: 219, distance: 38.9
click at [274, 219] on p "Cuando decís que ‘entras en modo defensa’, ¿qué es lo que estás defendiendo rea…" at bounding box center [292, 187] width 115 height 99
click at [341, 135] on span "more_vert" at bounding box center [345, 130] width 10 height 10
click at [348, 167] on li "Edit" at bounding box center [351, 170] width 28 height 15
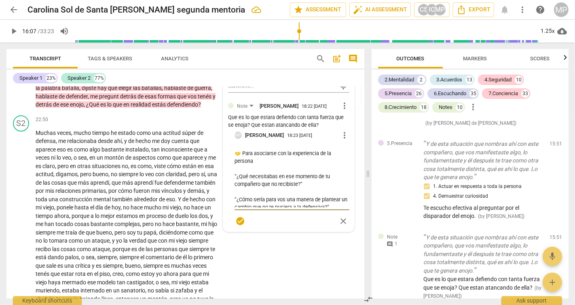
scroll to position [28, 0]
drag, startPoint x: 233, startPoint y: 214, endPoint x: 316, endPoint y: 222, distance: 83.8
click at [316, 207] on textarea "Cuando decís que ‘entras en modo defensa’, ¿qué es lo que estás defendiendo rea…" at bounding box center [292, 177] width 115 height 62
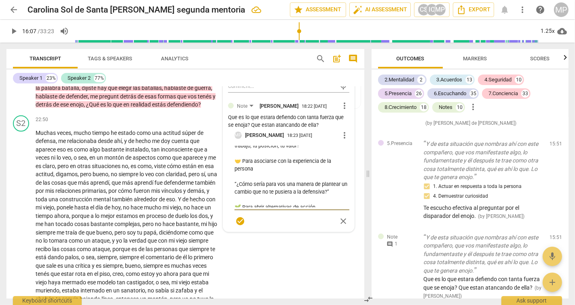
scroll to position [0, 0]
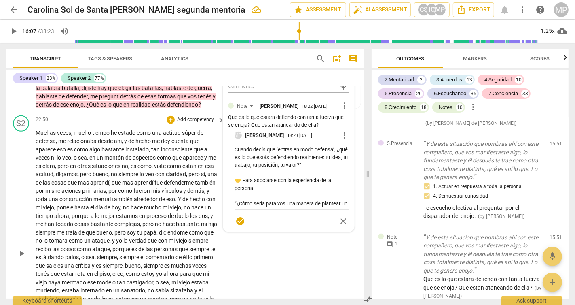
click at [307, 281] on div "S2 play_arrow pause 22:50 + Add competency keyboard_arrow_right Muchas veces , …" at bounding box center [185, 246] width 358 height 269
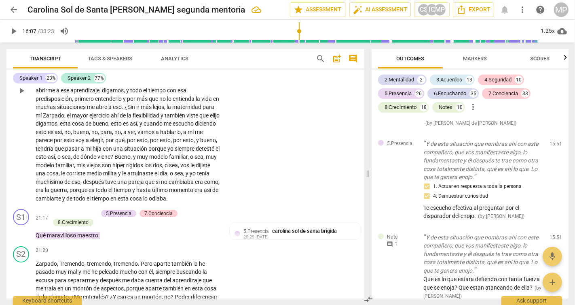
scroll to position [2648, 0]
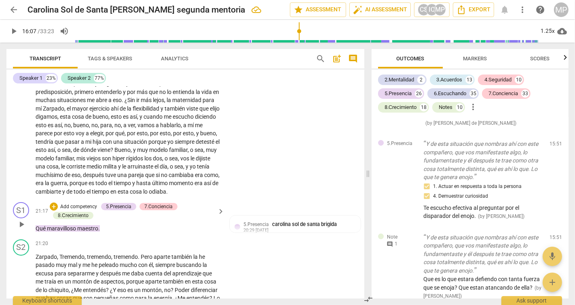
click at [67, 210] on p "Add competency" at bounding box center [78, 206] width 38 height 7
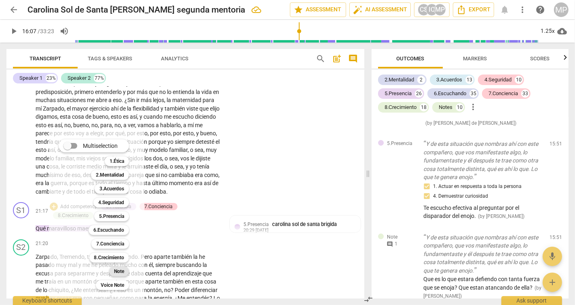
click at [120, 272] on b "Note" at bounding box center [119, 271] width 10 height 10
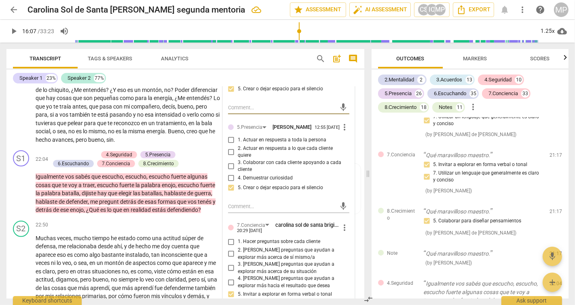
scroll to position [2833, 0]
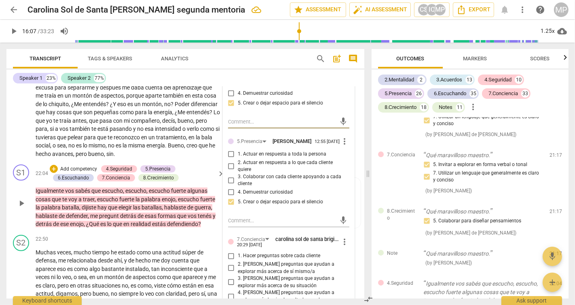
click at [74, 173] on p "Add competency" at bounding box center [78, 168] width 38 height 7
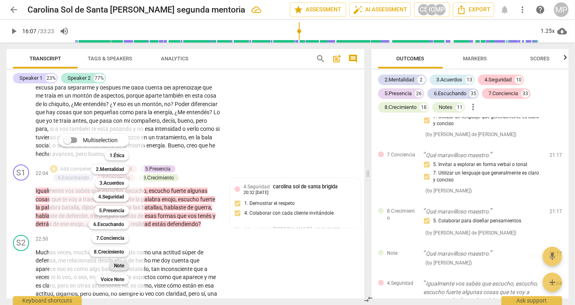
click at [120, 265] on b "Note" at bounding box center [119, 266] width 10 height 10
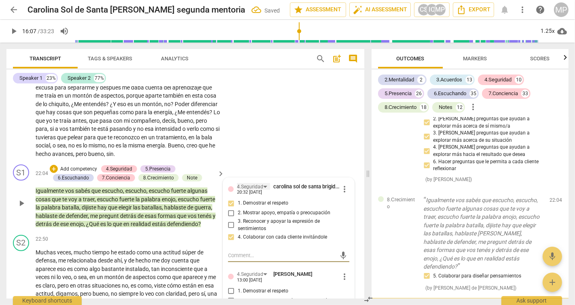
scroll to position [8820, 0]
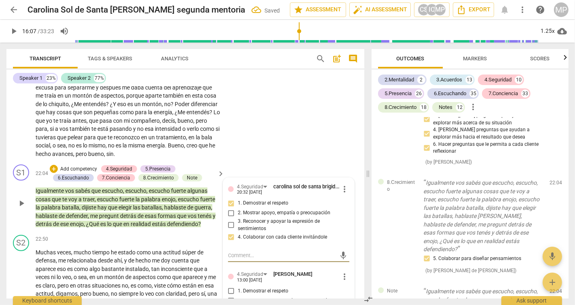
click at [237, 259] on textarea at bounding box center [282, 255] width 108 height 8
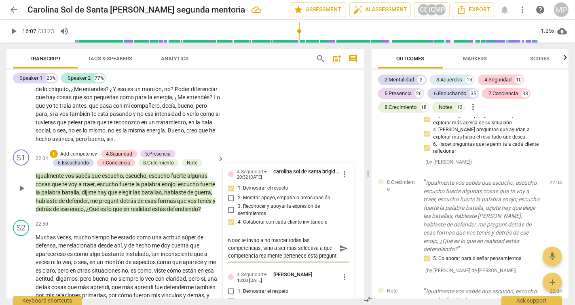
scroll to position [2849, 0]
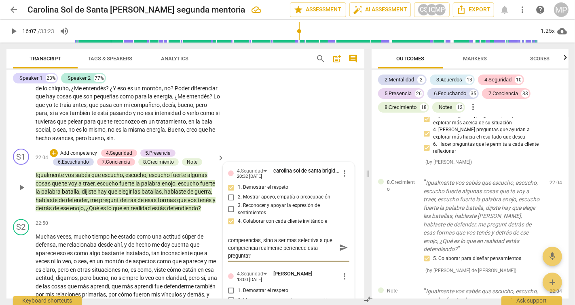
click at [341, 252] on span "send" at bounding box center [343, 247] width 9 height 9
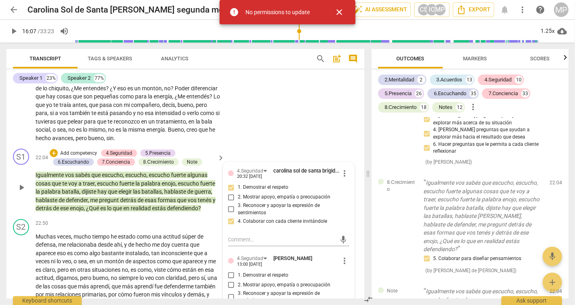
scroll to position [0, 0]
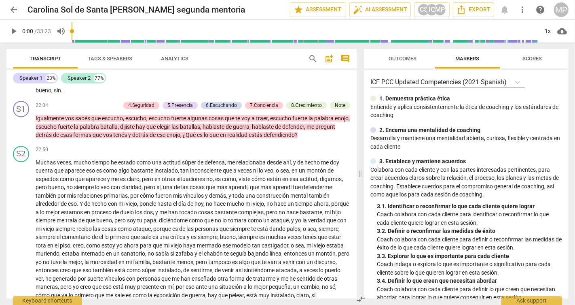
scroll to position [1751, 0]
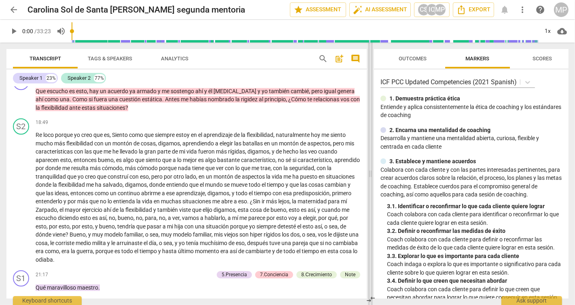
drag, startPoint x: 289, startPoint y: 173, endPoint x: 371, endPoint y: 168, distance: 82.7
click at [371, 168] on span at bounding box center [370, 173] width 5 height 262
click at [433, 9] on div "IC" at bounding box center [432, 10] width 12 height 12
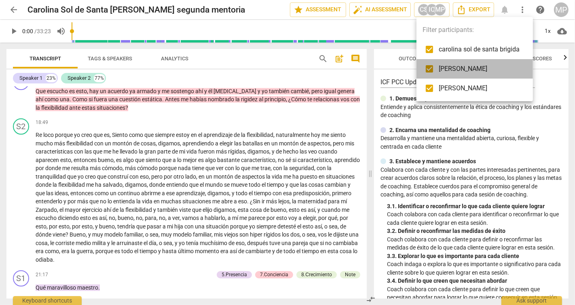
click at [441, 73] on span "[PERSON_NAME]" at bounding box center [479, 69] width 81 height 10
checkbox input "false"
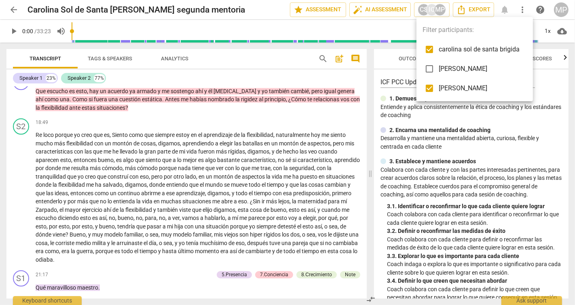
click at [435, 50] on input "checkbox" at bounding box center [429, 49] width 19 height 19
checkbox input "false"
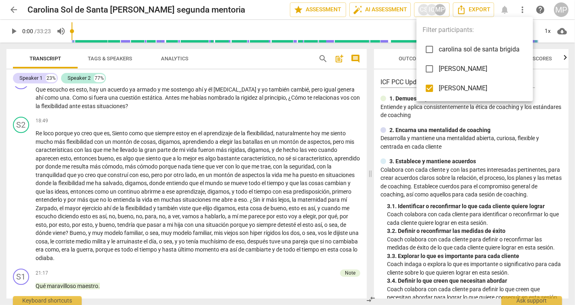
scroll to position [1751, 0]
click at [366, 199] on div at bounding box center [287, 152] width 575 height 305
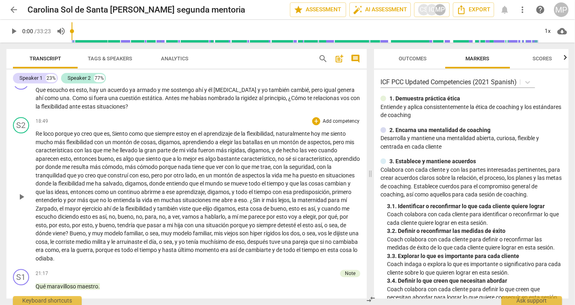
drag, startPoint x: 364, startPoint y: 201, endPoint x: 339, endPoint y: 206, distance: 25.0
click at [339, 206] on div "S2 play_arrow pause 18:49 + Add competency keyboard_arrow_right Re loco porque …" at bounding box center [186, 190] width 361 height 152
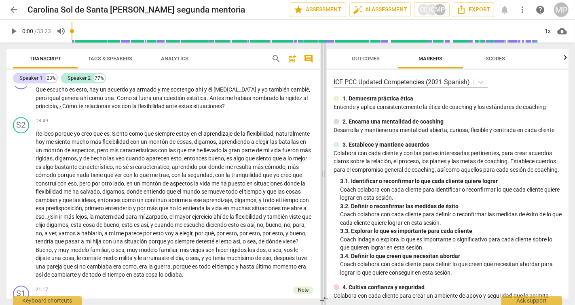
drag, startPoint x: 369, startPoint y: 174, endPoint x: 322, endPoint y: 181, distance: 47.5
click at [322, 181] on span at bounding box center [323, 173] width 5 height 262
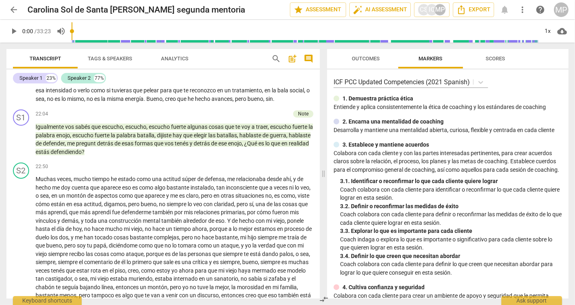
scroll to position [2148, 0]
click at [249, 207] on span "pero" at bounding box center [243, 203] width 13 height 6
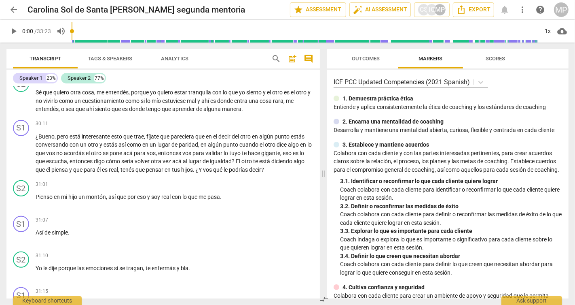
scroll to position [2839, 0]
click at [324, 42] on input "range" at bounding box center [305, 31] width 467 height 26
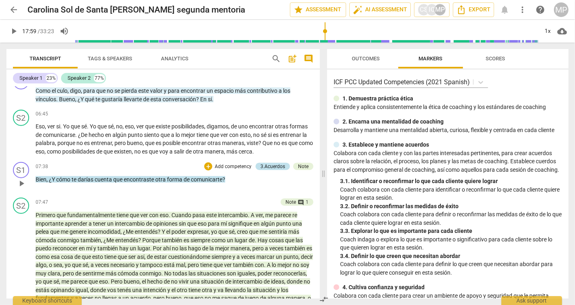
scroll to position [696, 0]
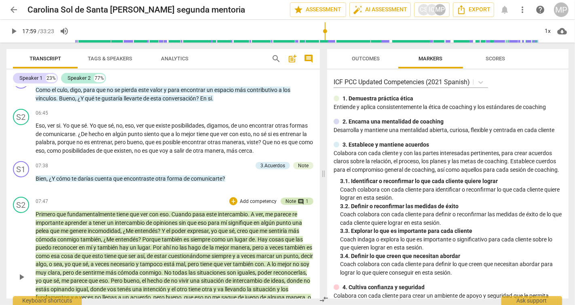
click at [299, 205] on span "comment" at bounding box center [301, 201] width 6 height 6
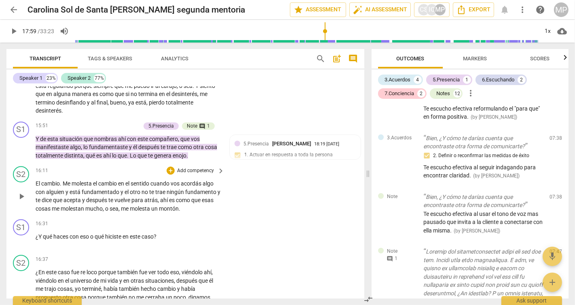
scroll to position [1998, 0]
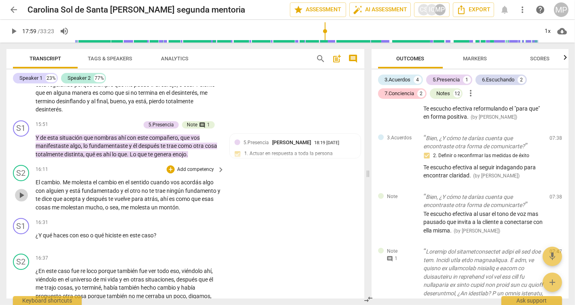
click at [21, 200] on span "play_arrow" at bounding box center [22, 195] width 10 height 10
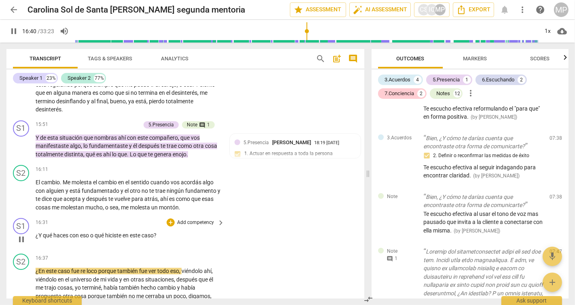
click at [19, 244] on span "pause" at bounding box center [22, 239] width 10 height 10
type input "1000"
click at [181, 226] on p "Add competency" at bounding box center [195, 222] width 38 height 7
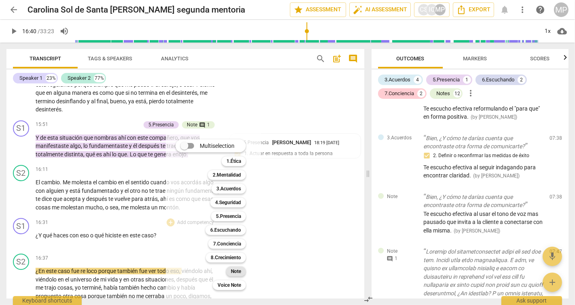
click at [235, 273] on b "Note" at bounding box center [236, 271] width 10 height 10
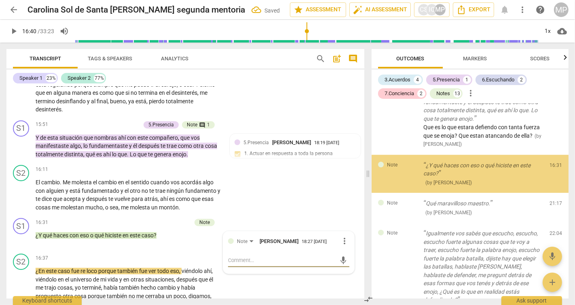
scroll to position [2021, 0]
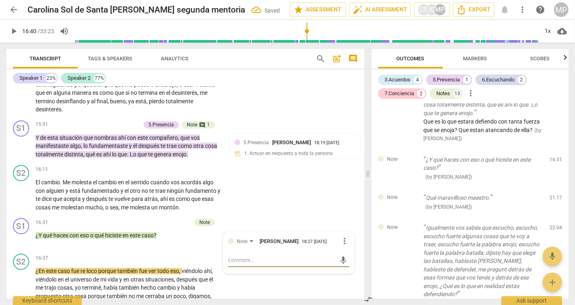
type textarea "T"
type textarea "Te"
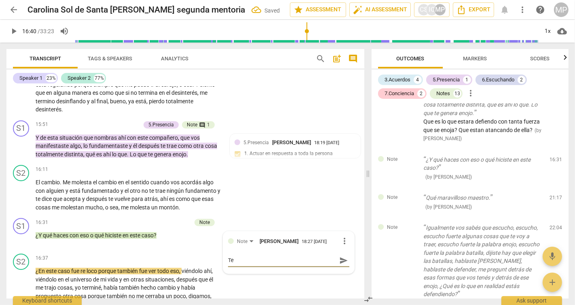
type textarea "Te"
type textarea "Te i"
type textarea "Te in"
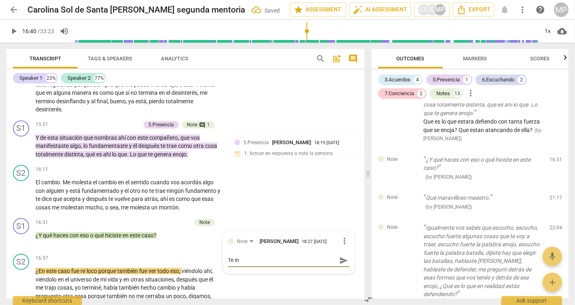
type textarea "Te inv"
type textarea "Te invi"
type textarea "Te invit"
type textarea "Te invito"
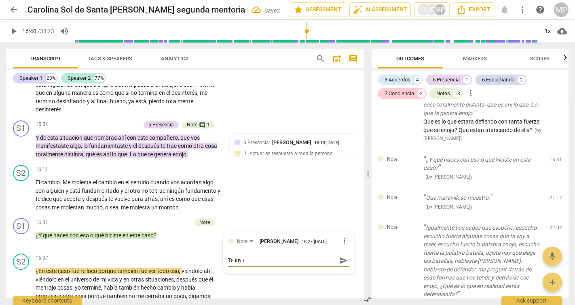
type textarea "Te invito"
type textarea "Te invito a"
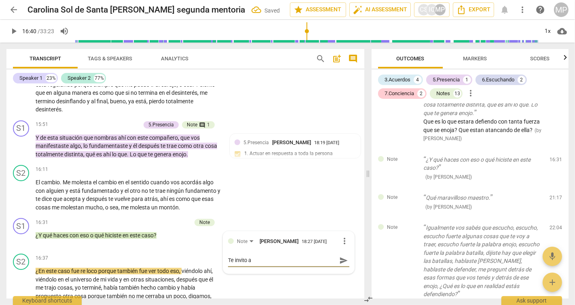
type textarea "Te invito a"
type textarea "Te invito a t"
type textarea "Te invito a to"
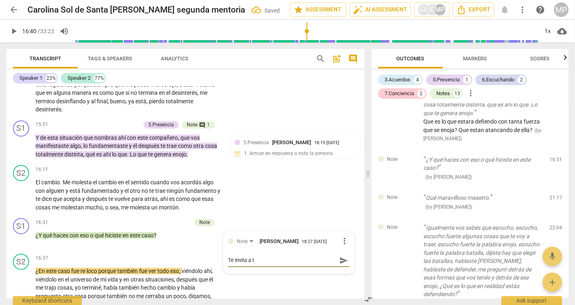
type textarea "Te invito a to"
type textarea "Te invito a tom"
type textarea "Te invito a toma"
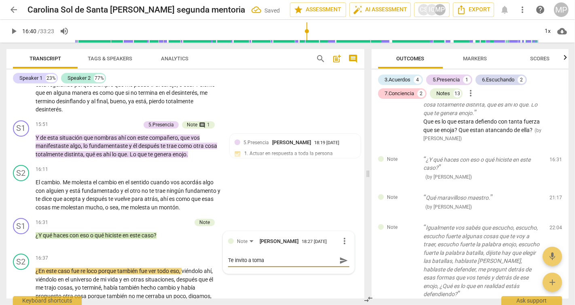
type textarea "Te invito a tomar"
type textarea "Te invito a tomart"
type textarea "Te invito a tomarte"
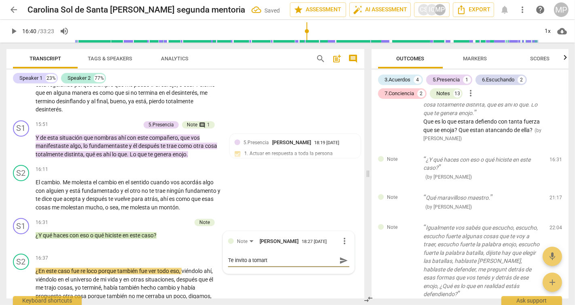
type textarea "Te invito a tomarte"
type textarea "Te invito a tomarte u"
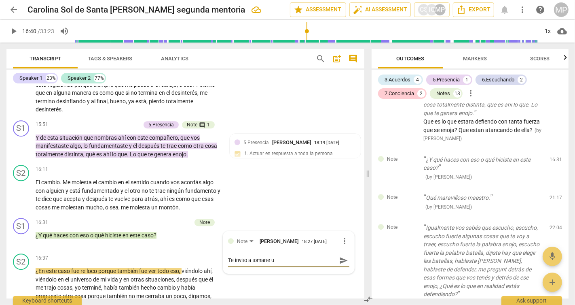
type textarea "Te invito a tomarte un"
type textarea "Te invito a tomarte un t"
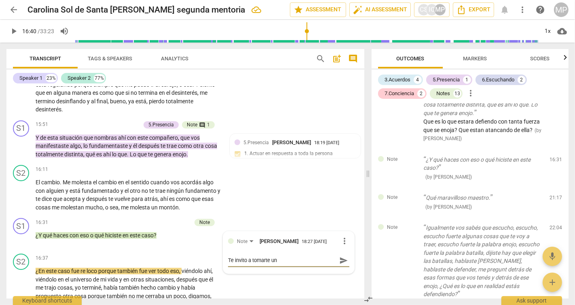
type textarea "Te invito a tomarte un t"
type textarea "Te invito a tomarte un ti"
type textarea "Te invito a tomarte un tie"
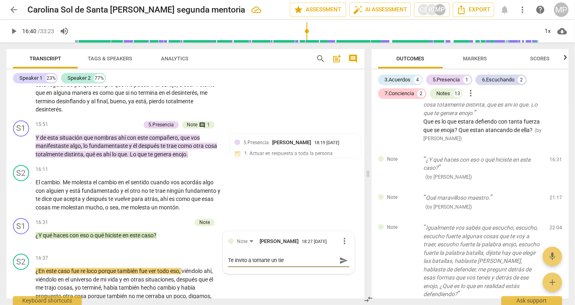
type textarea "Te invito a tomarte un tiem"
type textarea "Te invito a tomarte un tiemp"
type textarea "Te invito a tomarte un tiempo"
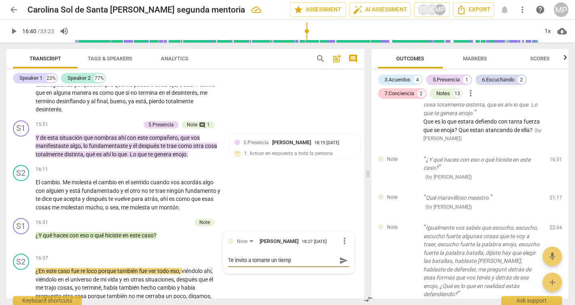
type textarea "Te invito a tomarte un tiempo"
type textarea "Te invito a tomarte un tiempo a"
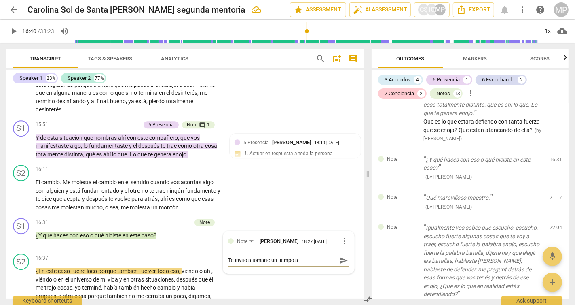
type textarea "Te invito a tomarte un tiempo an"
type textarea "Te invito a tomarte un tiempo ant"
type textarea "Te invito a tomarte un tiempo ante"
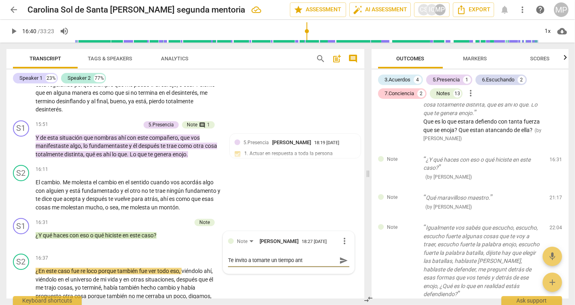
type textarea "Te invito a tomarte un tiempo ante"
type textarea "Te invito a tomarte un tiempo antes"
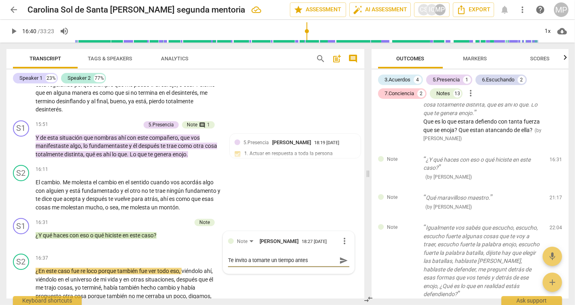
type textarea "Te invito a tomarte un tiempo antes d"
type textarea "Te invito a tomarte un tiempo antes de"
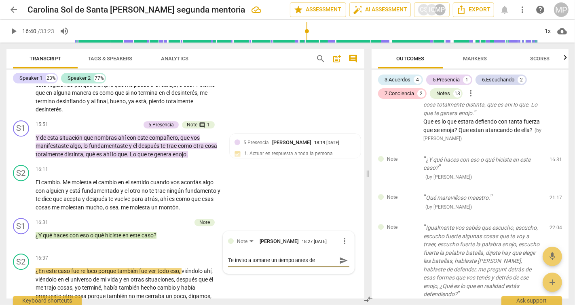
type textarea "Te invito a tomarte un tiempo antes de"
type textarea "Te invito a tomarte un tiempo antes de h"
type textarea "Te invito a tomarte un tiempo antes de ha"
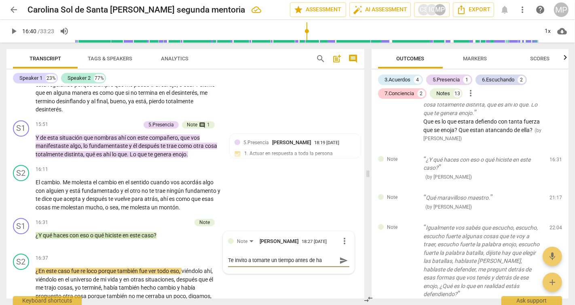
type textarea "Te invito a tomarte un tiempo antes de hac"
type textarea "Te invito a tomarte un tiempo antes de hace"
type textarea "Te invito a tomarte un tiempo antes de hacer"
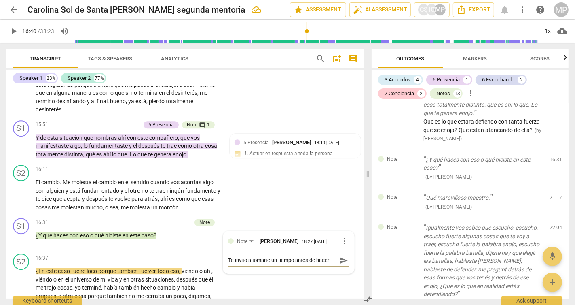
type textarea "Te invito a tomarte un tiempo antes de hacer"
type textarea "Te invito a tomarte un tiempo antes de hacer l"
type textarea "Te invito a tomarte un tiempo antes de hacer la"
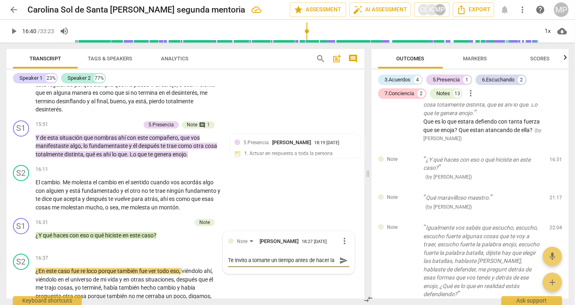
type textarea "Te invito a tomarte un tiempo antes de hacer la p"
type textarea "Te invito a tomarte un tiempo antes de hacer la pr"
type textarea "Te invito a tomarte un tiempo antes de hacer la pre"
type textarea "Te invito a tomarte un tiempo antes de hacer la preg"
type textarea "Te invito a tomarte un tiempo antes de hacer la pregu"
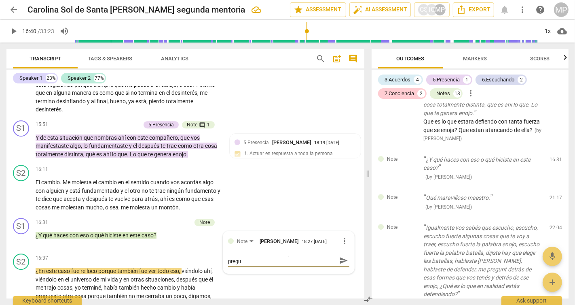
scroll to position [0, 0]
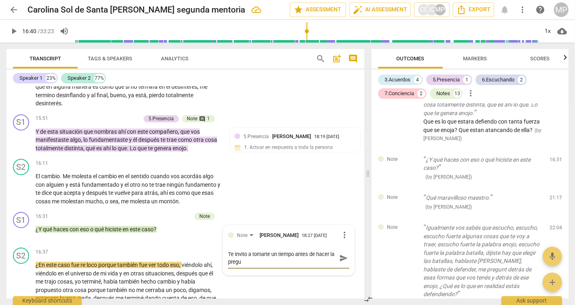
type textarea "Te invito a tomarte un tiempo antes de hacer la pregun"
type textarea "Te invito a tomarte un tiempo antes de hacer la pregunt"
type textarea "Te invito a tomarte un tiempo antes de hacer la pregunta"
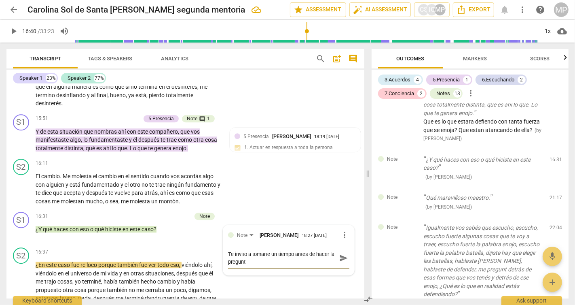
type textarea "Te invito a tomarte un tiempo antes de hacer la pregunta"
type textarea "Te invito a tomarte un tiempo antes de hacer la pregunta."
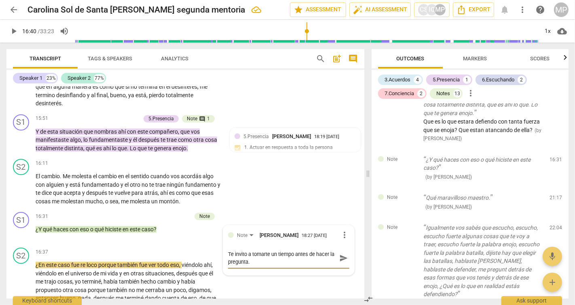
type textarea "Te invito a tomarte un tiempo antes de hacer la pregunta. D"
type textarea "Te invito a tomarte un tiempo antes de hacer la pregunta. De"
type textarea "Te invito a tomarte un tiempo antes de hacer la pregunta. Dej"
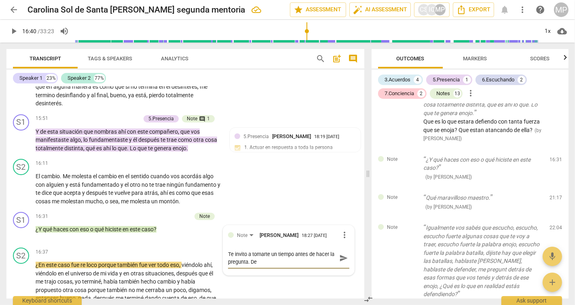
type textarea "Te invito a tomarte un tiempo antes de hacer la pregunta. Dej"
type textarea "Te invito a tomarte un tiempo antes de hacer la pregunta. Deja"
type textarea "Te invito a tomarte un tiempo antes de hacer la pregunta. Dejar"
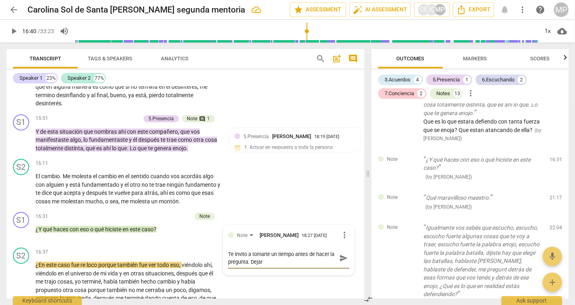
type textarea "Te invito a tomarte un tiempo antes de hacer la pregunta. Dejar"
type textarea "Te invito a tomarte un tiempo antes de hacer la pregunta. Dejar q"
type textarea "Te invito a tomarte un tiempo antes de hacer la pregunta. Dejar qu"
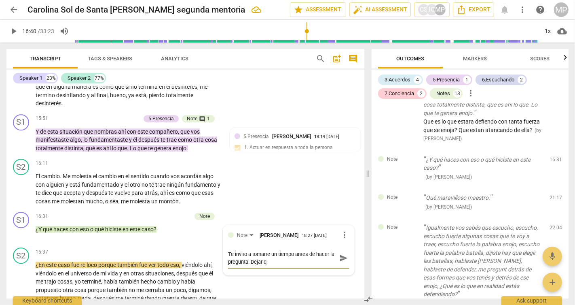
type textarea "Te invito a tomarte un tiempo antes de hacer la pregunta. Dejar qu"
type textarea "Te invito a tomarte un tiempo antes de hacer la pregunta. Dejar que"
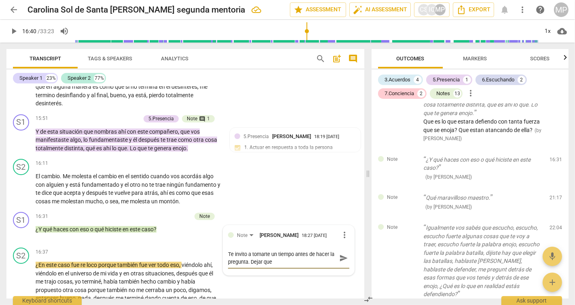
type textarea "Te invito a tomarte un tiempo antes de hacer la pregunta. Dejar que t"
type textarea "Te invito a tomarte un tiempo antes de hacer la pregunta. Dejar que tu"
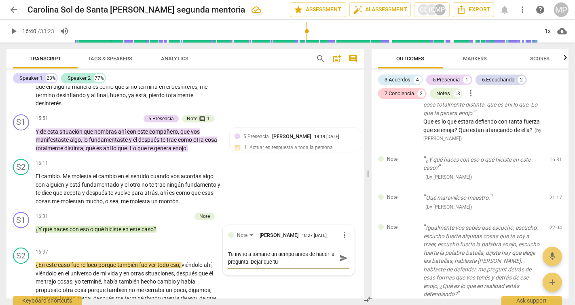
type textarea "Te invito a tomarte un tiempo antes de hacer la pregunta. Dejar que tu"
type textarea "Te invito a tomarte un tiempo antes de hacer la pregunta. Dejar que tu c"
type textarea "Te invito a tomarte un tiempo antes de hacer la pregunta. Dejar que tu cl"
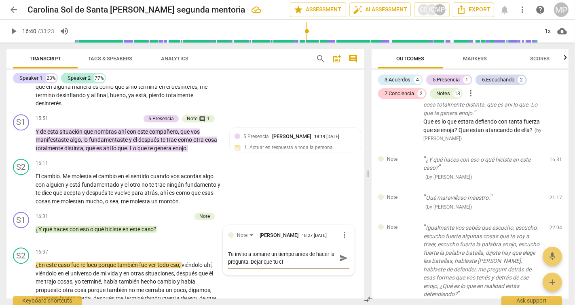
type textarea "Te invito a tomarte un tiempo antes de hacer la pregunta. Dejar que tu cli"
type textarea "Te invito a tomarte un tiempo antes de hacer la pregunta. Dejar que tu clie"
type textarea "Te invito a tomarte un tiempo antes de hacer la pregunta. Dejar que tu clien"
type textarea "Te invito a tomarte un tiempo antes de hacer la pregunta. Dejar que tu client"
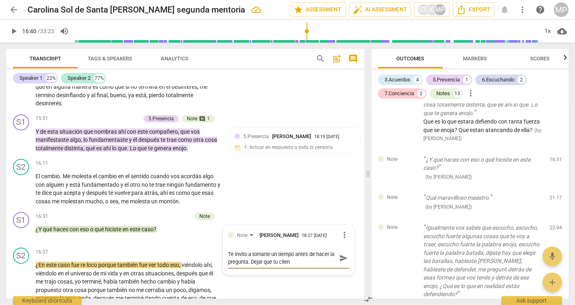
type textarea "Te invito a tomarte un tiempo antes de hacer la pregunta. Dejar que tu client"
type textarea "Te invito a tomarte un tiempo antes de hacer la pregunta. Dejar que tu cliente"
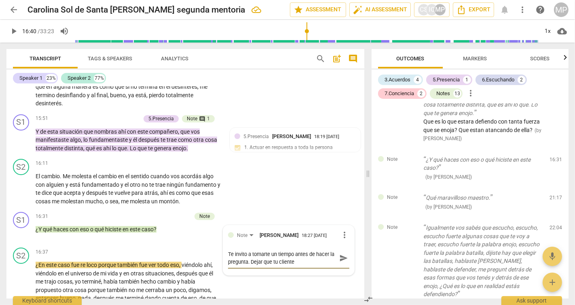
type textarea "Te invito a tomarte un tiempo antes de hacer la pregunta. Dejar que tu cliente t"
type textarea "Te invito a tomarte un tiempo antes de hacer la pregunta. Dejar que tu cliente …"
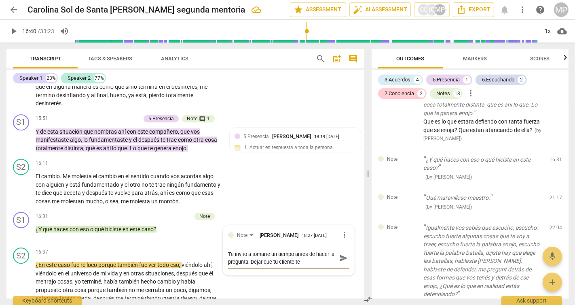
type textarea "Te invito a tomarte un tiempo antes de hacer la pregunta. Dejar que tu cliente …"
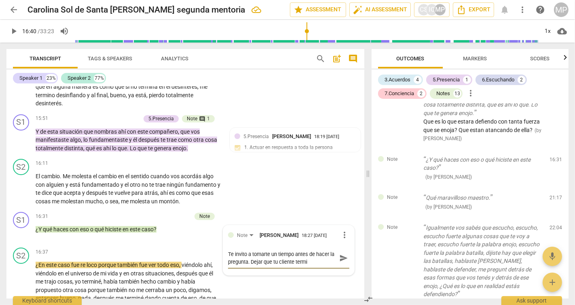
type textarea "Te invito a tomarte un tiempo antes de hacer la pregunta. Dejar que tu cliente …"
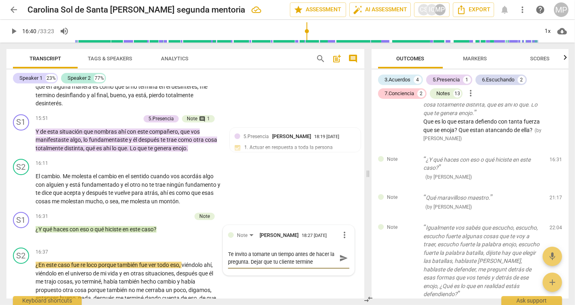
type textarea "Te invito a tomarte un tiempo antes de hacer la pregunta. Dejar que tu cliente …"
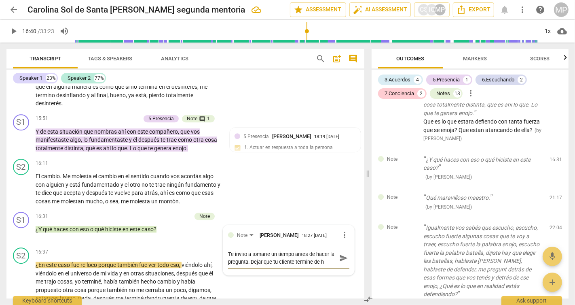
type textarea "Te invito a tomarte un tiempo antes de hacer la pregunta. Dejar que tu cliente …"
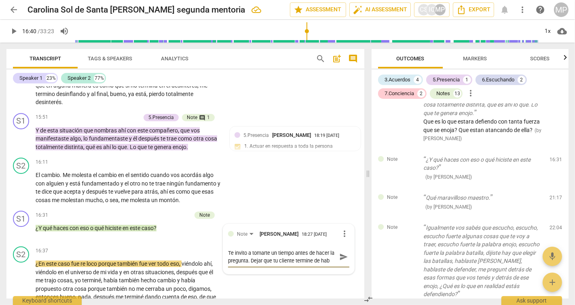
type textarea "Te invito a tomarte un tiempo antes de hacer la pregunta. Dejar que tu cliente …"
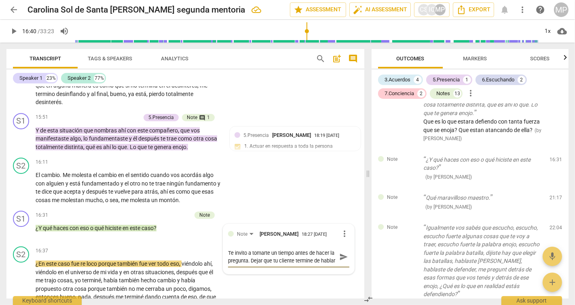
type textarea "Te invito a tomarte un tiempo antes de hacer la pregunta. Dejar que tu cliente …"
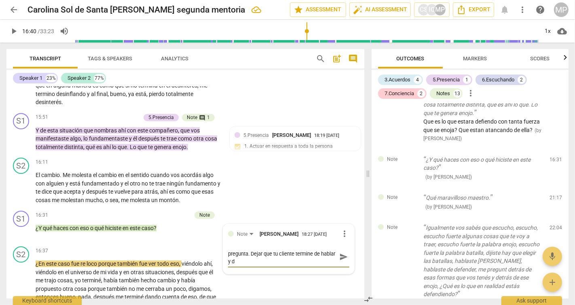
type textarea "Te invito a tomarte un tiempo antes de hacer la pregunta. Dejar que tu cliente …"
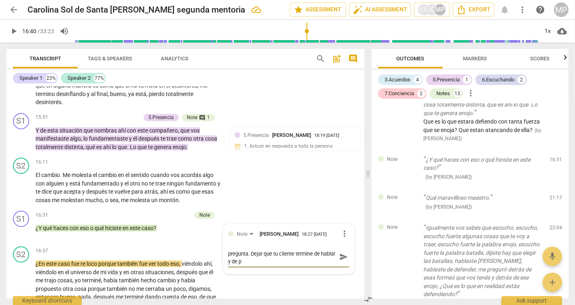
scroll to position [0, 0]
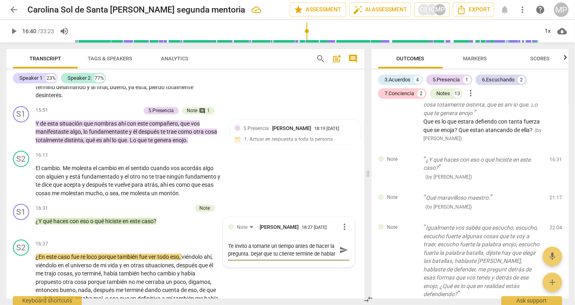
type textarea "Te invito a tomarte un tiempo antes de hacer la pregunta. Dejar que tu cliente …"
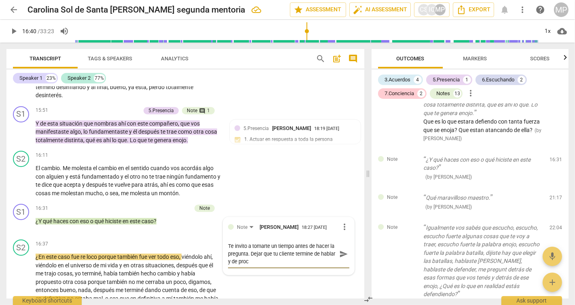
type textarea "Te invito a tomarte un tiempo antes de hacer la pregunta. Dejar que tu cliente …"
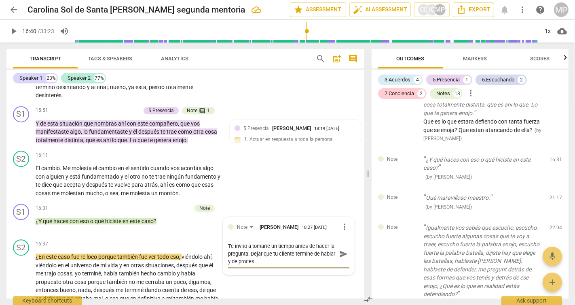
type textarea "Te invito a tomarte un tiempo antes de hacer la pregunta. Dejar que tu cliente …"
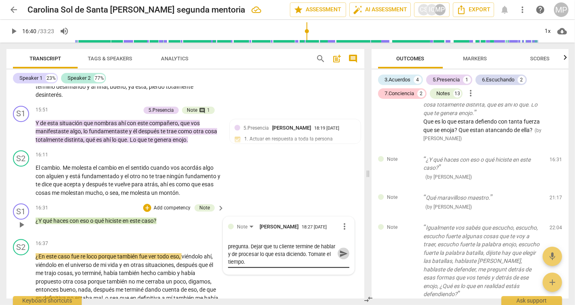
click at [341, 258] on span "send" at bounding box center [343, 253] width 9 height 9
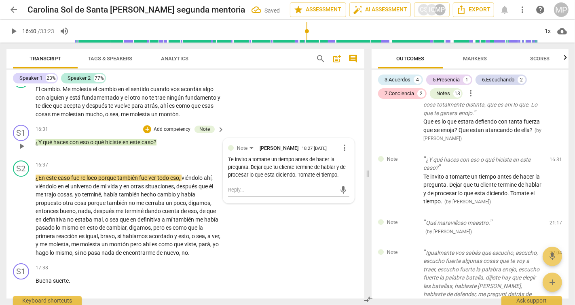
scroll to position [2102, 0]
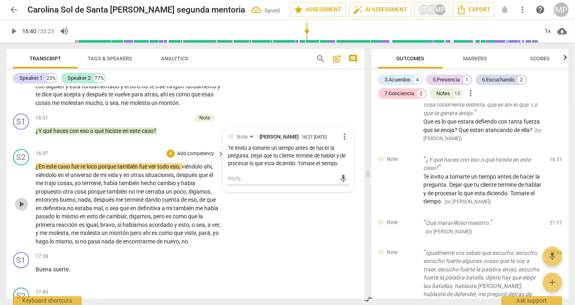
click at [20, 209] on span "play_arrow" at bounding box center [22, 204] width 10 height 10
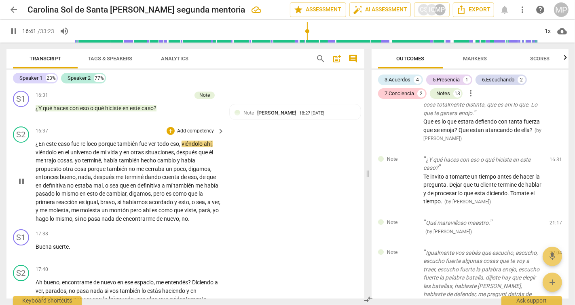
scroll to position [2130, 0]
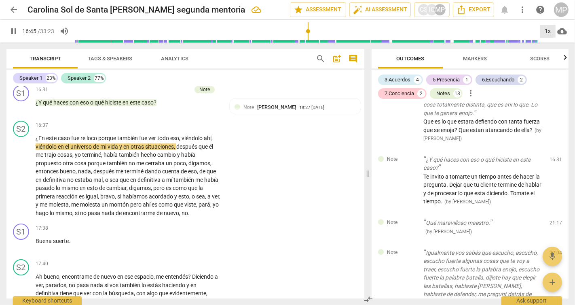
click at [549, 32] on div "1x" at bounding box center [548, 31] width 15 height 13
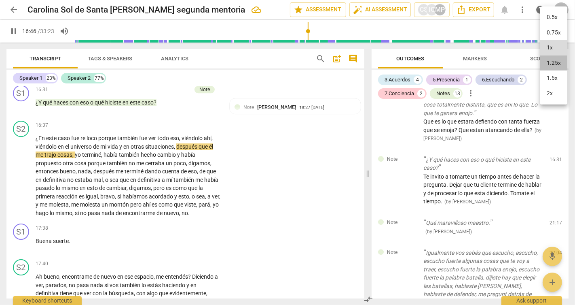
click at [554, 66] on li "1.25x" at bounding box center [554, 62] width 27 height 15
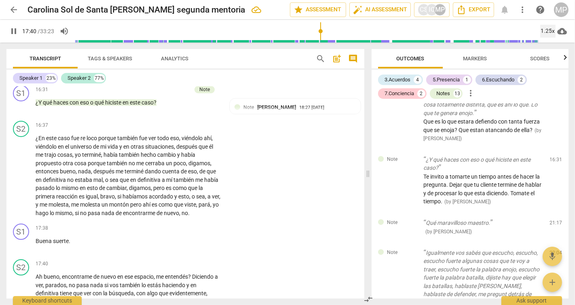
scroll to position [2347, 0]
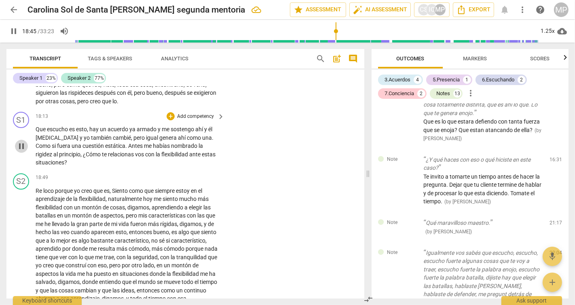
click at [23, 151] on span "pause" at bounding box center [22, 146] width 10 height 10
click at [184, 120] on p "Add competency" at bounding box center [195, 116] width 38 height 7
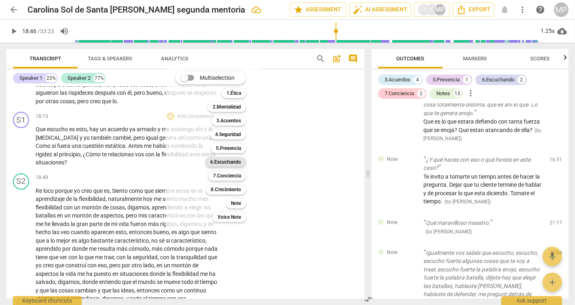
click at [229, 163] on b "6.Escuchando" at bounding box center [225, 162] width 31 height 10
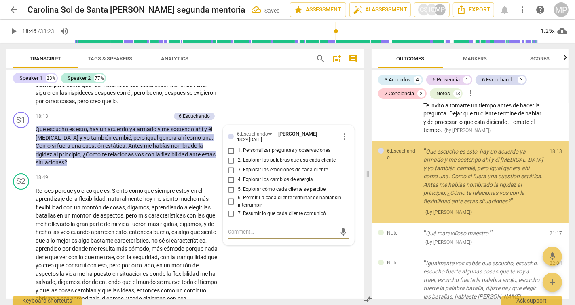
scroll to position [2106, 0]
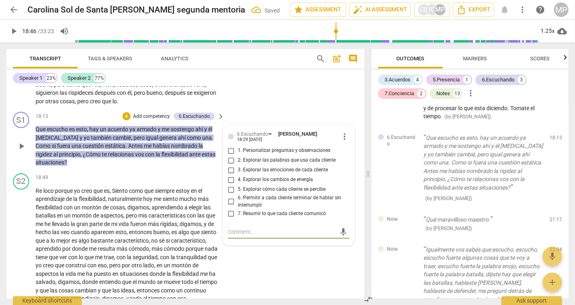
click at [228, 235] on textarea at bounding box center [282, 232] width 108 height 8
click at [232, 218] on input "7. Resumir lo que cada cliente comunicó" at bounding box center [231, 213] width 13 height 10
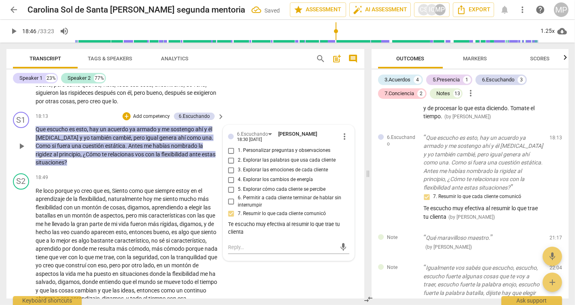
click at [248, 236] on div "Te escucho muy efectiva al resumir lo que trae tu clienta" at bounding box center [288, 228] width 121 height 15
click at [235, 251] on textarea at bounding box center [282, 247] width 108 height 8
click at [342, 255] on span "send" at bounding box center [343, 250] width 9 height 9
click at [151, 120] on p "Add competency" at bounding box center [139, 116] width 38 height 7
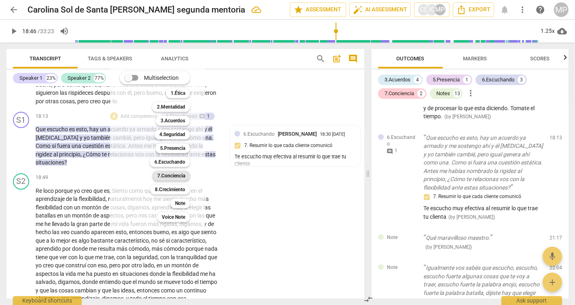
click at [174, 180] on b "7.Conciencia" at bounding box center [171, 176] width 28 height 10
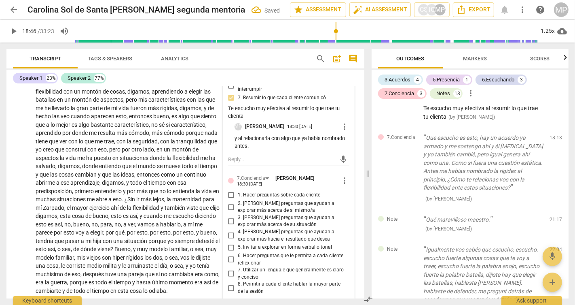
scroll to position [2465, 0]
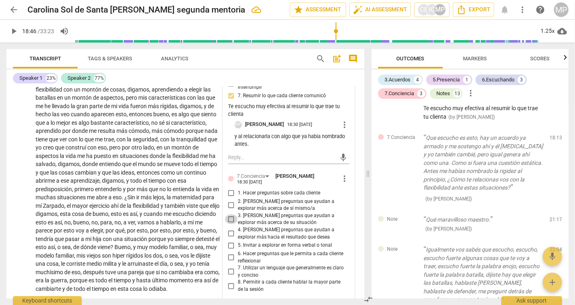
click at [231, 224] on input "3. [PERSON_NAME] preguntas que ayudan a explorar más acerca de su situación" at bounding box center [231, 219] width 13 height 10
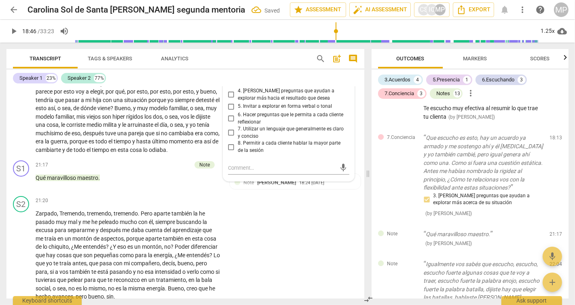
scroll to position [2607, 0]
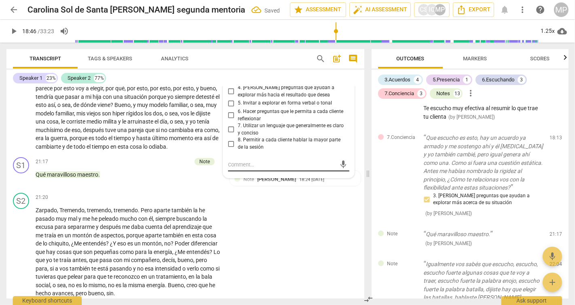
click at [247, 168] on textarea at bounding box center [282, 165] width 108 height 8
click at [339, 173] on span "send" at bounding box center [343, 168] width 9 height 9
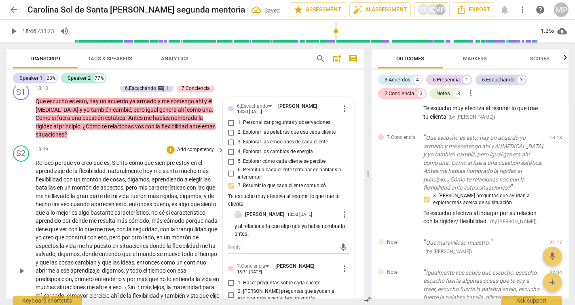
scroll to position [2368, 0]
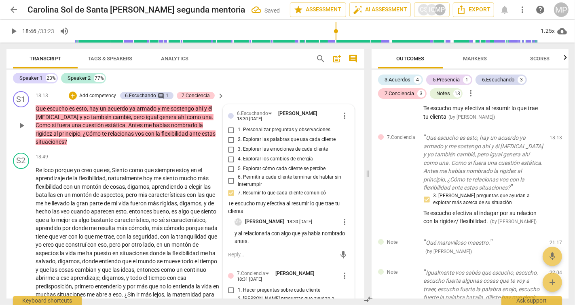
click at [70, 146] on p "Que escucho es esto , hay un acuerdo ya armado y me sostengo ahí y él cambia y …" at bounding box center [128, 125] width 185 height 42
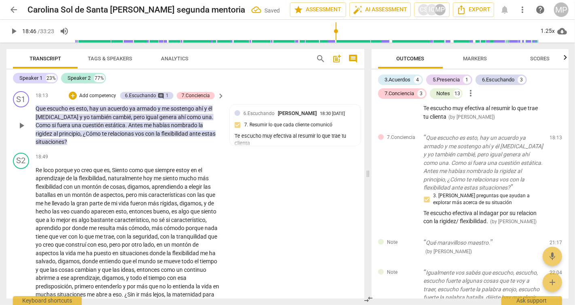
click at [22, 130] on span "play_arrow" at bounding box center [22, 126] width 10 height 10
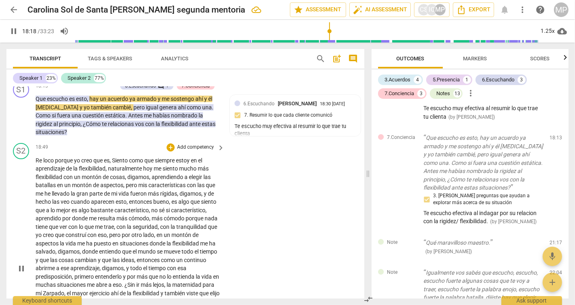
scroll to position [2369, 0]
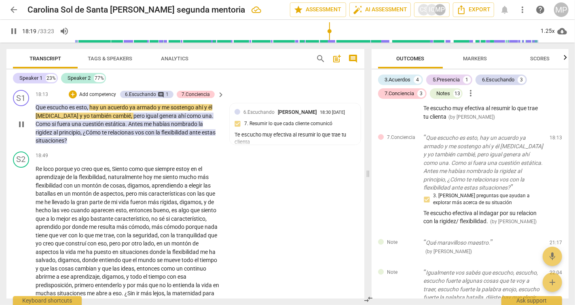
click at [22, 129] on span "pause" at bounding box center [22, 124] width 10 height 10
click at [23, 129] on span "play_arrow" at bounding box center [22, 124] width 10 height 10
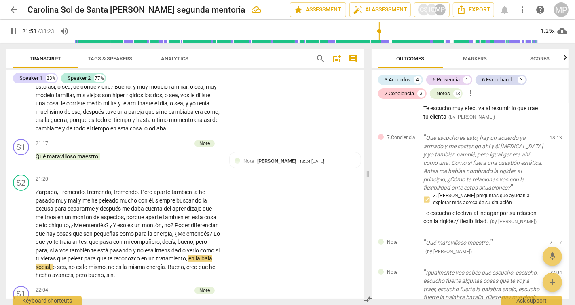
scroll to position [2840, 0]
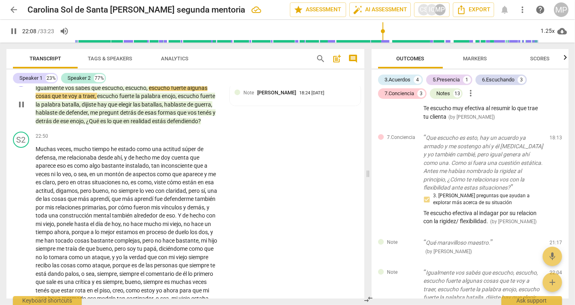
click at [23, 109] on span "pause" at bounding box center [22, 105] width 10 height 10
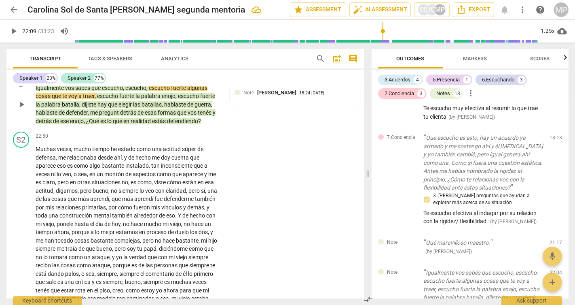
click at [207, 78] on div "Note" at bounding box center [204, 74] width 11 height 7
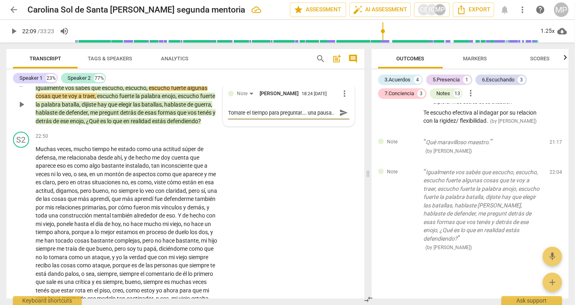
scroll to position [6, 0]
click at [342, 117] on span "send" at bounding box center [343, 112] width 9 height 9
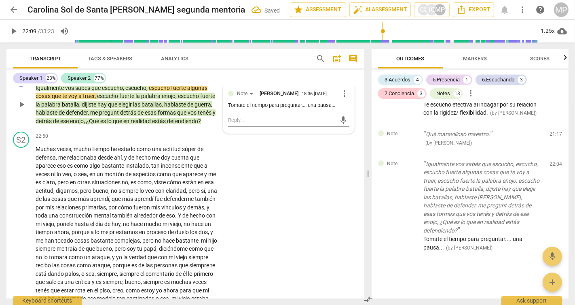
click at [176, 78] on p "Add competency" at bounding box center [172, 74] width 38 height 7
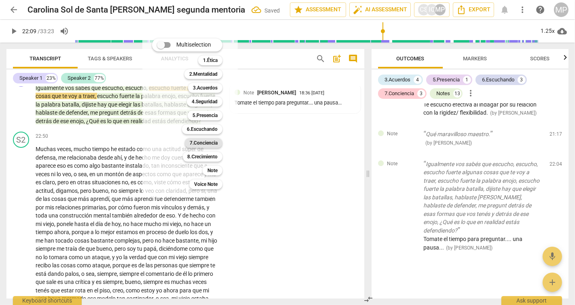
click at [206, 142] on b "7.Conciencia" at bounding box center [204, 143] width 28 height 10
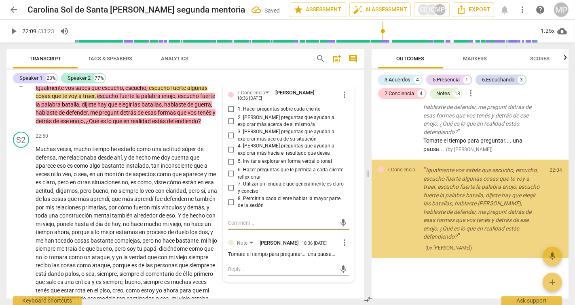
scroll to position [2437, 0]
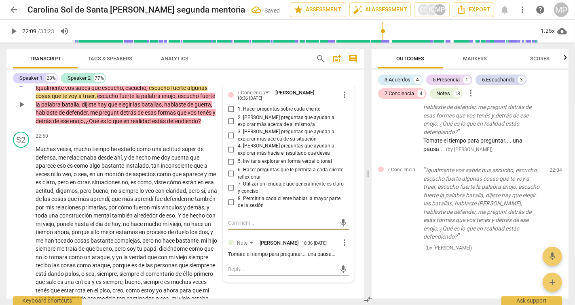
click at [230, 126] on input "2. [PERSON_NAME] preguntas que ayudan a explorar más acerca de sí mismo/a" at bounding box center [231, 121] width 13 height 10
click at [235, 227] on textarea at bounding box center [282, 223] width 108 height 8
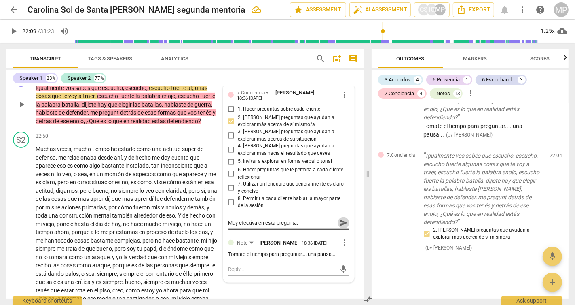
click at [343, 227] on span "send" at bounding box center [343, 222] width 9 height 9
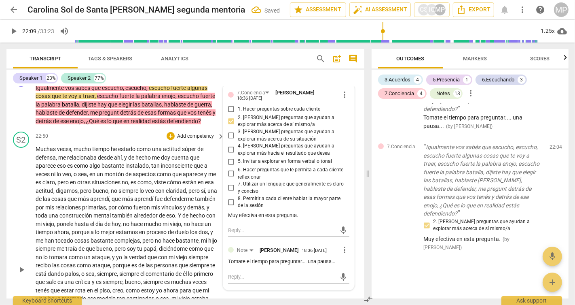
click at [19, 209] on div "play_arrow pause" at bounding box center [25, 270] width 21 height 244
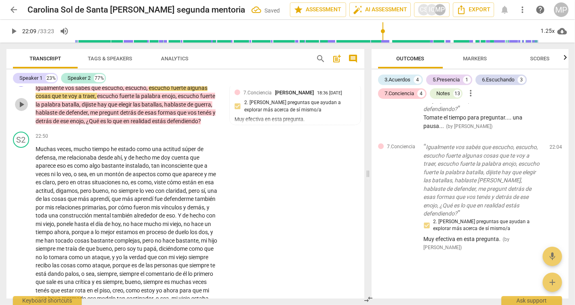
click at [22, 109] on span "play_arrow" at bounding box center [22, 105] width 10 height 10
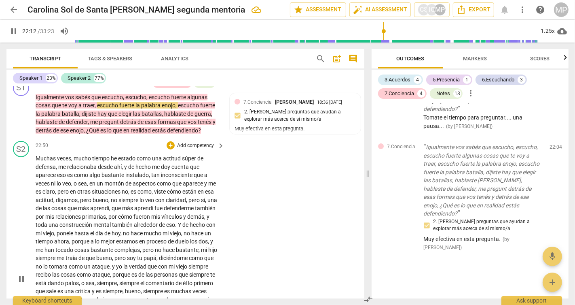
scroll to position [2819, 0]
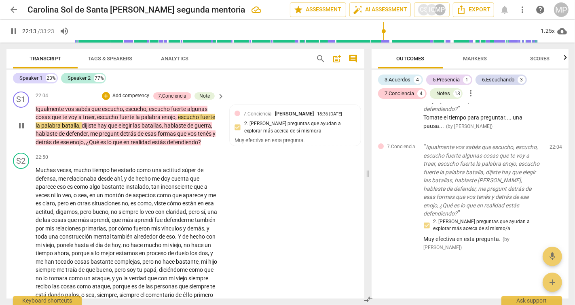
click at [21, 130] on span "pause" at bounding box center [22, 126] width 10 height 10
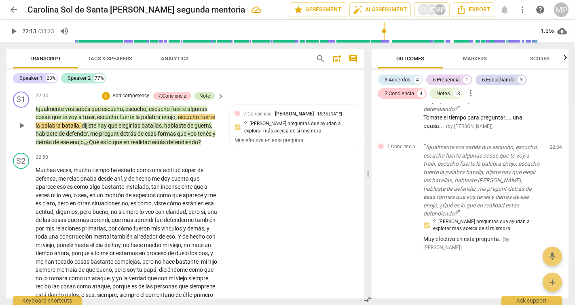
click at [205, 100] on div "Note" at bounding box center [204, 95] width 11 height 7
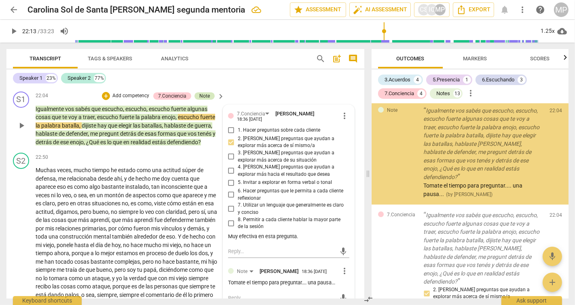
scroll to position [2356, 0]
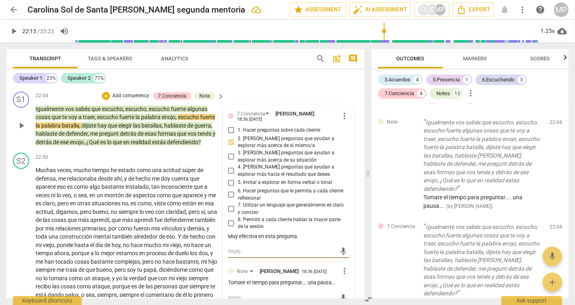
click at [235, 255] on textarea at bounding box center [282, 251] width 108 height 8
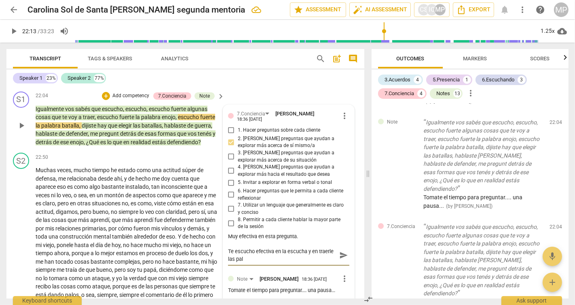
scroll to position [0, 0]
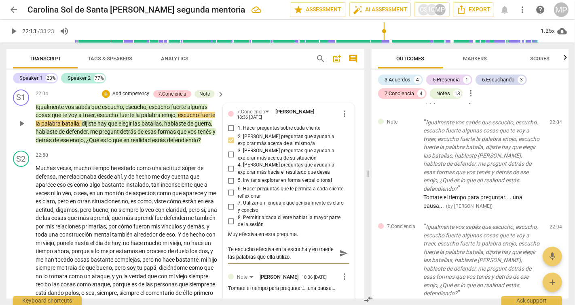
click at [339, 258] on span "send" at bounding box center [343, 253] width 9 height 9
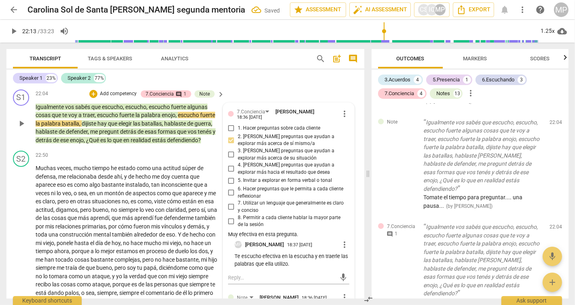
click at [124, 98] on p "Add competency" at bounding box center [118, 93] width 38 height 7
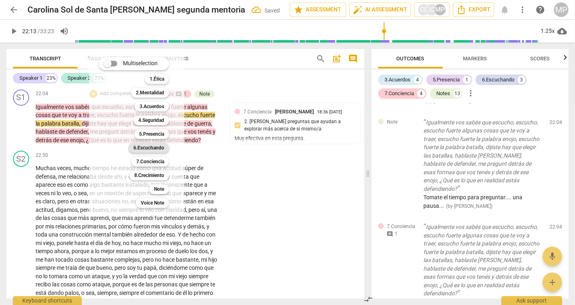
click at [160, 148] on b "6.Escuchando" at bounding box center [149, 148] width 31 height 10
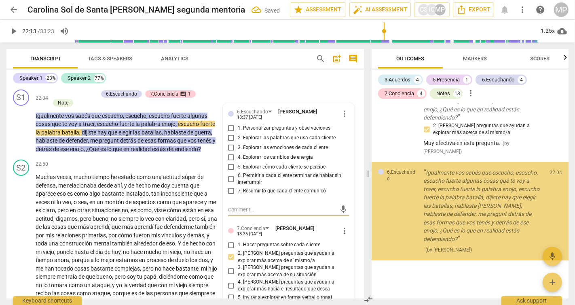
scroll to position [2550, 0]
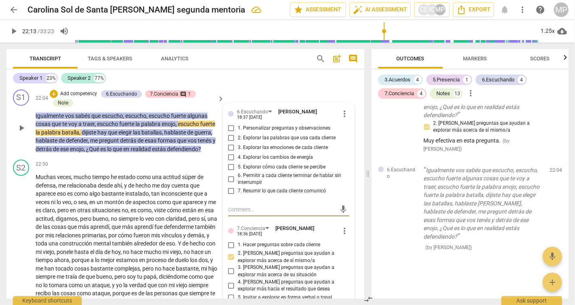
click at [233, 143] on input "2. Explorar las palabras que usa cada cliente" at bounding box center [231, 138] width 13 height 10
click at [231, 133] on input "1. Personalizar preguntas y observaciones" at bounding box center [231, 128] width 13 height 10
click at [283, 86] on div "S2 play_arrow pause 21:20 + Add competency keyboard_arrow_right Zarpado , Treme…" at bounding box center [185, 30] width 358 height 111
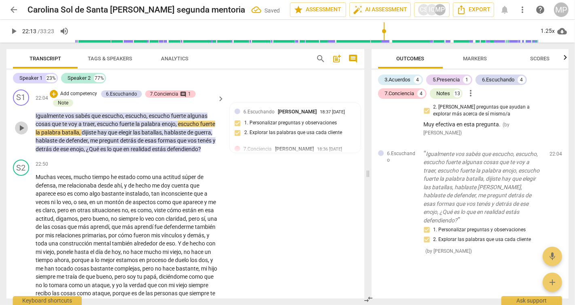
click at [24, 133] on span "play_arrow" at bounding box center [22, 128] width 10 height 10
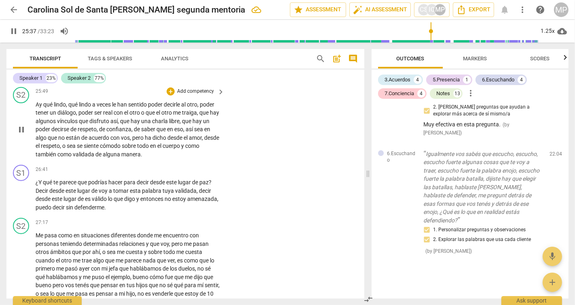
scroll to position [3206, 0]
click at [24, 74] on span "pause" at bounding box center [22, 70] width 10 height 10
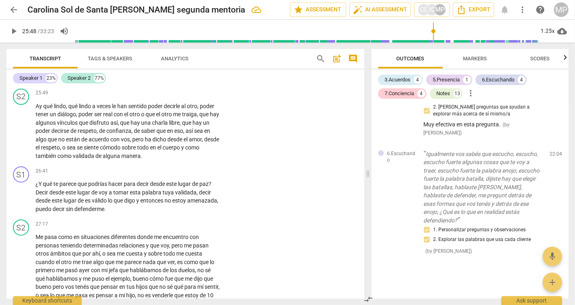
click at [191, 52] on p "Add competency" at bounding box center [195, 48] width 38 height 7
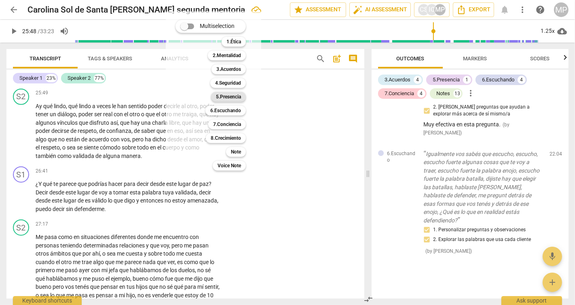
click at [227, 95] on b "5.Presencia" at bounding box center [228, 97] width 25 height 10
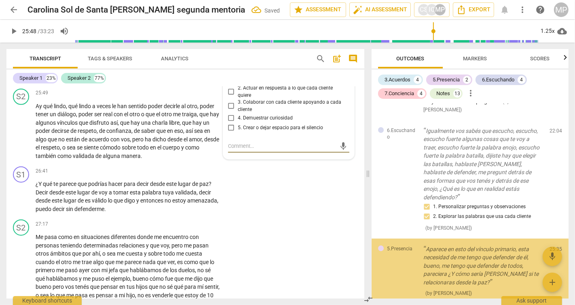
scroll to position [2635, 0]
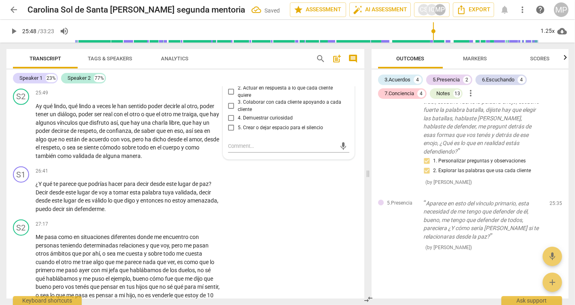
click at [233, 85] on input "1. Actuar en respuesta a toda la persona" at bounding box center [231, 80] width 13 height 10
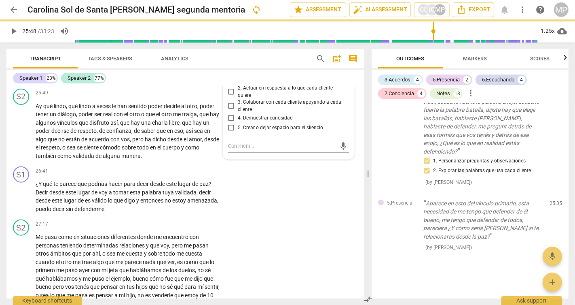
click at [238, 122] on span "4. Demuestrar curiosidad" at bounding box center [265, 118] width 55 height 7
click at [237, 123] on input "4. Demuestrar curiosidad" at bounding box center [231, 118] width 13 height 10
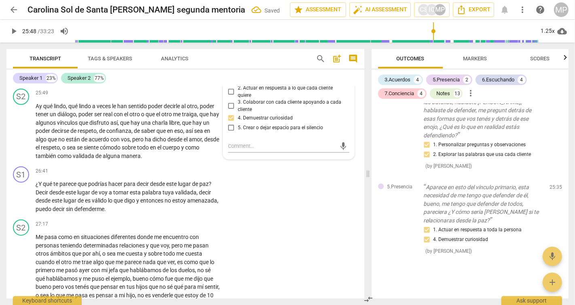
click at [159, 52] on p "Add competency" at bounding box center [157, 48] width 38 height 7
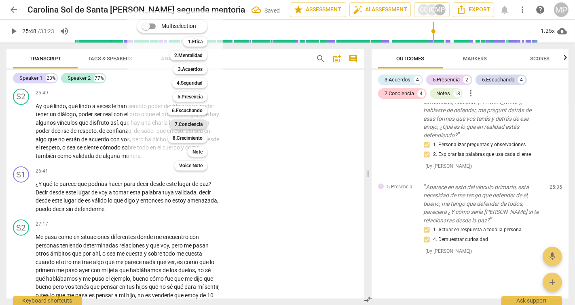
click at [193, 123] on b "7.Conciencia" at bounding box center [189, 124] width 28 height 10
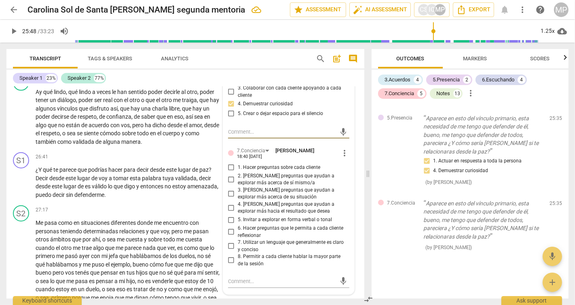
scroll to position [3221, 0]
click at [235, 236] on input "6. Hacer preguntas que le permita a cada cliente reflexionar" at bounding box center [231, 231] width 13 height 10
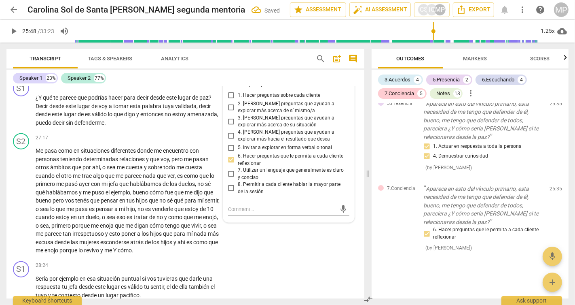
scroll to position [3306, 0]
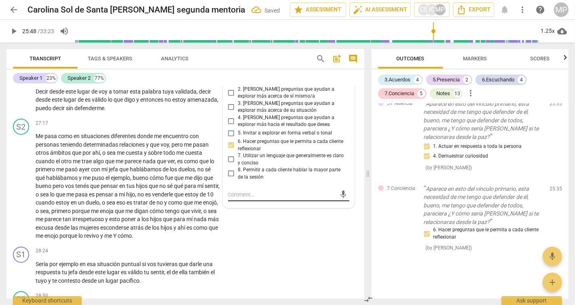
click at [242, 198] on textarea at bounding box center [282, 195] width 108 height 8
click at [228, 206] on textarea "tambien podrias haber preguntado por la amorosidad es que la palabra que trajo …" at bounding box center [282, 198] width 108 height 15
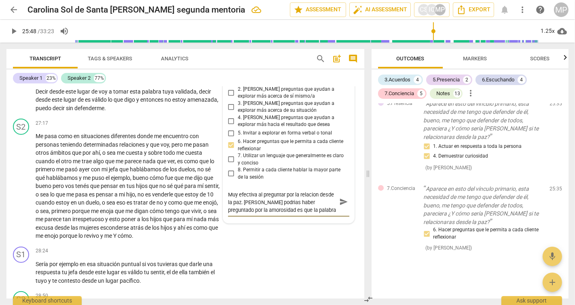
scroll to position [3326, 0]
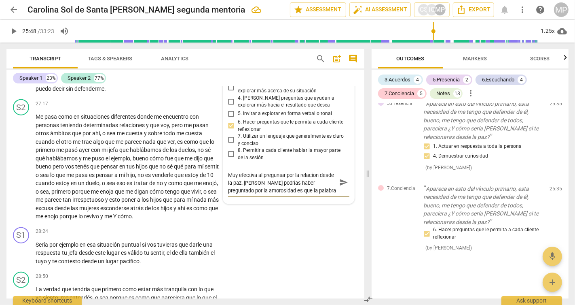
click at [342, 187] on span "send" at bounding box center [343, 182] width 9 height 9
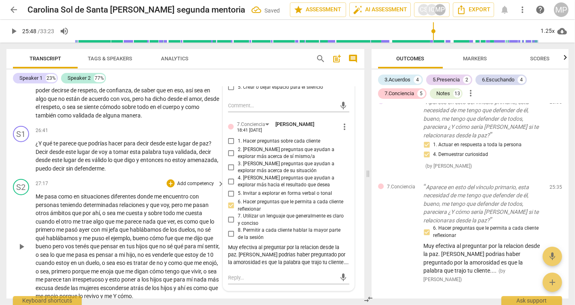
scroll to position [3238, 0]
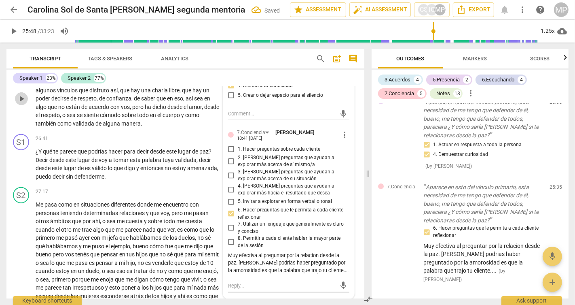
click at [21, 104] on span "play_arrow" at bounding box center [22, 99] width 10 height 10
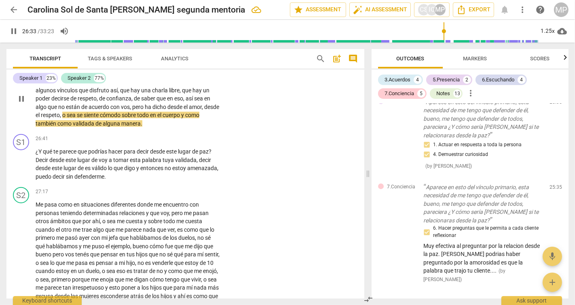
click at [193, 64] on p "Add competency" at bounding box center [195, 60] width 38 height 7
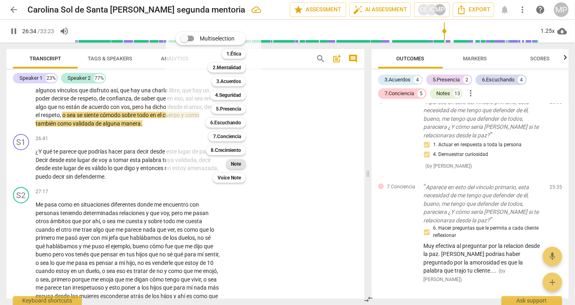
click at [237, 165] on b "Note" at bounding box center [236, 164] width 10 height 10
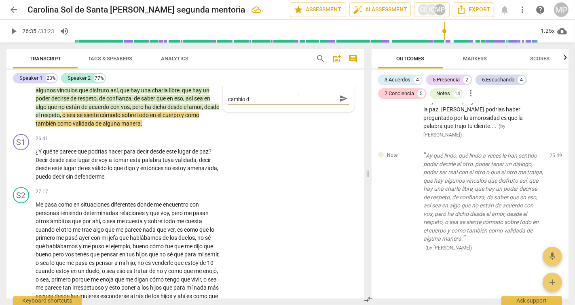
scroll to position [0, 0]
click at [343, 107] on span "send" at bounding box center [343, 102] width 9 height 9
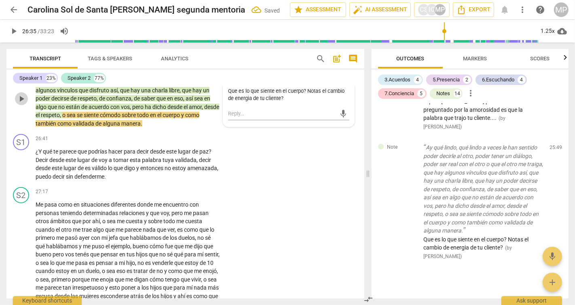
click at [21, 104] on span "play_arrow" at bounding box center [22, 99] width 10 height 10
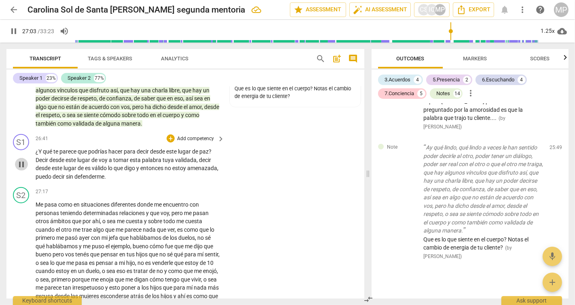
click at [23, 169] on span "pause" at bounding box center [22, 164] width 10 height 10
click at [208, 142] on p "Add competency" at bounding box center [195, 138] width 38 height 7
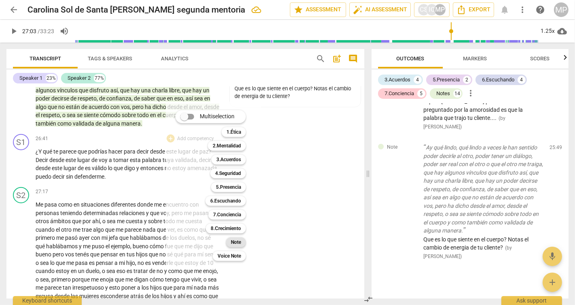
click at [234, 240] on b "Note" at bounding box center [236, 242] width 10 height 10
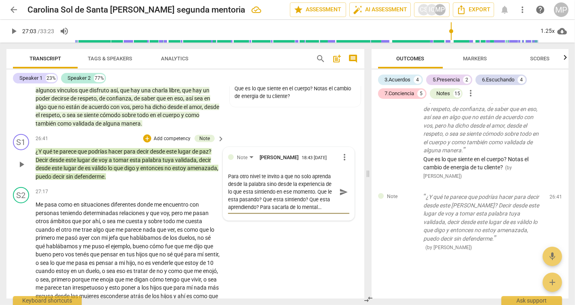
click at [339, 196] on span "send" at bounding box center [343, 191] width 9 height 9
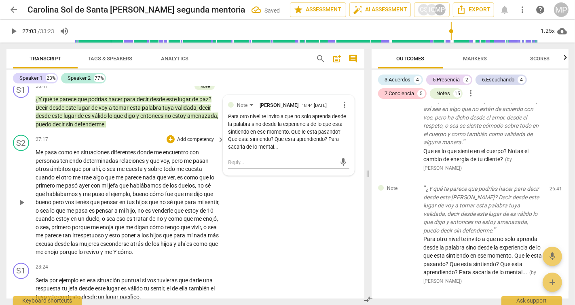
scroll to position [3293, 0]
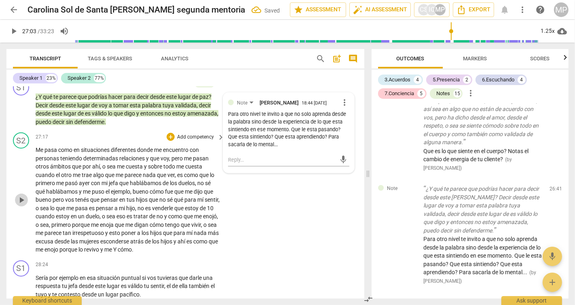
click at [25, 205] on span "play_arrow" at bounding box center [22, 200] width 10 height 10
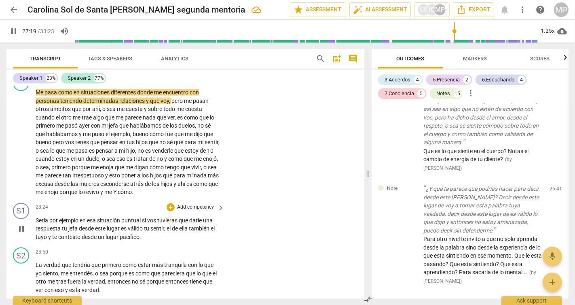
scroll to position [3345, 0]
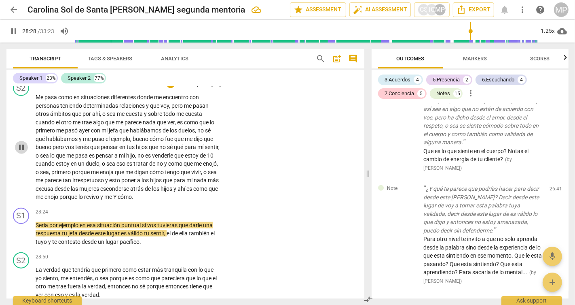
click at [23, 152] on span "pause" at bounding box center [22, 147] width 10 height 10
click at [206, 88] on p "Add competency" at bounding box center [195, 84] width 38 height 7
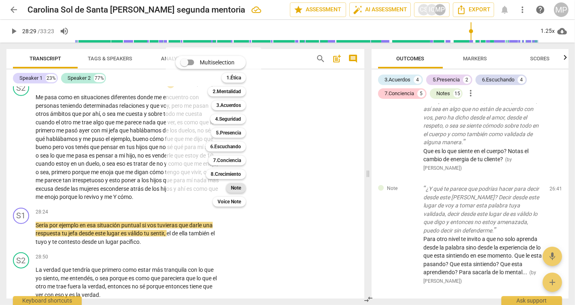
click at [236, 187] on b "Note" at bounding box center [236, 188] width 10 height 10
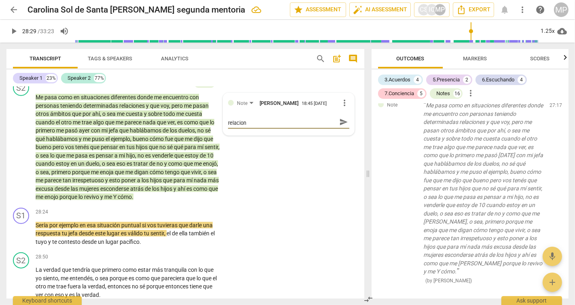
scroll to position [0, 0]
drag, startPoint x: 34, startPoint y: 142, endPoint x: 151, endPoint y: 174, distance: 120.7
click at [153, 175] on div "S2 play_arrow pause 27:17 + Add competency Note keyboard_arrow_right Me pasa co…" at bounding box center [185, 140] width 358 height 128
drag, startPoint x: 54, startPoint y: 131, endPoint x: 42, endPoint y: 140, distance: 14.8
click at [42, 140] on div "27:17 + Add competency Note keyboard_arrow_right Me pasa como en situaciones di…" at bounding box center [131, 140] width 190 height 121
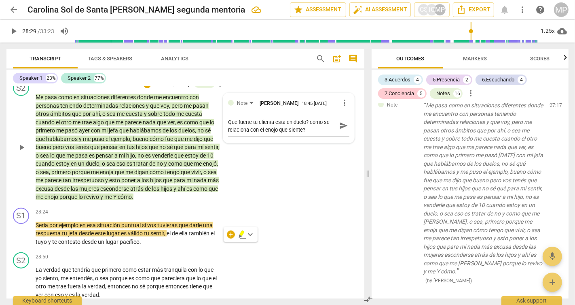
click at [100, 100] on span "situaciones" at bounding box center [96, 97] width 30 height 6
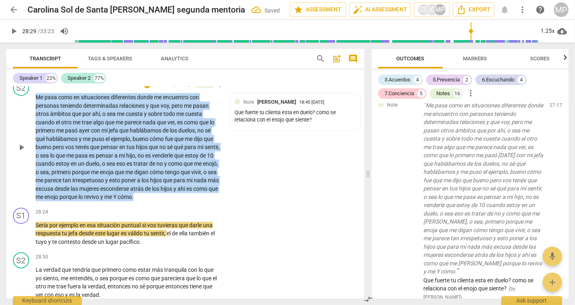
drag, startPoint x: 37, startPoint y: 142, endPoint x: 210, endPoint y: 244, distance: 200.1
click at [210, 201] on p "Me pasa como en situaciones diferentes donde me encuentro con personas teniendo…" at bounding box center [128, 147] width 185 height 108
copy p "Me pasa como en situaciones diferentes donde me encuentro con personas teniendo…"
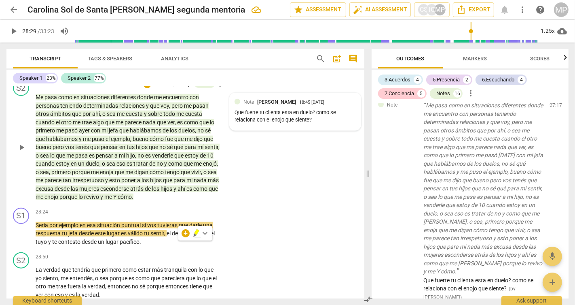
click at [298, 124] on div "Que fuerte tu clienta esta en duelo? como se relaciona con el enojo que siente?" at bounding box center [295, 116] width 121 height 15
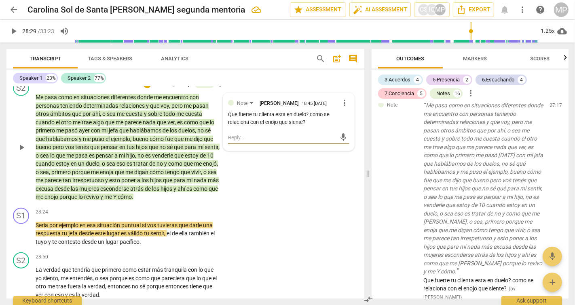
click at [242, 141] on textarea at bounding box center [282, 138] width 108 height 8
paste textarea "¿Cómo se están relacionando en vos, en este momento, el duelo y el enojo?” 🔄 Ot…"
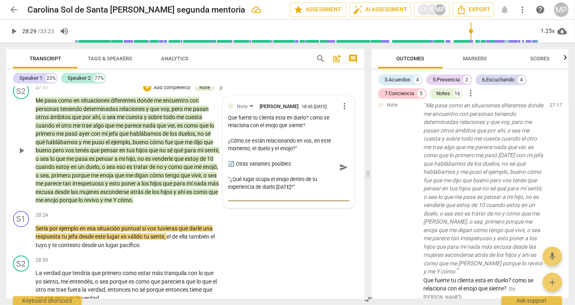
scroll to position [3343, 0]
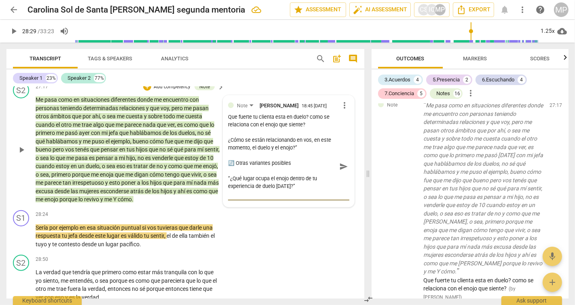
drag, startPoint x: 294, startPoint y: 212, endPoint x: 222, endPoint y: 212, distance: 72.0
click at [223, 207] on div "Note Maria Paz Fernandez 18:45 09-07-2025 more_vert Que fuerte tu clienta esta …" at bounding box center [288, 150] width 131 height 111
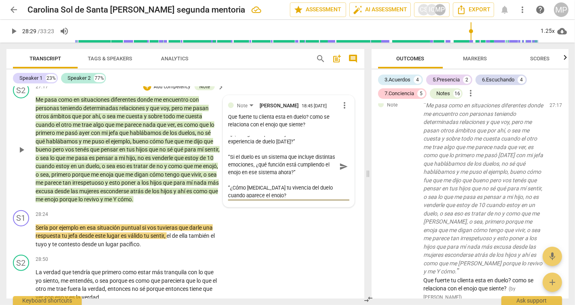
scroll to position [30, 0]
click at [339, 171] on span "send" at bounding box center [343, 166] width 9 height 9
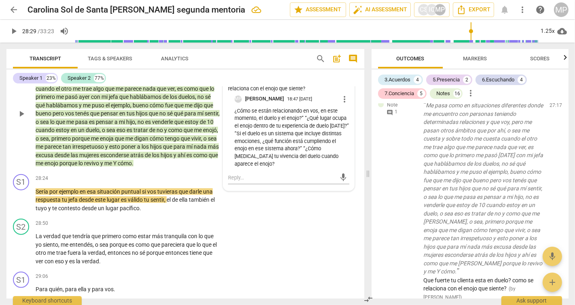
scroll to position [3378, 0]
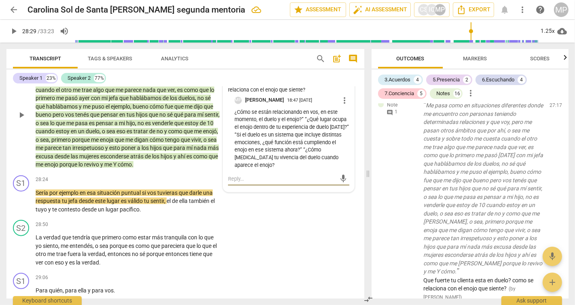
click at [245, 182] on textarea at bounding box center [282, 179] width 108 height 8
click at [341, 187] on span "send" at bounding box center [343, 182] width 9 height 9
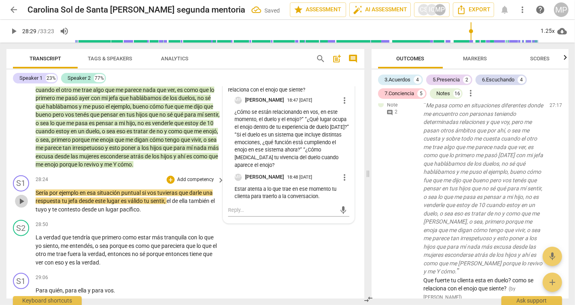
click at [17, 206] on span "play_arrow" at bounding box center [22, 201] width 10 height 10
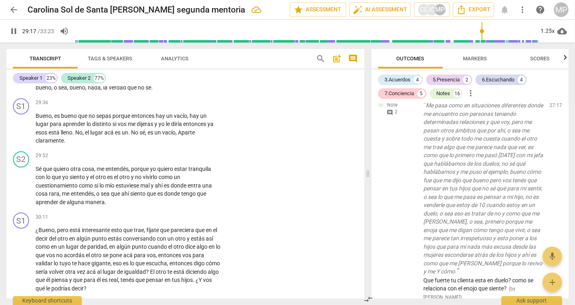
scroll to position [3633, 0]
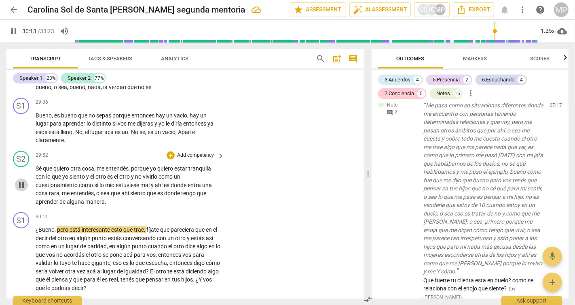
click at [20, 190] on span "pause" at bounding box center [22, 185] width 10 height 10
click at [208, 159] on div "+ Add competency" at bounding box center [191, 155] width 48 height 8
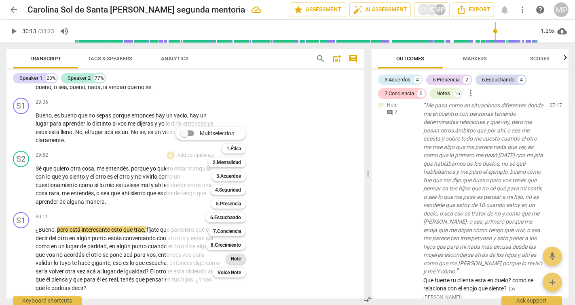
click at [234, 258] on b "Note" at bounding box center [236, 259] width 10 height 10
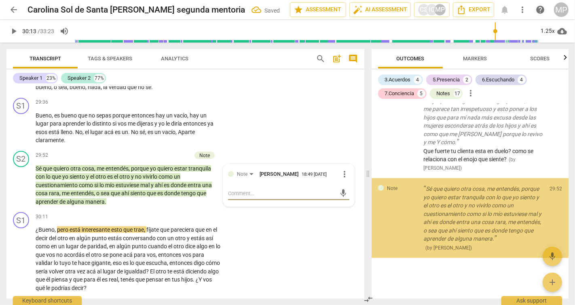
scroll to position [3294, 0]
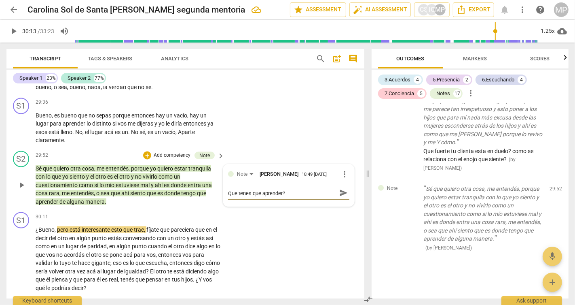
click at [341, 197] on span "send" at bounding box center [343, 193] width 9 height 9
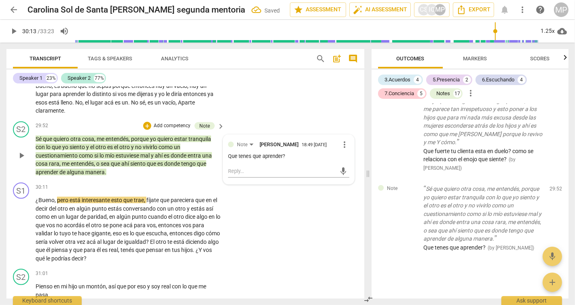
scroll to position [3663, 0]
click at [21, 234] on span "play_arrow" at bounding box center [22, 229] width 10 height 10
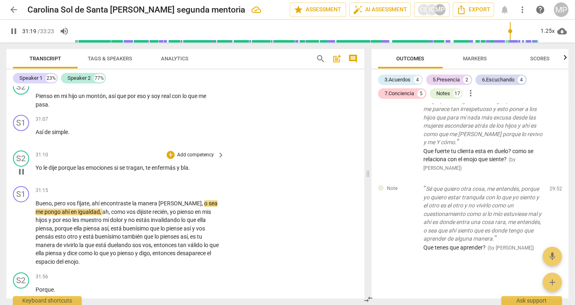
scroll to position [3854, 0]
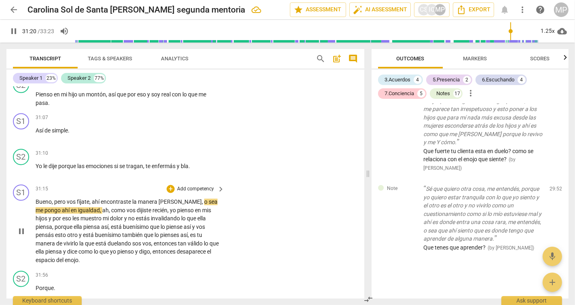
click at [19, 236] on span "pause" at bounding box center [22, 232] width 10 height 10
click at [195, 193] on p "Add competency" at bounding box center [195, 189] width 38 height 7
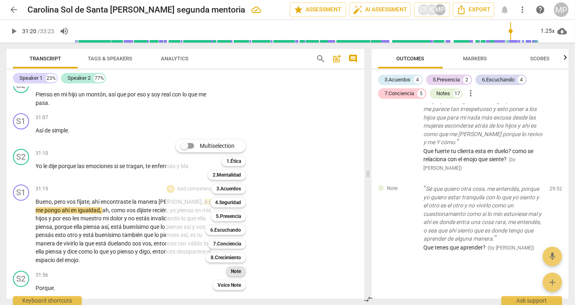
click at [236, 269] on b "Note" at bounding box center [236, 271] width 10 height 10
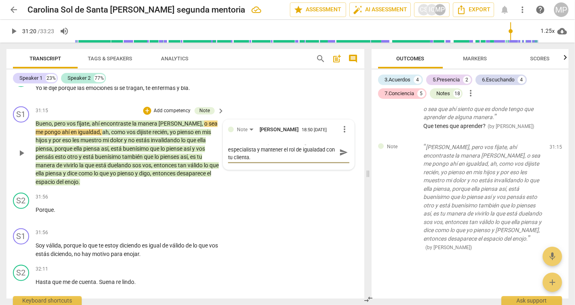
scroll to position [0, 0]
click at [252, 160] on textarea "Estar atenta a no ponerte en un lugar de especialista y mantener el rol de igua…" at bounding box center [282, 152] width 108 height 15
click at [306, 160] on textarea "Estar atenta a no ponerte en un lugar de experta y mantener el rol de igualadad…" at bounding box center [282, 152] width 108 height 15
click at [274, 160] on textarea "Estar atenta a no ponerte en un lugar de experta y mantener el rol de igualdad …" at bounding box center [282, 152] width 108 height 15
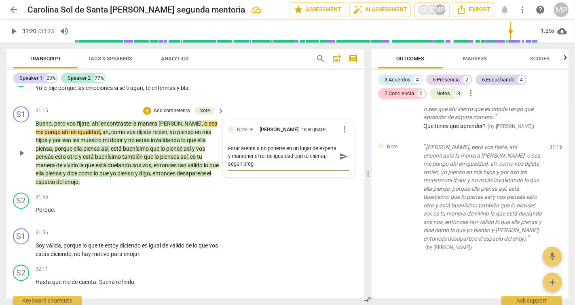
scroll to position [0, 0]
click at [343, 161] on span "send" at bounding box center [343, 156] width 9 height 9
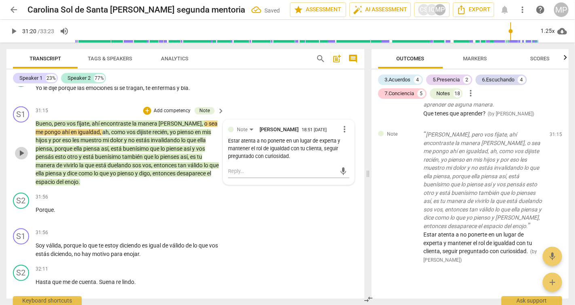
click at [23, 158] on span "play_arrow" at bounding box center [22, 153] width 10 height 10
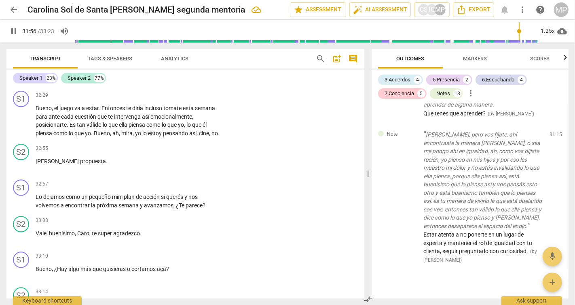
scroll to position [4214, 0]
click at [21, 125] on span "pause" at bounding box center [22, 121] width 10 height 10
click at [204, 99] on p "Add competency" at bounding box center [195, 94] width 38 height 7
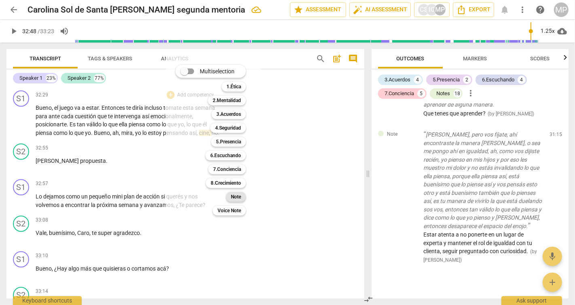
click at [232, 199] on b "Note" at bounding box center [236, 197] width 10 height 10
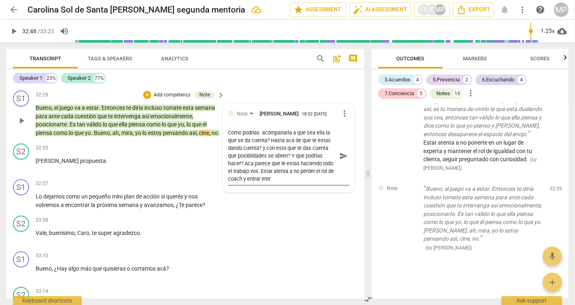
scroll to position [7, 0]
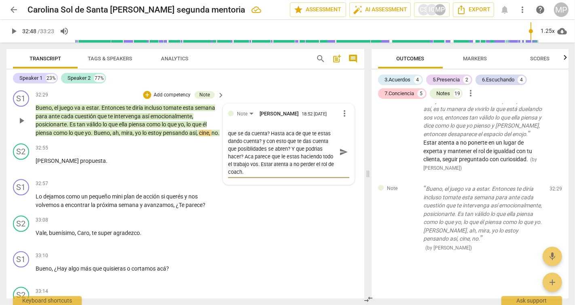
click at [339, 156] on span "send" at bounding box center [343, 151] width 9 height 9
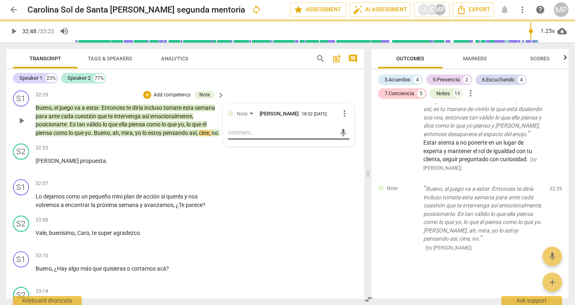
scroll to position [0, 0]
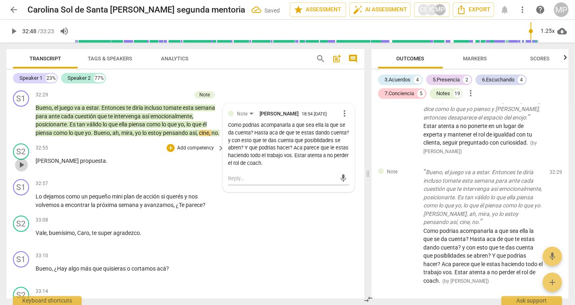
click at [17, 170] on span "play_arrow" at bounding box center [22, 165] width 10 height 10
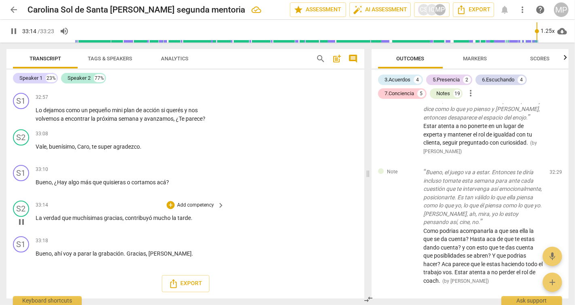
scroll to position [4352, 0]
